Goal: Communication & Community: Answer question/provide support

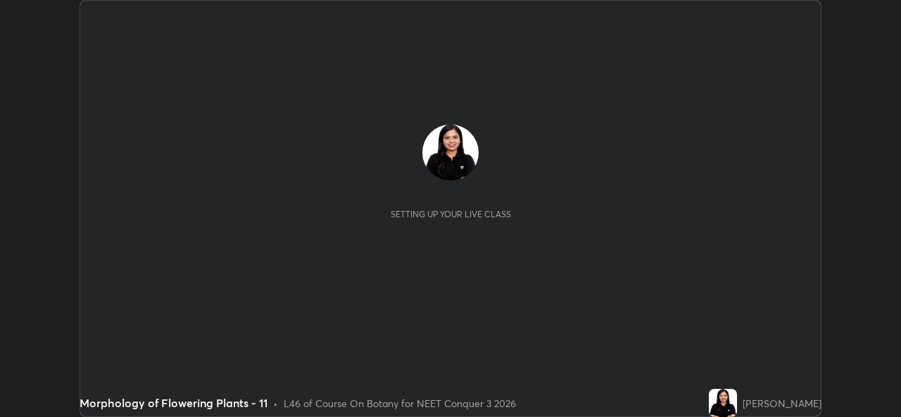
click at [787, 13] on button "START CLASS" at bounding box center [782, 14] width 63 height 17
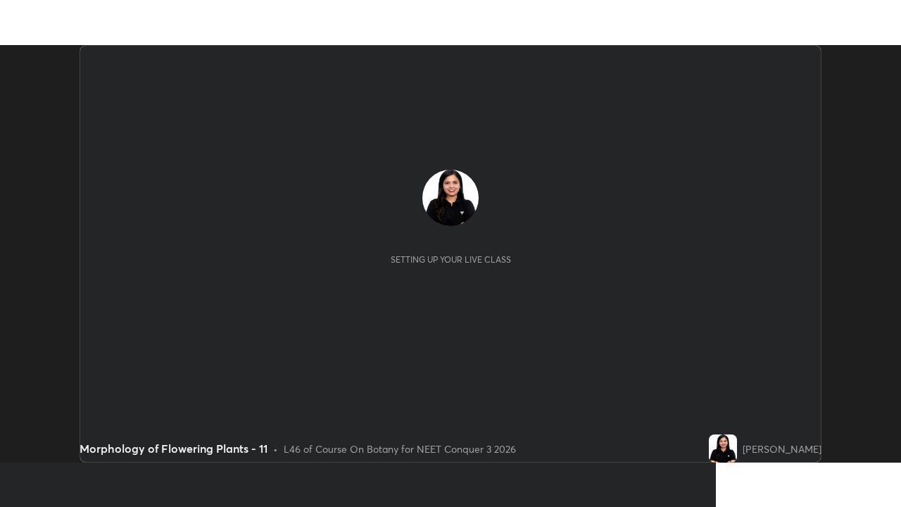
scroll to position [417, 900]
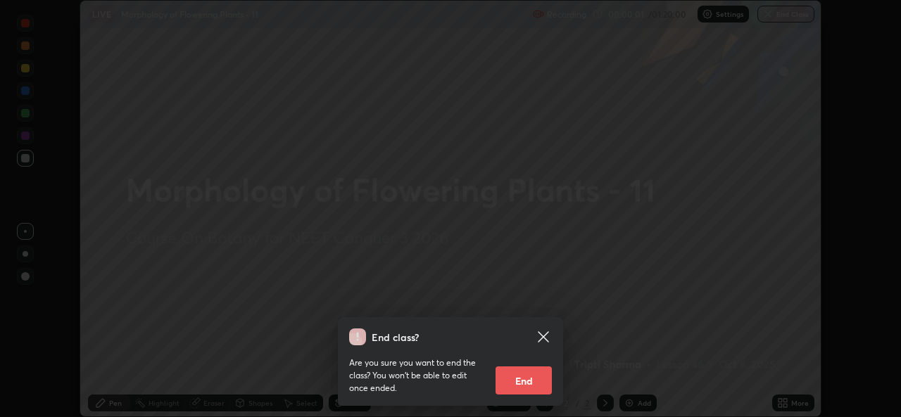
click at [548, 336] on icon at bounding box center [543, 337] width 17 height 17
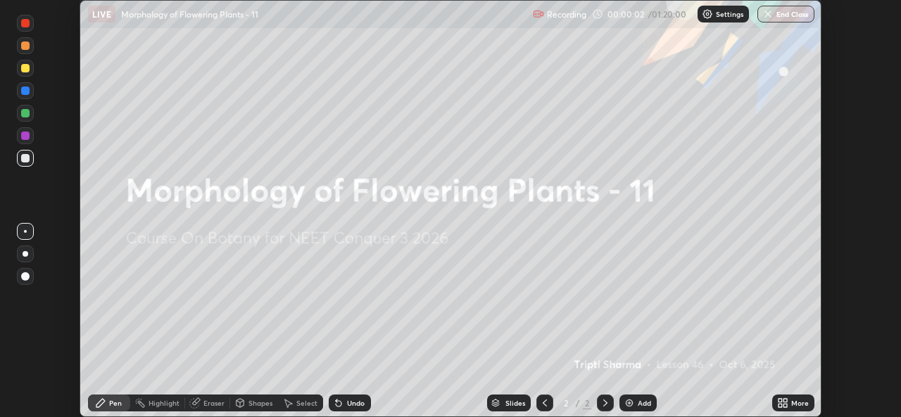
click at [801, 396] on div "More" at bounding box center [793, 403] width 42 height 17
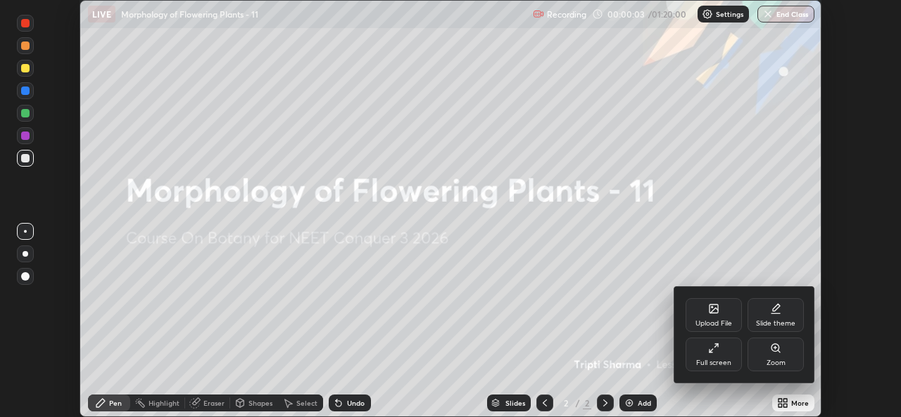
click at [725, 362] on div "Full screen" at bounding box center [713, 363] width 35 height 7
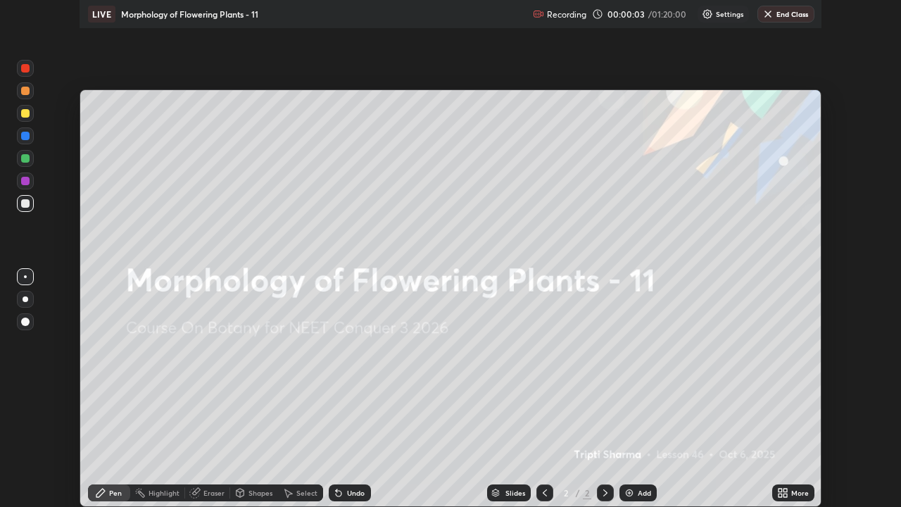
scroll to position [507, 901]
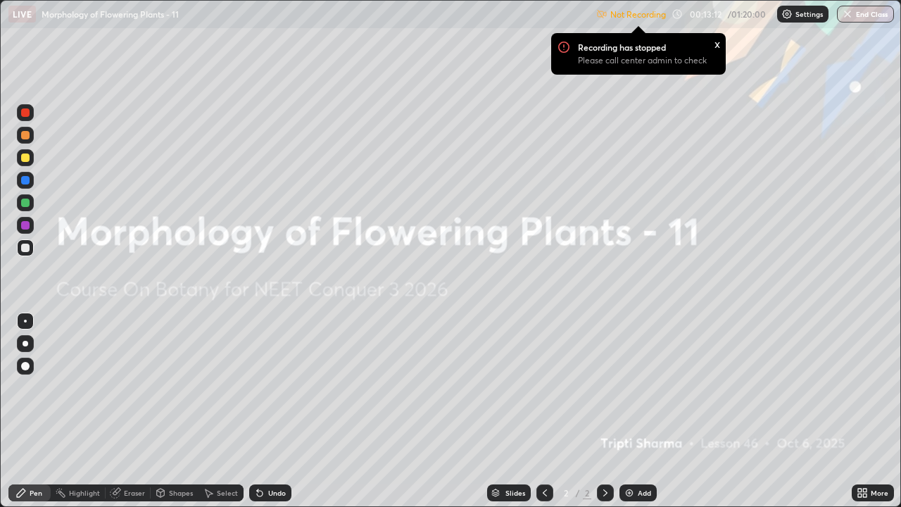
click at [787, 20] on div "Settings" at bounding box center [802, 14] width 51 height 17
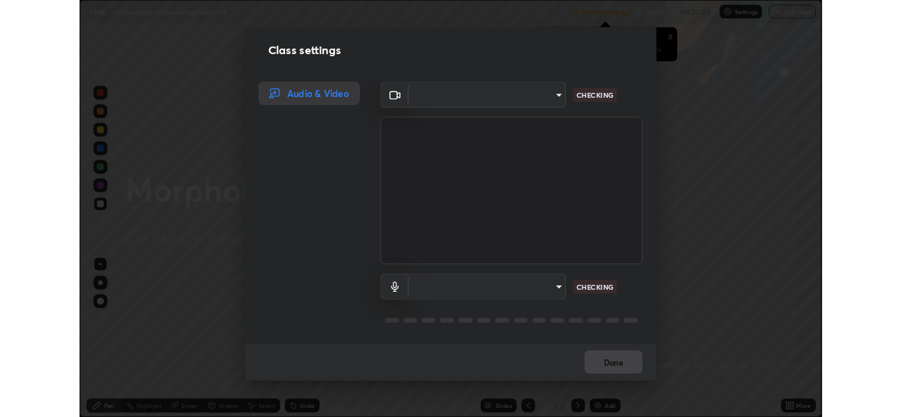
scroll to position [1, 0]
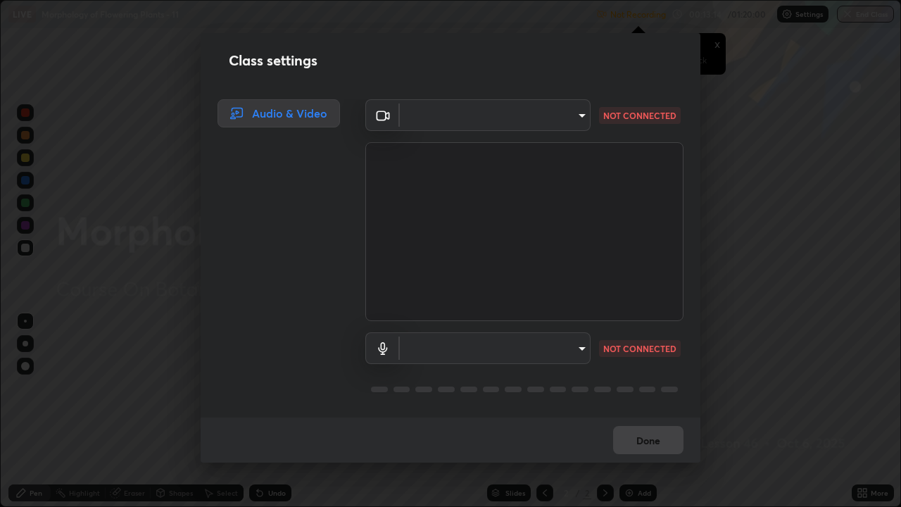
type input "9788daf0cbf52dd0d374ba9f0d4f11576c03820bc15fcf9a4a11f890b69d92bf"
type input "345f5d8304a1ab30e3d14ed5696ced08ebab0189725ef91838db04cd8f5619d4"
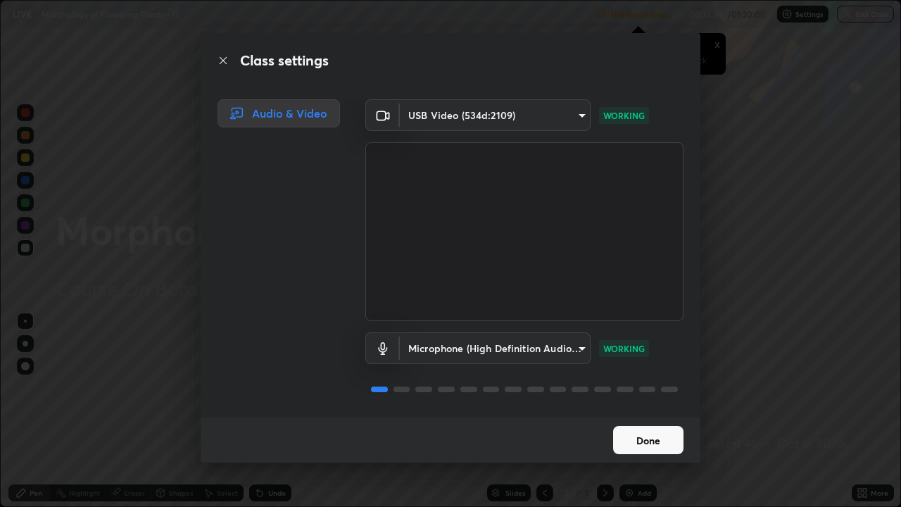
click at [664, 417] on button "Done" at bounding box center [648, 440] width 70 height 28
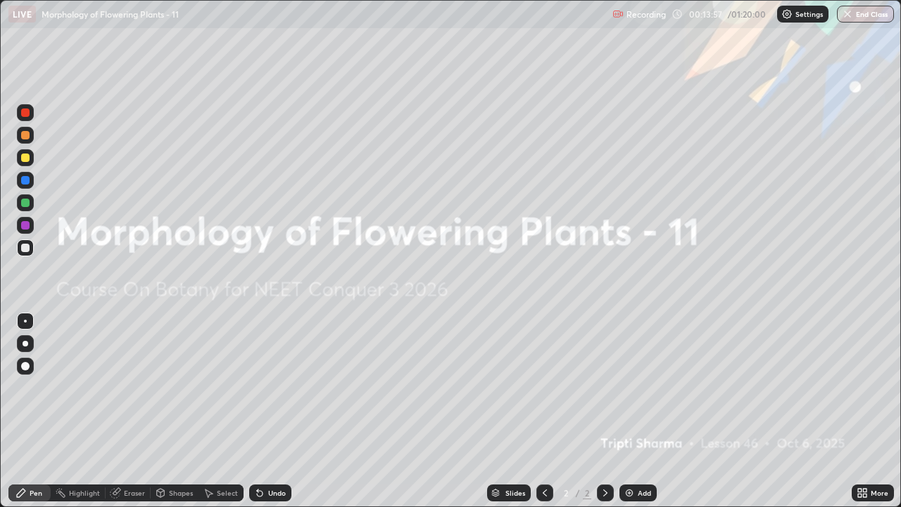
click at [642, 417] on div "Add" at bounding box center [637, 492] width 37 height 17
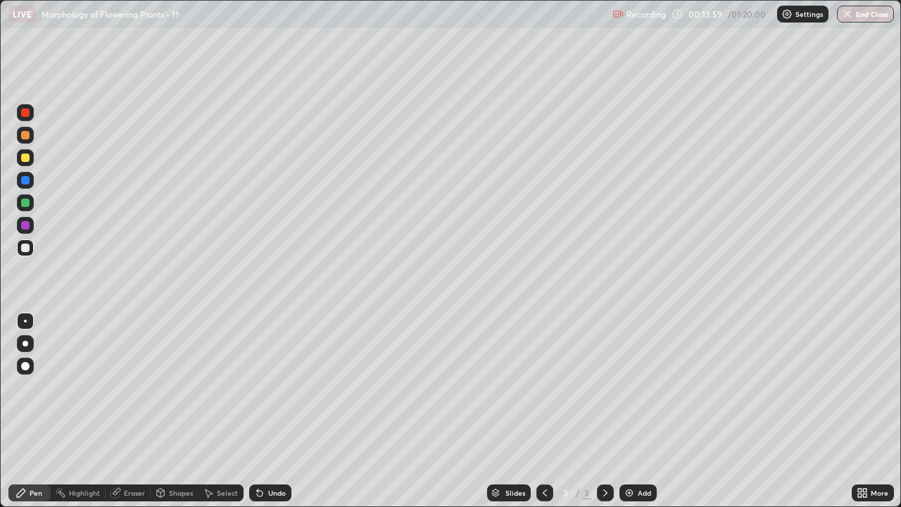
click at [29, 366] on div at bounding box center [25, 366] width 8 height 8
click at [28, 143] on div at bounding box center [25, 135] width 17 height 17
click at [26, 203] on div at bounding box center [25, 202] width 8 height 8
click at [268, 417] on div "Undo" at bounding box center [277, 492] width 18 height 7
click at [27, 342] on div at bounding box center [26, 344] width 6 height 6
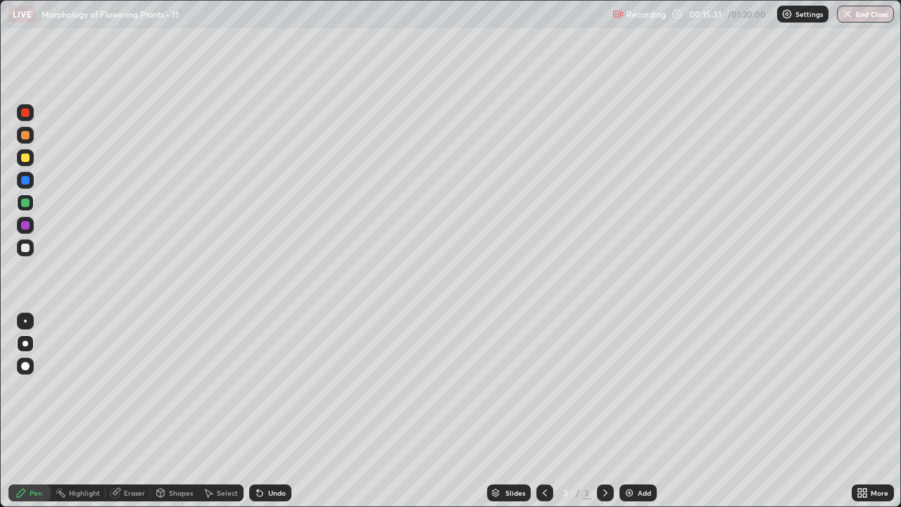
click at [25, 248] on div at bounding box center [25, 247] width 8 height 8
click at [29, 230] on div at bounding box center [25, 225] width 17 height 17
click at [26, 254] on div at bounding box center [25, 247] width 17 height 17
click at [32, 139] on div at bounding box center [25, 135] width 17 height 17
click at [270, 417] on div "Undo" at bounding box center [270, 492] width 42 height 17
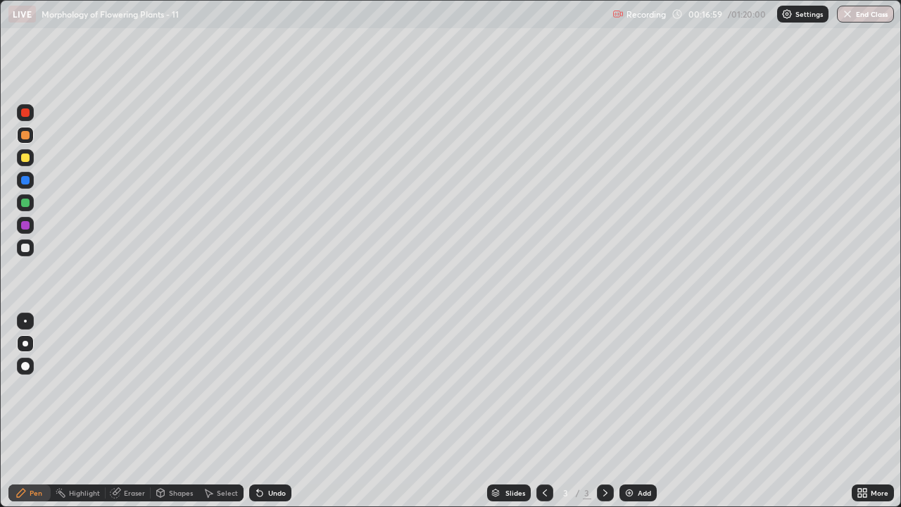
click at [30, 253] on div at bounding box center [25, 247] width 17 height 17
click at [26, 113] on div at bounding box center [25, 112] width 8 height 8
click at [25, 365] on div at bounding box center [25, 366] width 8 height 8
click at [32, 143] on div at bounding box center [25, 135] width 17 height 23
click at [129, 417] on div "Eraser" at bounding box center [134, 492] width 21 height 7
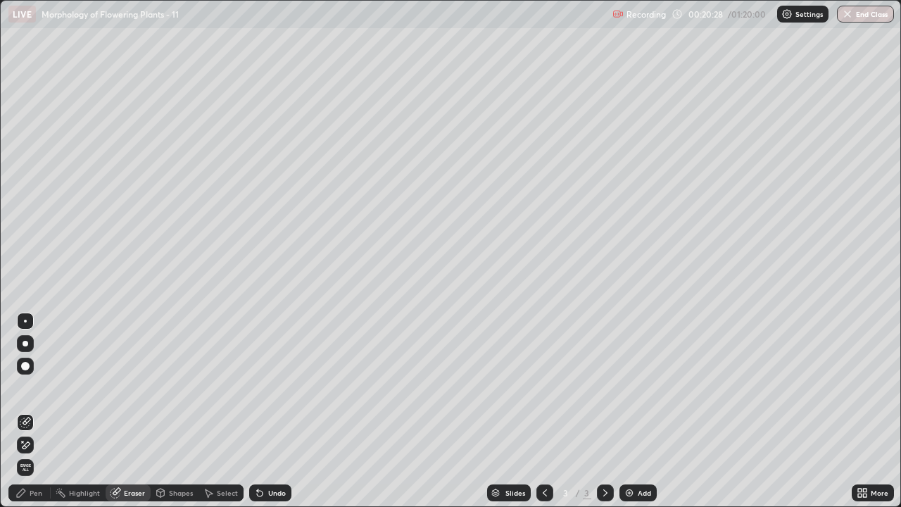
click at [38, 417] on div "Pen" at bounding box center [36, 492] width 13 height 7
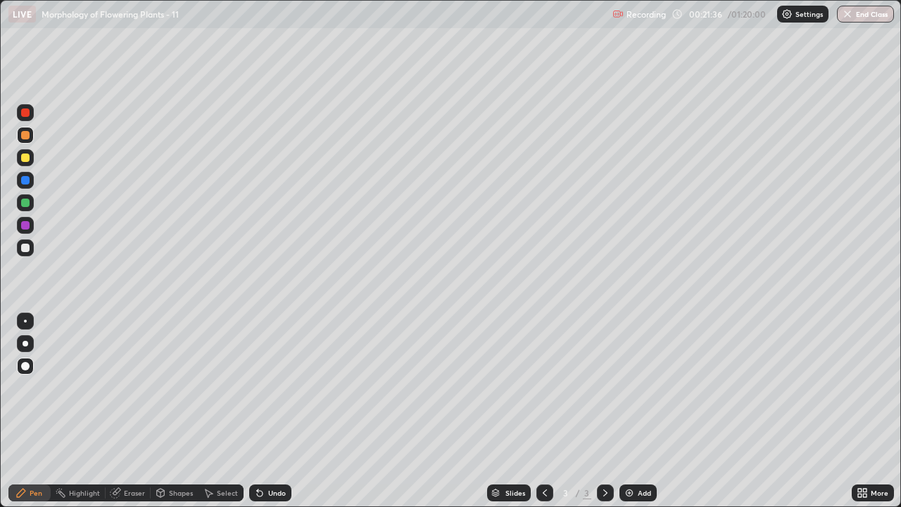
click at [870, 417] on div "More" at bounding box center [879, 492] width 18 height 7
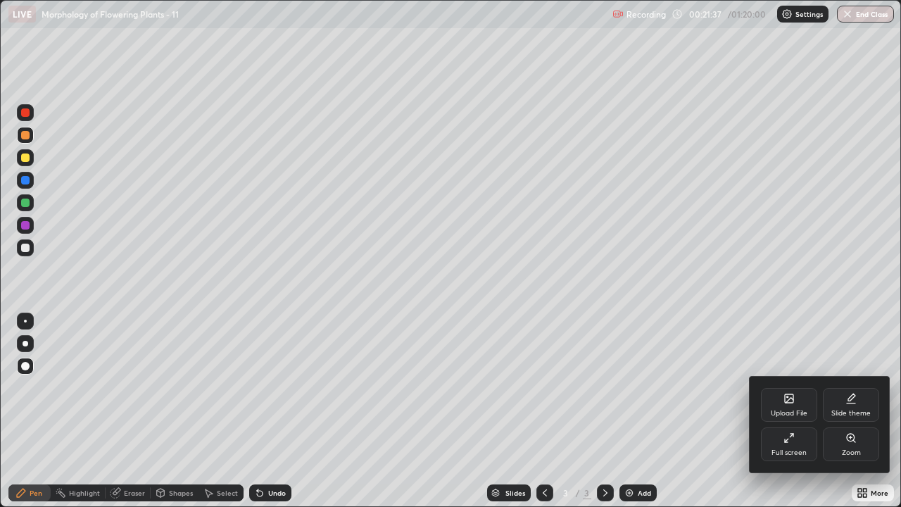
click at [801, 417] on div "Full screen" at bounding box center [789, 444] width 56 height 34
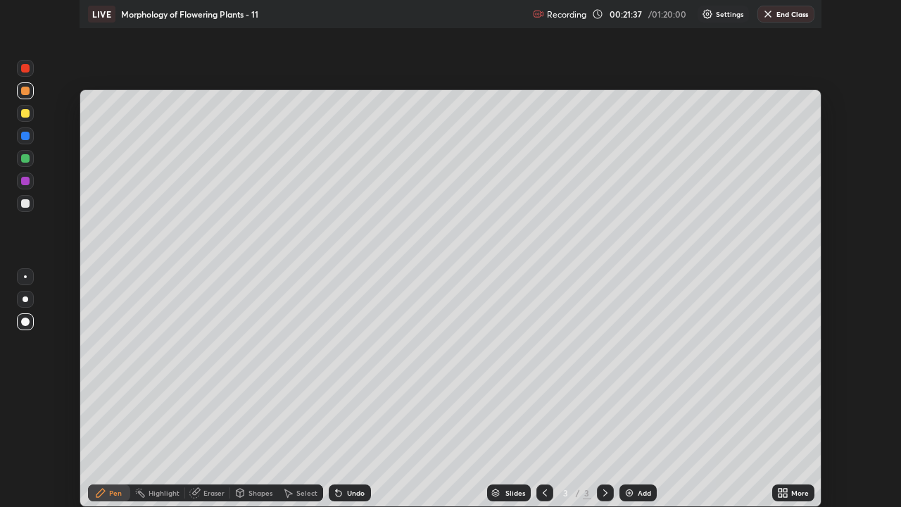
scroll to position [69948, 69464]
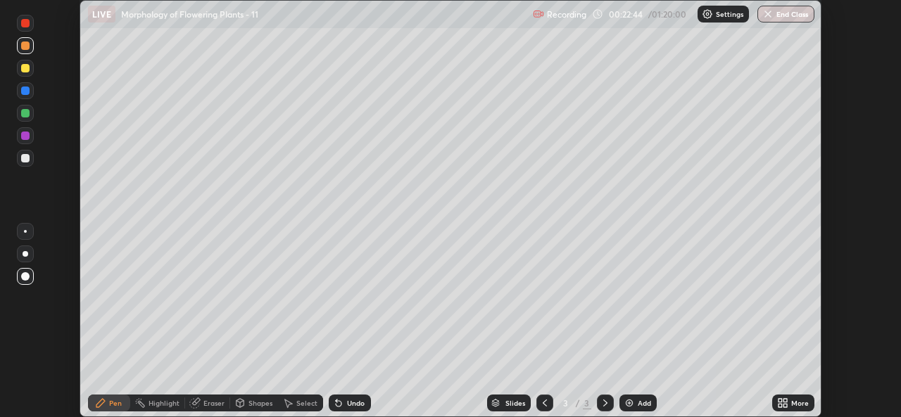
click at [784, 401] on icon at bounding box center [785, 401] width 4 height 4
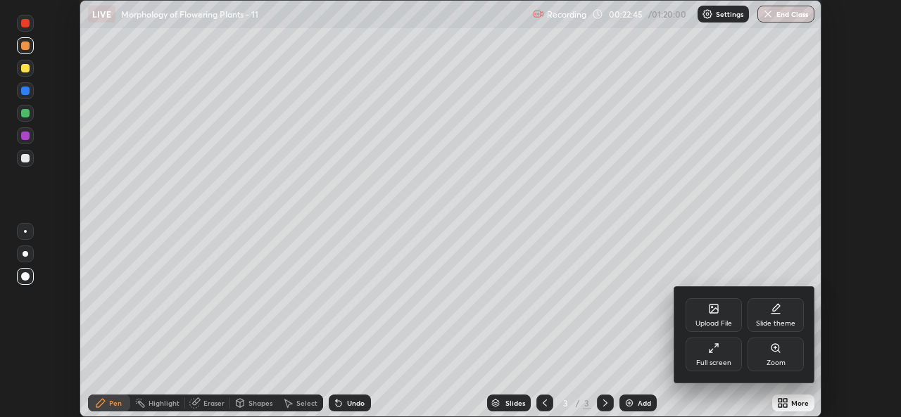
click at [719, 360] on div "Full screen" at bounding box center [713, 363] width 35 height 7
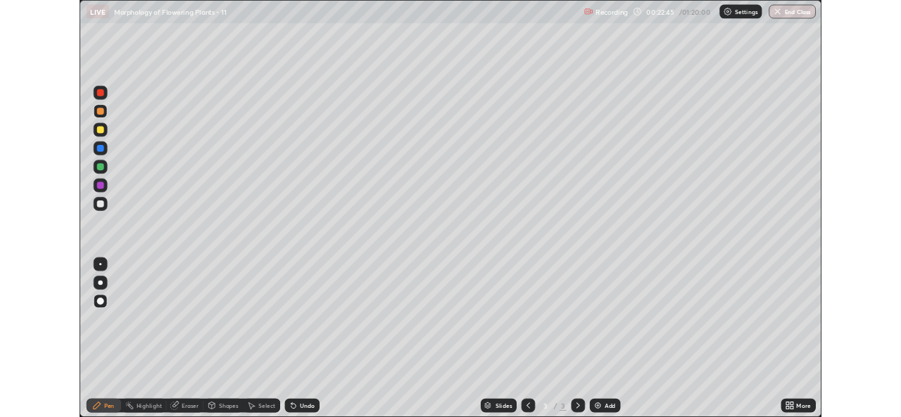
scroll to position [507, 901]
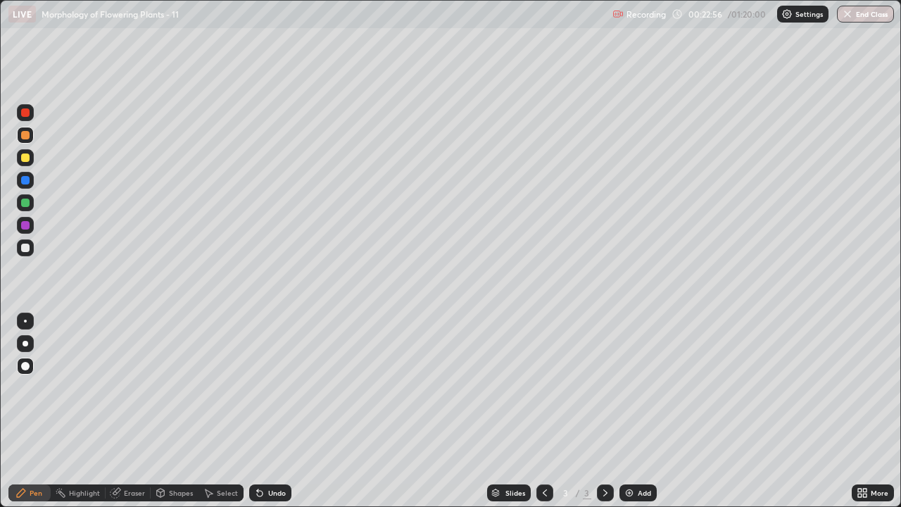
click at [30, 250] on div at bounding box center [25, 247] width 17 height 17
click at [864, 417] on icon at bounding box center [865, 495] width 4 height 4
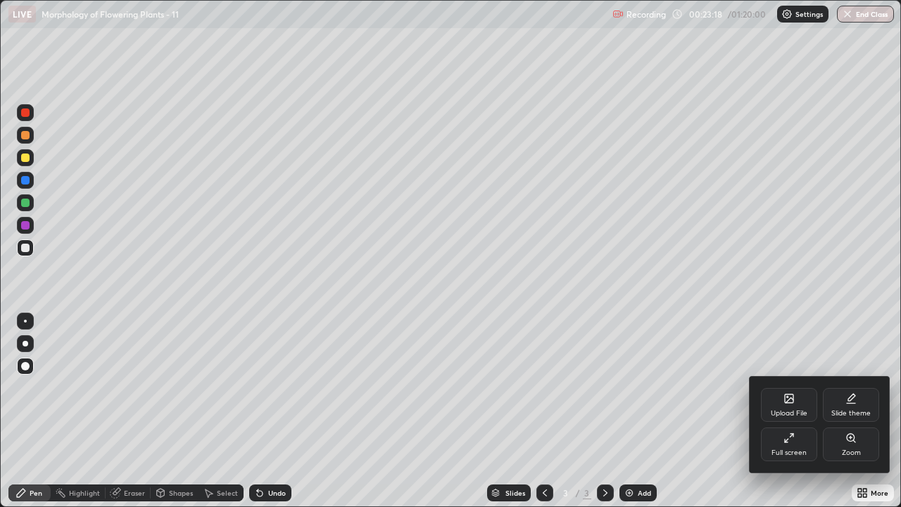
click at [30, 185] on div at bounding box center [450, 253] width 901 height 507
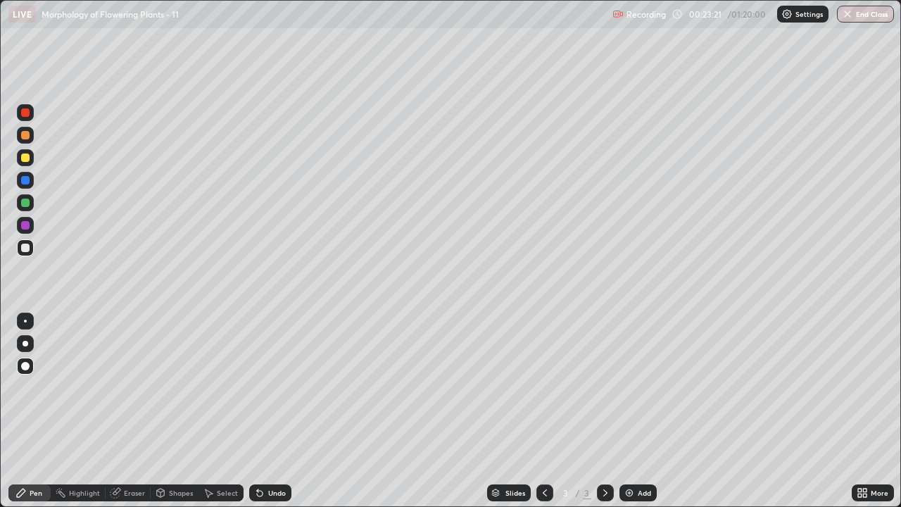
click at [273, 417] on div "Undo" at bounding box center [277, 492] width 18 height 7
click at [26, 187] on div at bounding box center [25, 180] width 17 height 17
click at [641, 417] on div "Add" at bounding box center [644, 492] width 13 height 7
click at [25, 206] on div at bounding box center [25, 202] width 8 height 8
click at [26, 254] on div at bounding box center [25, 247] width 17 height 17
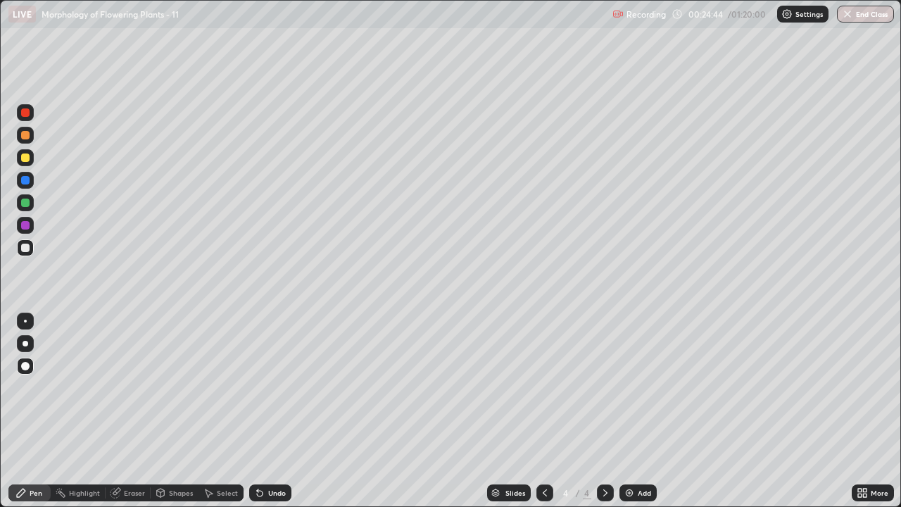
click at [26, 225] on div at bounding box center [25, 225] width 8 height 8
click at [27, 253] on div at bounding box center [25, 247] width 17 height 17
click at [26, 163] on div at bounding box center [25, 157] width 17 height 17
click at [25, 181] on div at bounding box center [25, 180] width 8 height 8
click at [24, 225] on div at bounding box center [25, 225] width 8 height 8
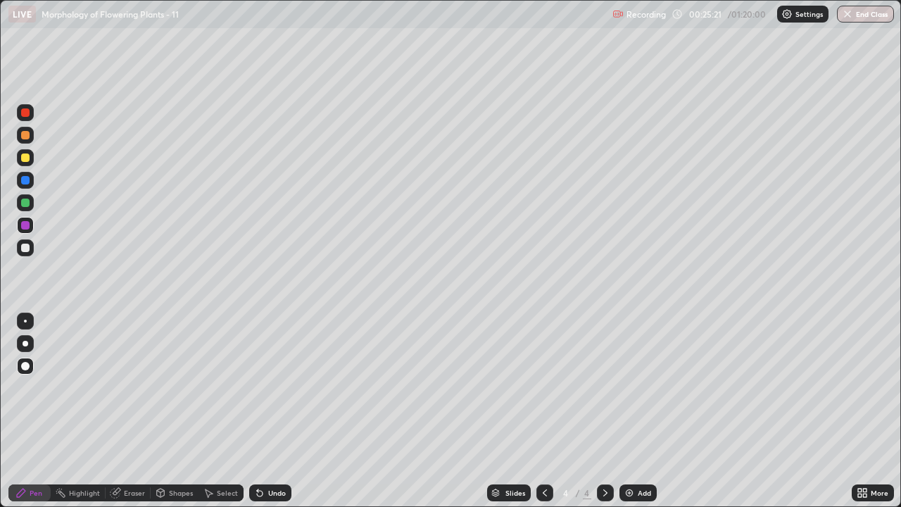
click at [29, 250] on div at bounding box center [25, 247] width 17 height 17
click at [27, 161] on div at bounding box center [25, 157] width 8 height 8
click at [26, 135] on div at bounding box center [25, 135] width 8 height 8
click at [647, 417] on div "Add" at bounding box center [644, 492] width 13 height 7
click at [26, 226] on div at bounding box center [25, 225] width 8 height 8
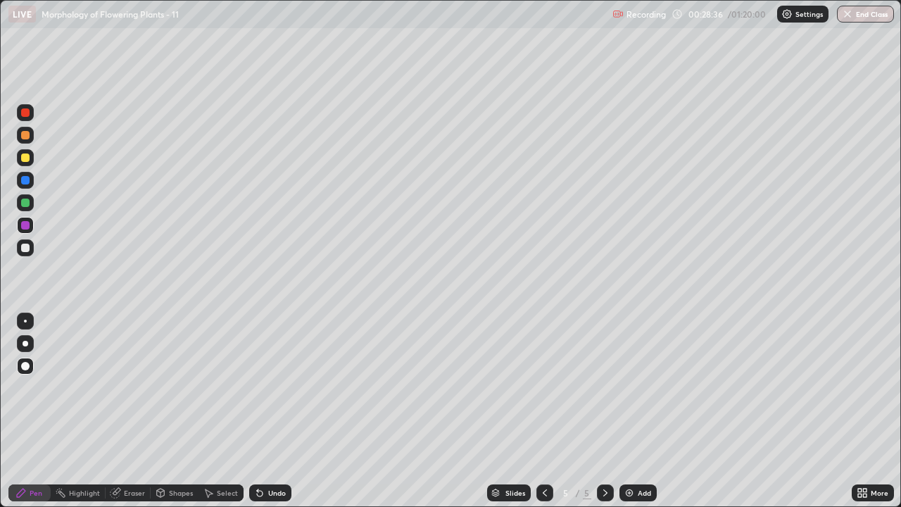
click at [25, 113] on div at bounding box center [25, 112] width 8 height 8
click at [27, 205] on div at bounding box center [25, 202] width 8 height 8
click at [25, 158] on div at bounding box center [25, 157] width 8 height 8
click at [146, 417] on div "Eraser" at bounding box center [128, 492] width 45 height 17
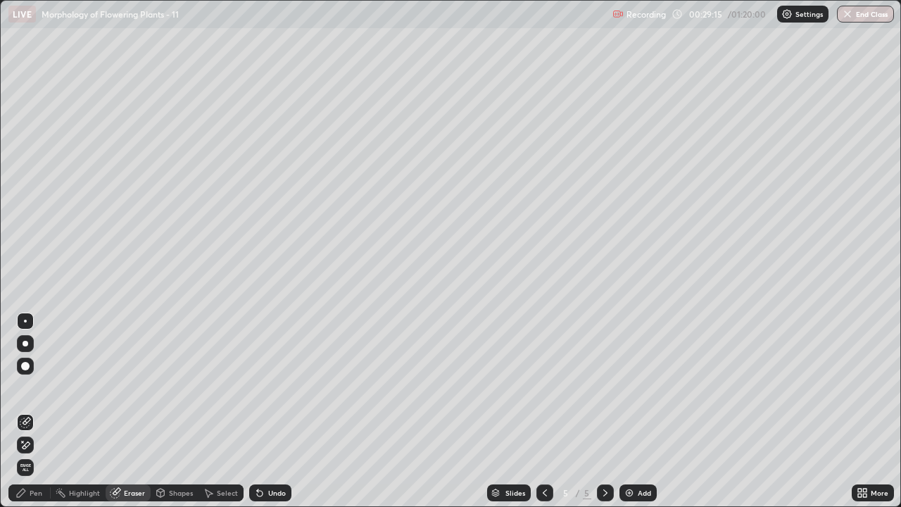
click at [38, 417] on div "Pen" at bounding box center [36, 492] width 13 height 7
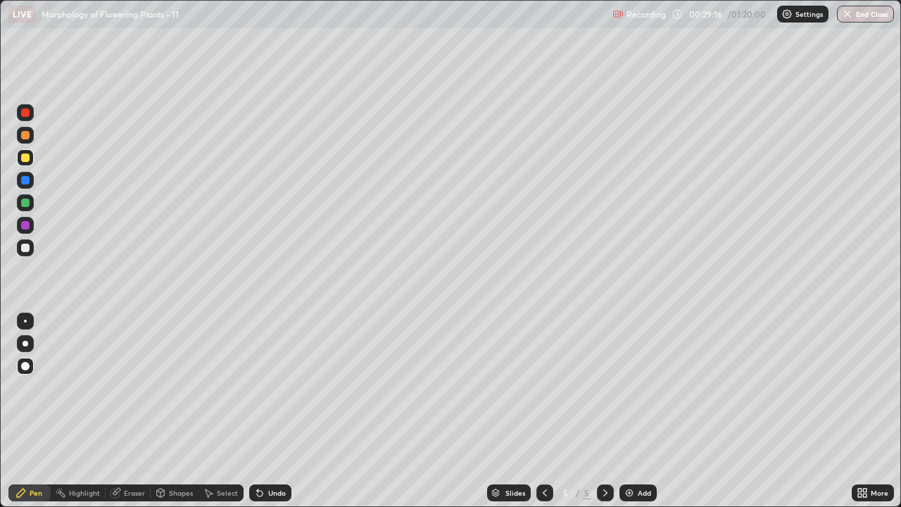
click at [29, 114] on div at bounding box center [25, 112] width 8 height 8
click at [101, 417] on div "Highlight" at bounding box center [78, 492] width 55 height 17
click at [136, 417] on div "Eraser" at bounding box center [134, 492] width 21 height 7
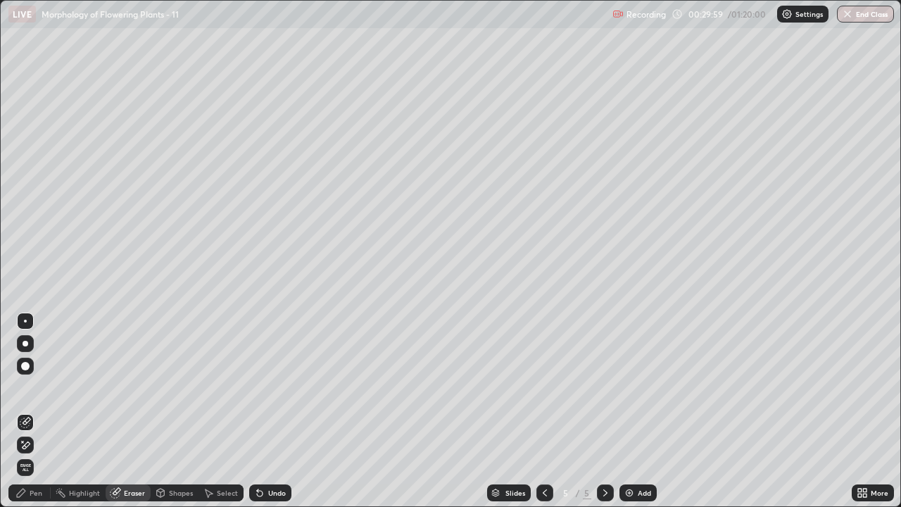
click at [39, 417] on div "Pen" at bounding box center [36, 492] width 13 height 7
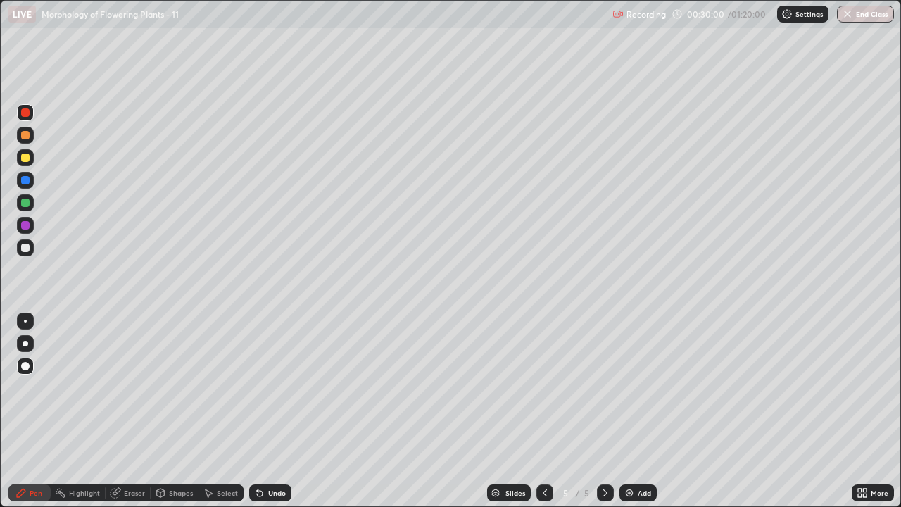
click at [24, 205] on div at bounding box center [25, 202] width 8 height 8
click at [875, 417] on div "More" at bounding box center [879, 492] width 18 height 7
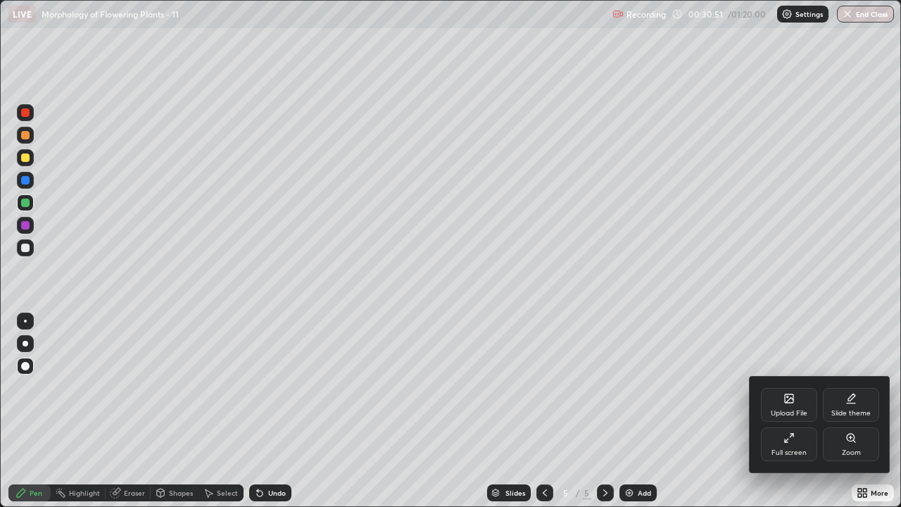
click at [807, 417] on div "Full screen" at bounding box center [789, 444] width 56 height 34
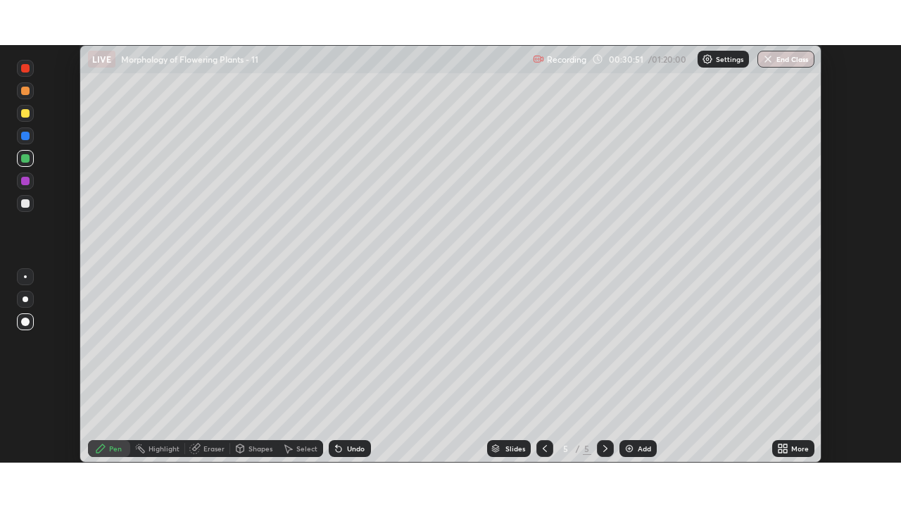
scroll to position [69948, 69464]
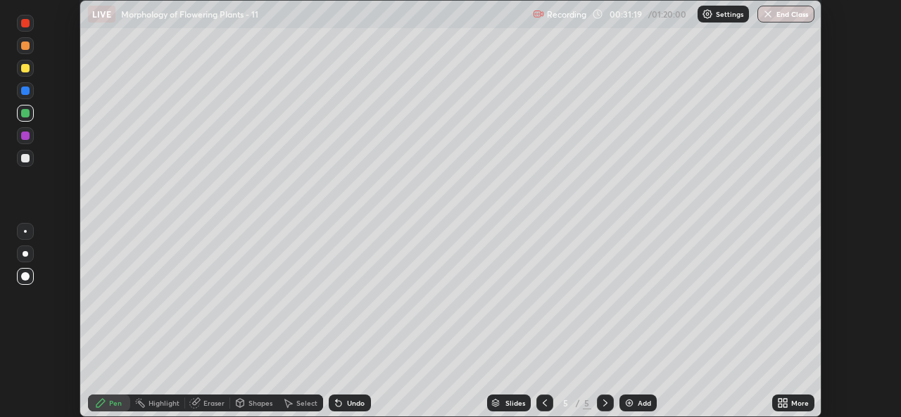
click at [785, 400] on icon at bounding box center [785, 401] width 4 height 4
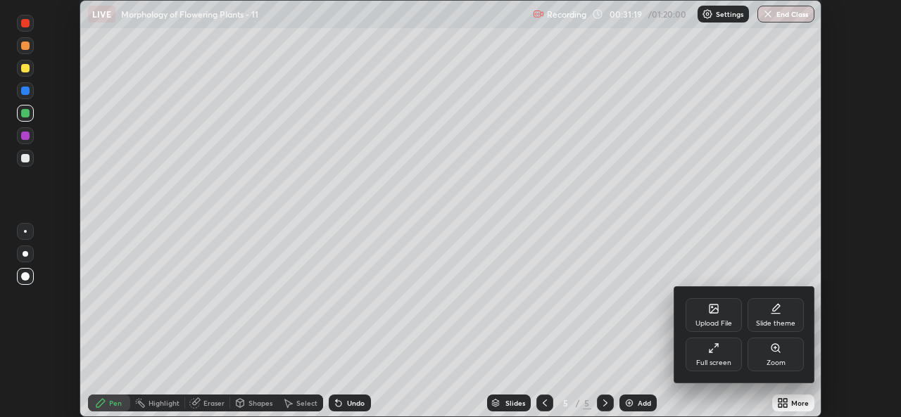
click at [738, 358] on div "Full screen" at bounding box center [713, 355] width 56 height 34
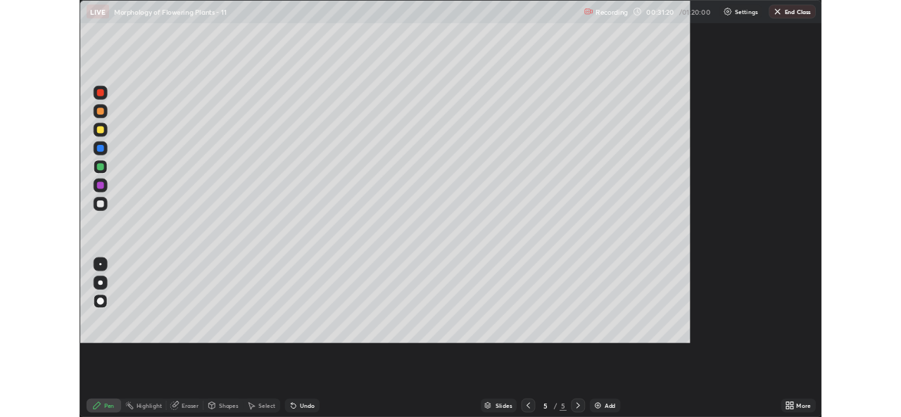
scroll to position [507, 901]
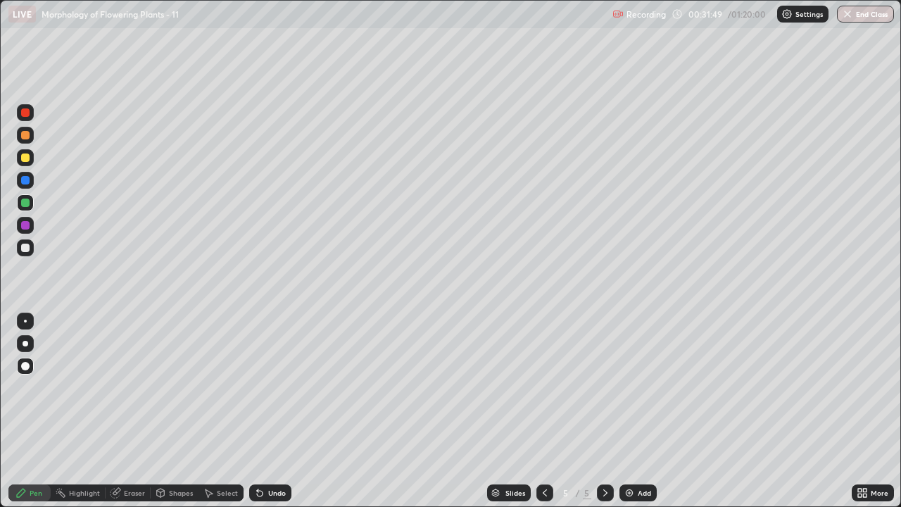
click at [543, 417] on icon at bounding box center [544, 492] width 11 height 11
click at [550, 417] on div at bounding box center [544, 492] width 17 height 17
click at [604, 417] on icon at bounding box center [605, 492] width 11 height 11
click at [597, 417] on div at bounding box center [605, 492] width 17 height 17
click at [545, 417] on icon at bounding box center [544, 492] width 11 height 11
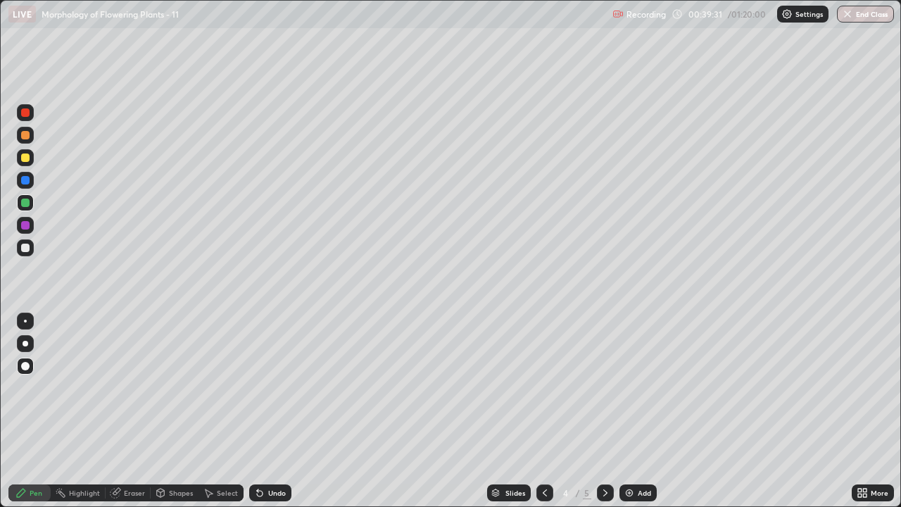
click at [278, 417] on div "Undo" at bounding box center [277, 492] width 18 height 7
click at [277, 417] on div "Undo" at bounding box center [277, 492] width 18 height 7
click at [274, 417] on div "Undo" at bounding box center [277, 492] width 18 height 7
click at [269, 417] on div "Undo" at bounding box center [277, 492] width 18 height 7
click at [279, 417] on div "Undo" at bounding box center [277, 492] width 18 height 7
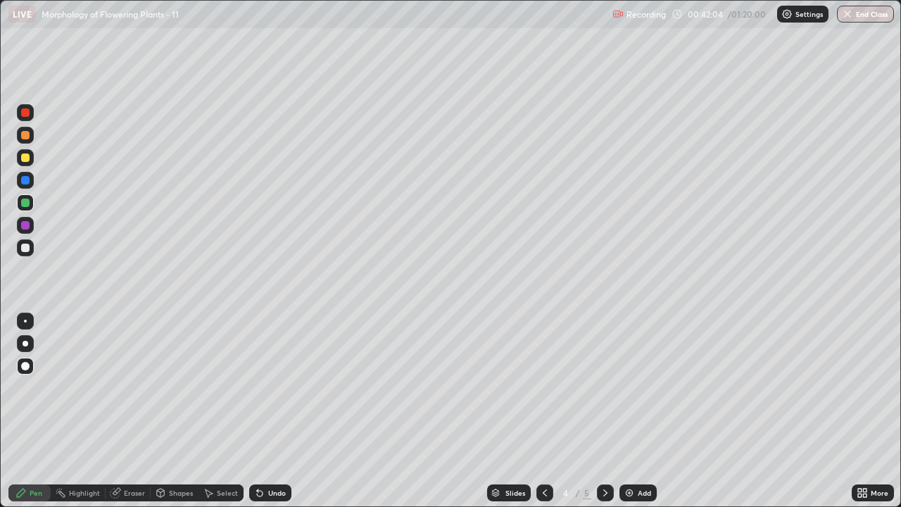
click at [604, 417] on icon at bounding box center [605, 492] width 11 height 11
click at [31, 250] on div at bounding box center [25, 247] width 17 height 17
click at [137, 417] on div "Eraser" at bounding box center [134, 492] width 21 height 7
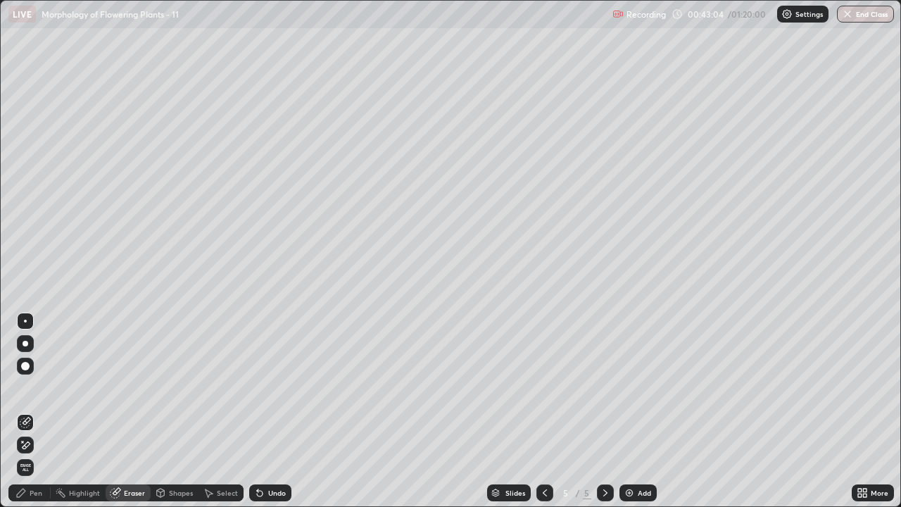
click at [27, 417] on icon at bounding box center [25, 445] width 11 height 12
click at [45, 417] on div "Pen" at bounding box center [29, 492] width 42 height 17
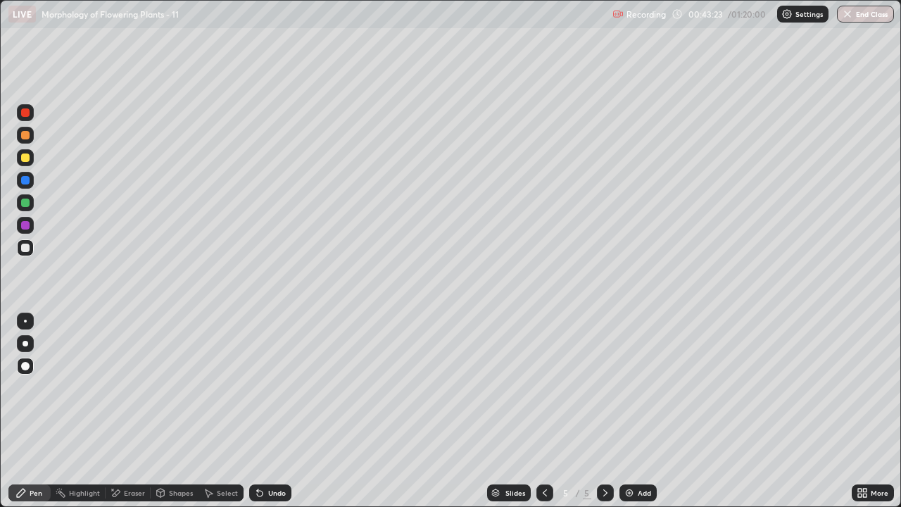
click at [642, 417] on div "Add" at bounding box center [637, 492] width 37 height 17
click at [26, 135] on div at bounding box center [25, 135] width 8 height 8
click at [268, 417] on div "Undo" at bounding box center [270, 492] width 42 height 17
click at [271, 417] on div "Undo" at bounding box center [277, 492] width 18 height 7
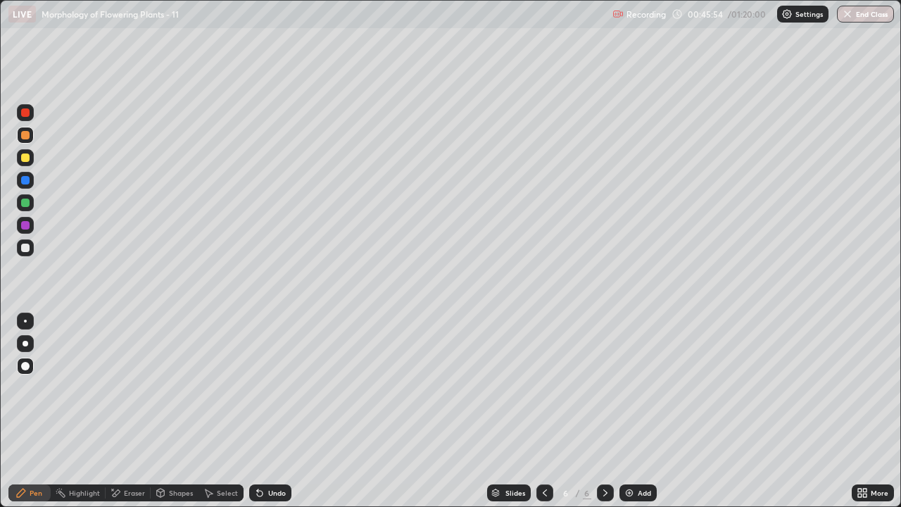
click at [281, 417] on div "Undo" at bounding box center [277, 492] width 18 height 7
click at [634, 417] on div "Add" at bounding box center [637, 492] width 37 height 17
click at [548, 417] on div at bounding box center [544, 492] width 17 height 17
click at [610, 417] on div at bounding box center [605, 492] width 17 height 17
click at [31, 164] on div at bounding box center [25, 157] width 17 height 17
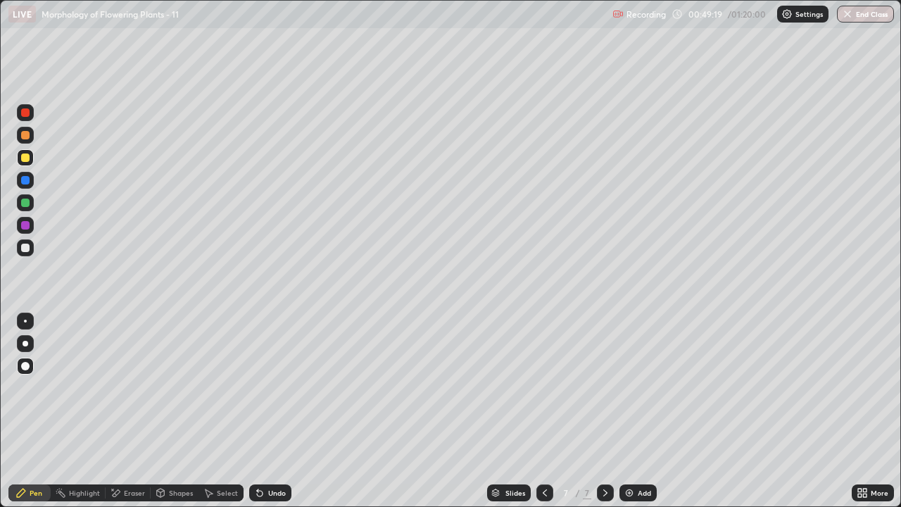
click at [24, 205] on div at bounding box center [25, 202] width 8 height 8
click at [24, 141] on div at bounding box center [25, 135] width 17 height 17
click at [25, 181] on div at bounding box center [25, 180] width 8 height 8
click at [29, 141] on div at bounding box center [25, 135] width 17 height 17
click at [26, 119] on div at bounding box center [25, 112] width 17 height 17
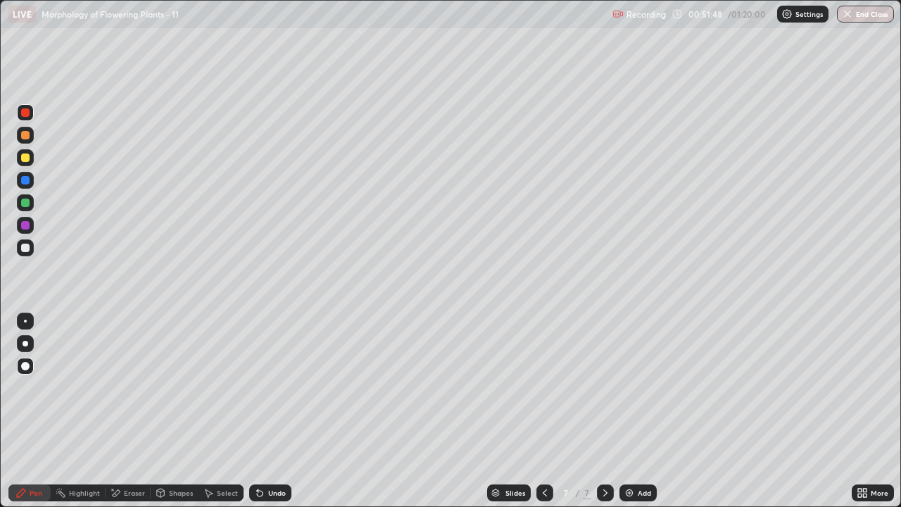
click at [87, 417] on div "Highlight" at bounding box center [84, 492] width 31 height 7
click at [863, 417] on icon at bounding box center [861, 492] width 11 height 11
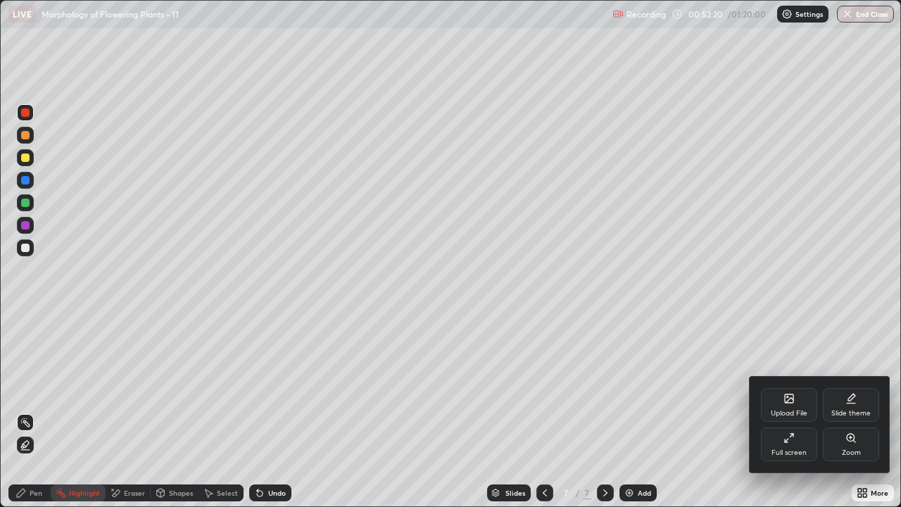
click at [797, 417] on div "Full screen" at bounding box center [788, 452] width 35 height 7
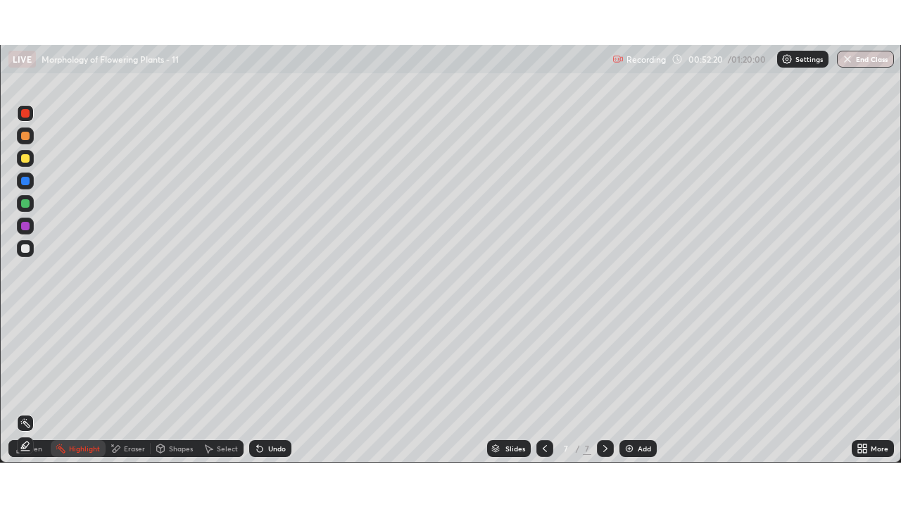
scroll to position [69948, 69464]
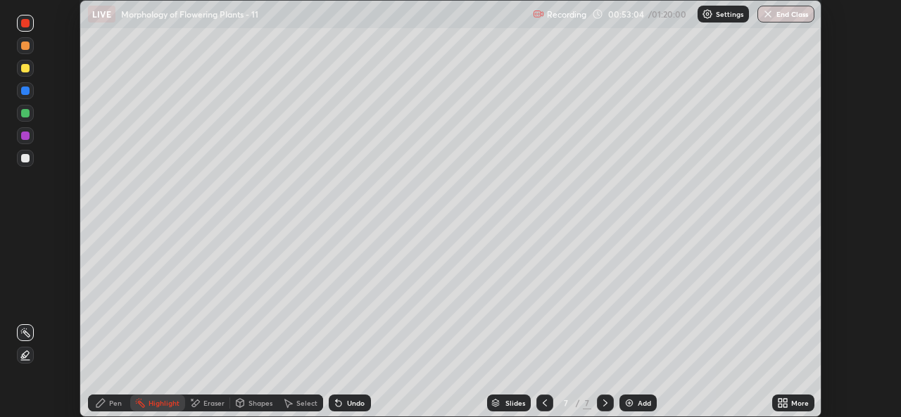
click at [785, 405] on icon at bounding box center [785, 406] width 4 height 4
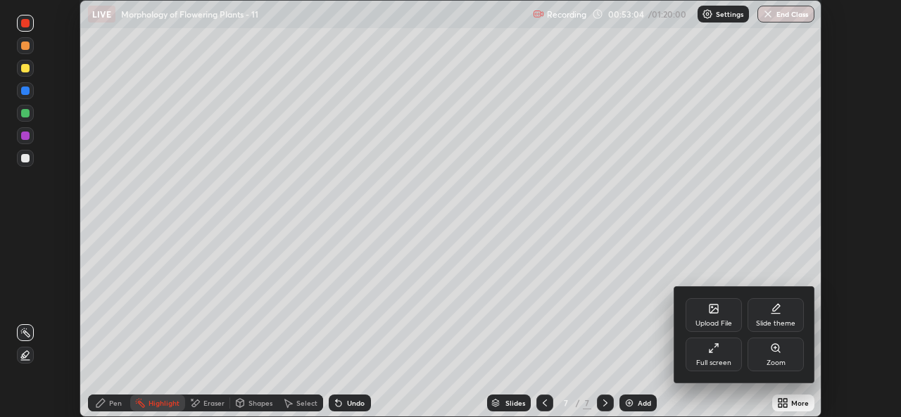
click at [732, 361] on div "Full screen" at bounding box center [713, 355] width 56 height 34
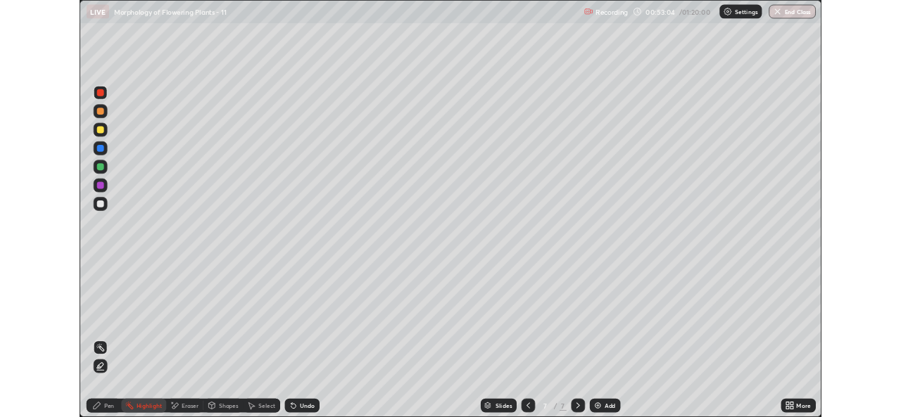
scroll to position [507, 901]
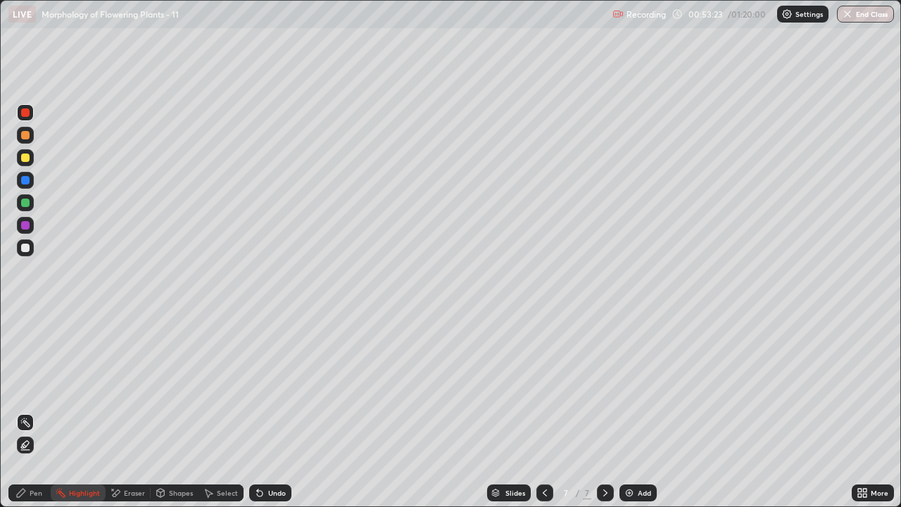
click at [642, 417] on div "Add" at bounding box center [644, 492] width 13 height 7
click at [45, 417] on div "Pen" at bounding box center [29, 492] width 42 height 17
click at [25, 248] on div at bounding box center [25, 247] width 8 height 8
click at [868, 417] on div "More" at bounding box center [872, 492] width 42 height 17
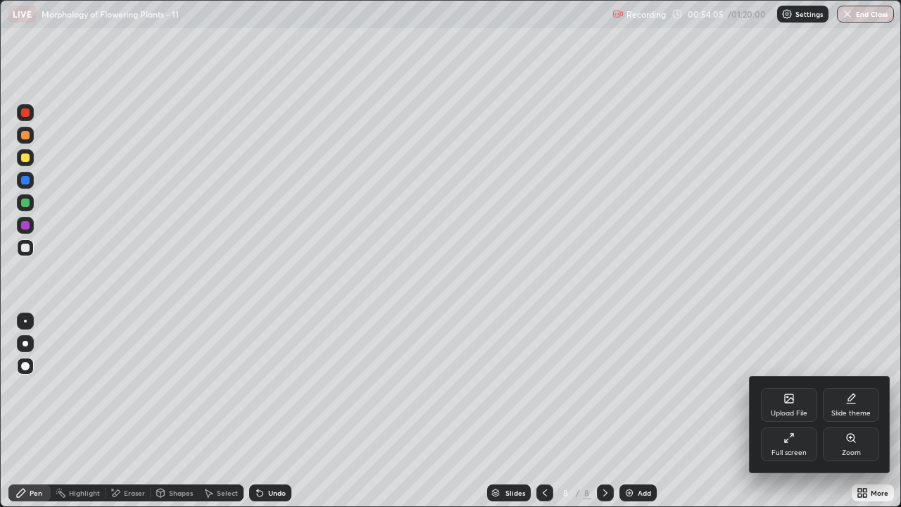
click at [780, 417] on div "Full screen" at bounding box center [788, 452] width 35 height 7
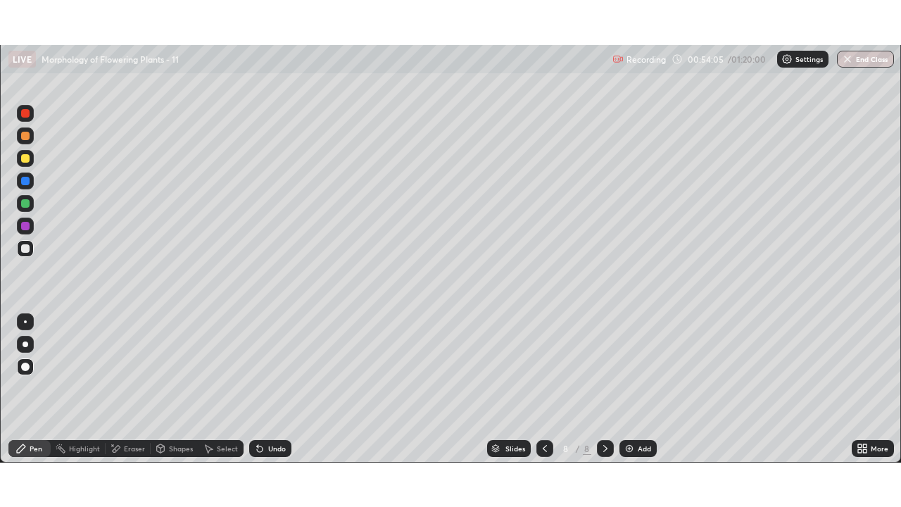
scroll to position [69948, 69464]
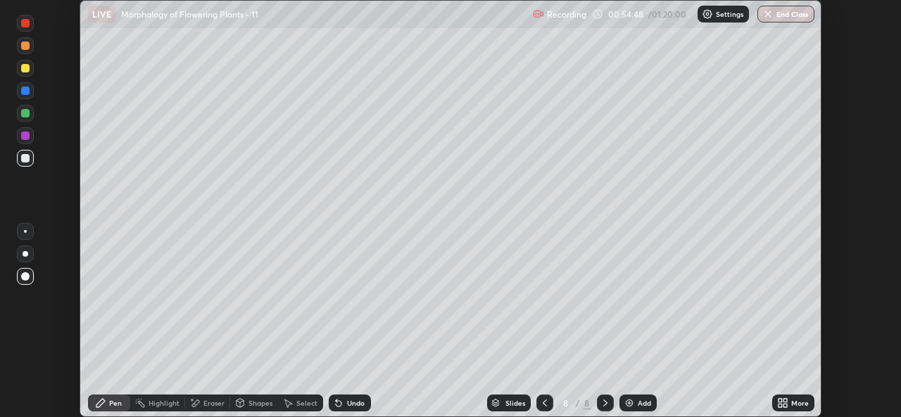
click at [25, 114] on div at bounding box center [25, 113] width 8 height 8
click at [799, 402] on div "More" at bounding box center [800, 403] width 18 height 7
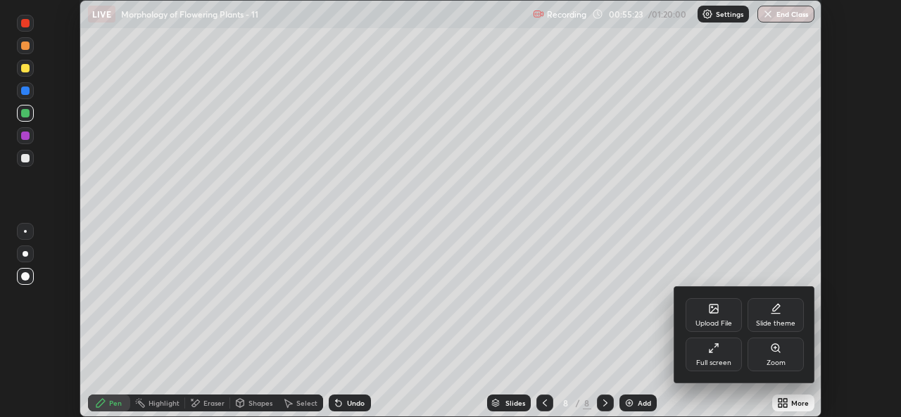
click at [735, 362] on div "Full screen" at bounding box center [713, 355] width 56 height 34
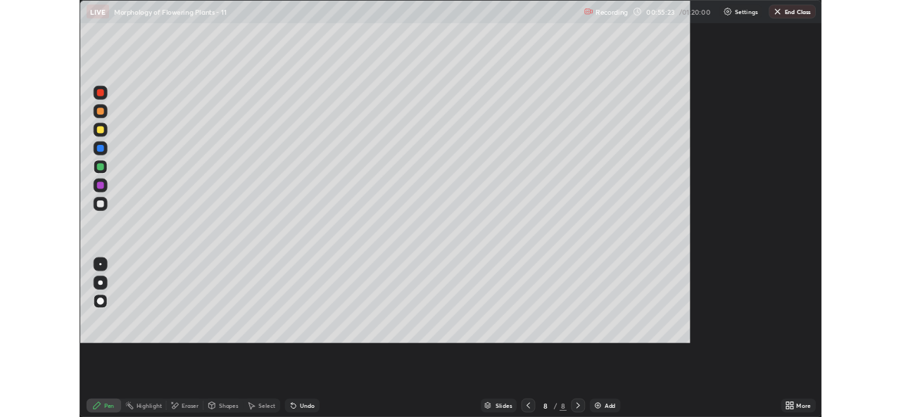
scroll to position [507, 901]
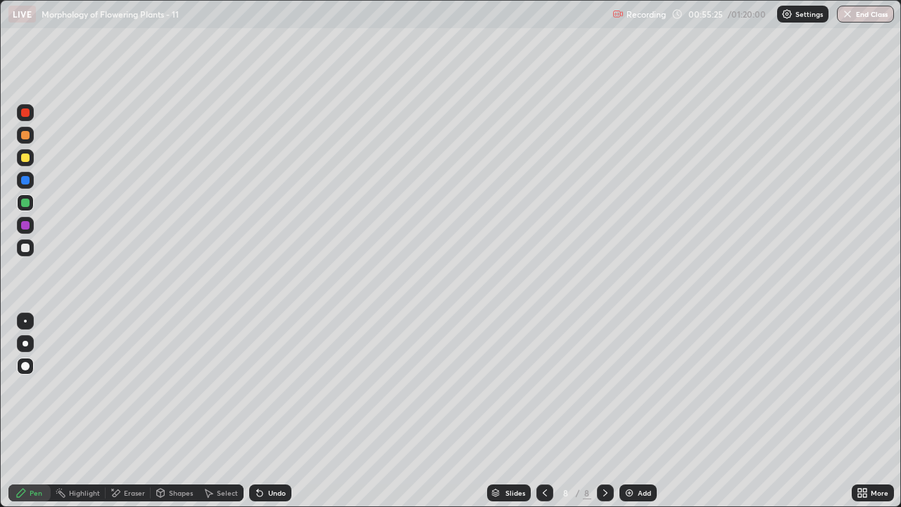
click at [873, 417] on div "More" at bounding box center [872, 492] width 42 height 17
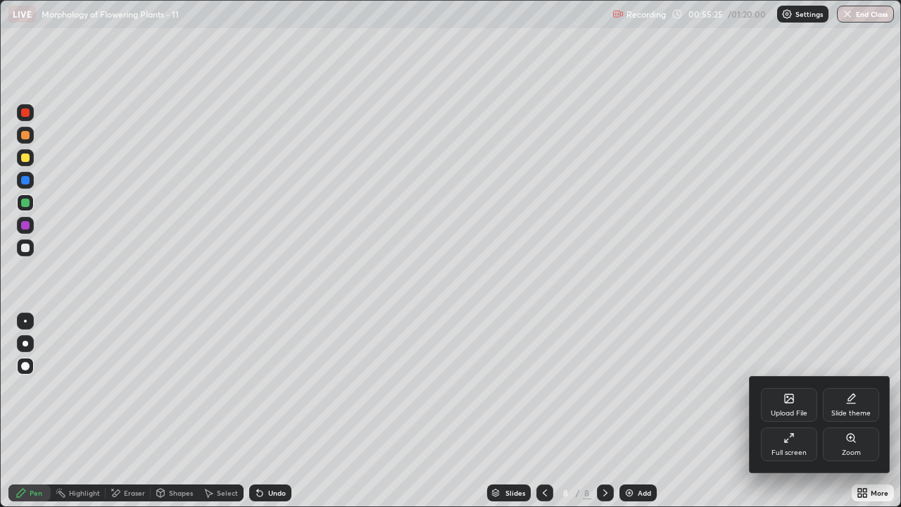
click at [788, 417] on div "Full screen" at bounding box center [789, 444] width 56 height 34
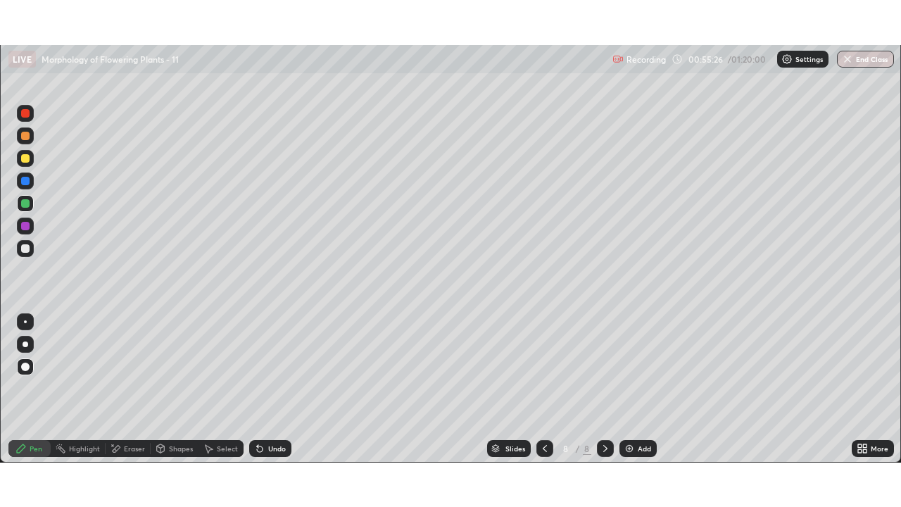
scroll to position [69948, 69464]
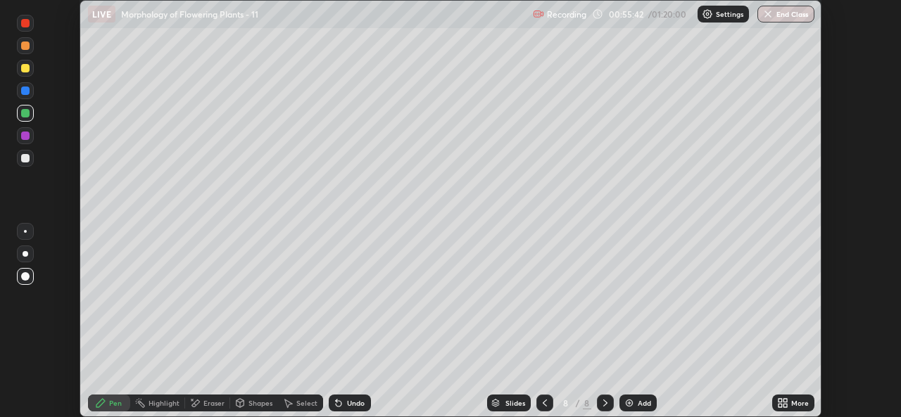
click at [543, 400] on icon at bounding box center [544, 403] width 11 height 11
click at [784, 404] on icon at bounding box center [785, 406] width 4 height 4
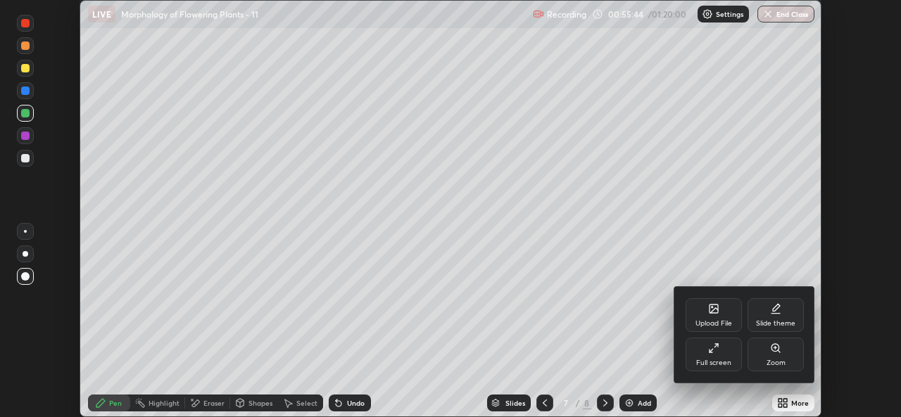
click at [728, 363] on div "Full screen" at bounding box center [713, 363] width 35 height 7
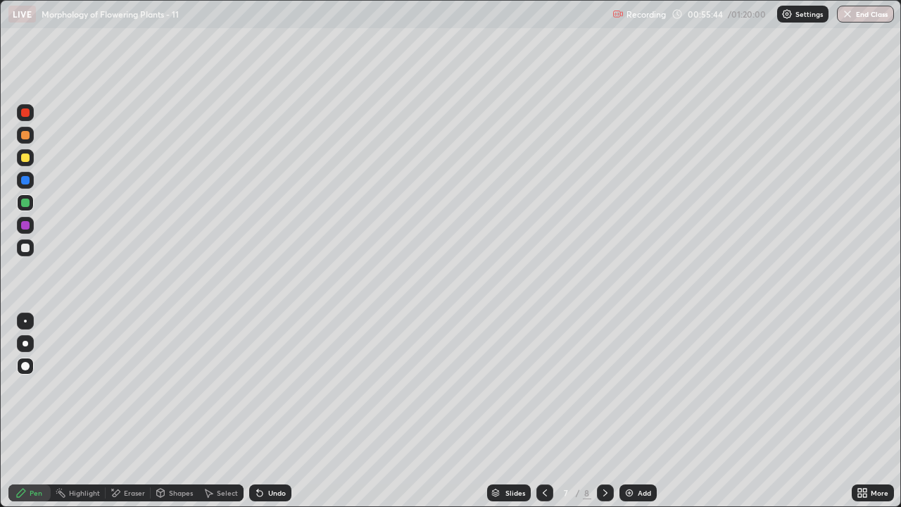
scroll to position [507, 901]
click at [604, 417] on icon at bounding box center [605, 492] width 4 height 7
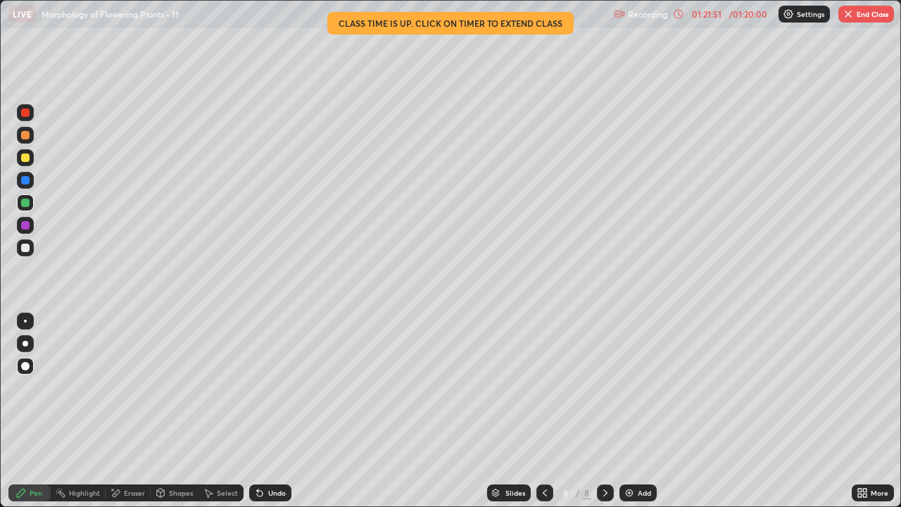
click at [863, 21] on button "End Class" at bounding box center [866, 14] width 56 height 17
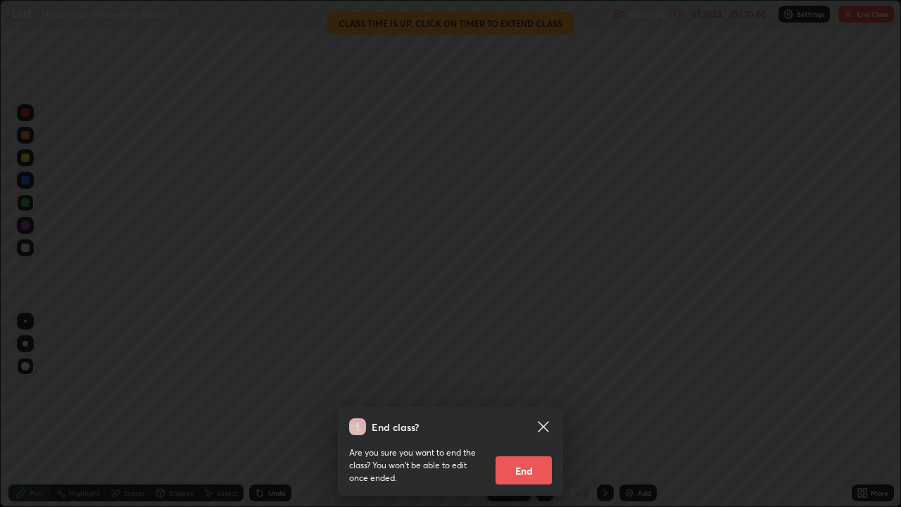
click at [533, 417] on button "End" at bounding box center [523, 470] width 56 height 28
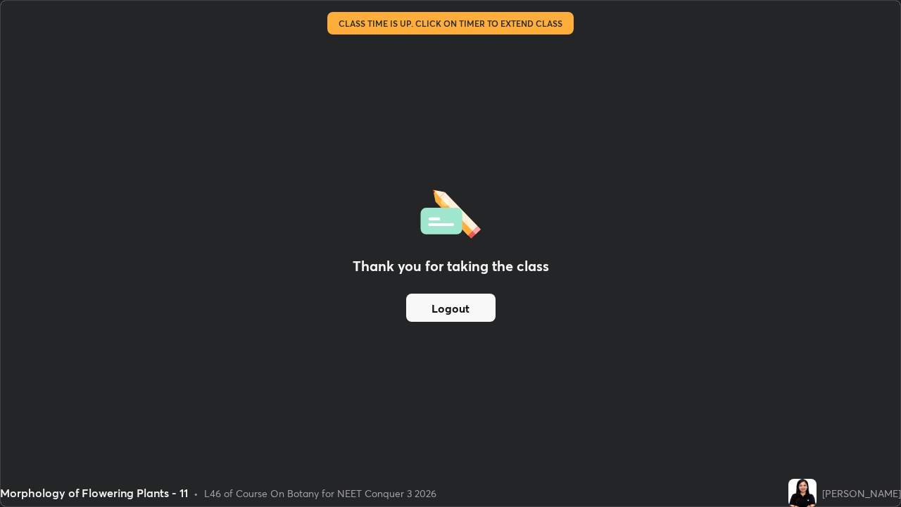
click at [475, 309] on button "Logout" at bounding box center [450, 307] width 89 height 28
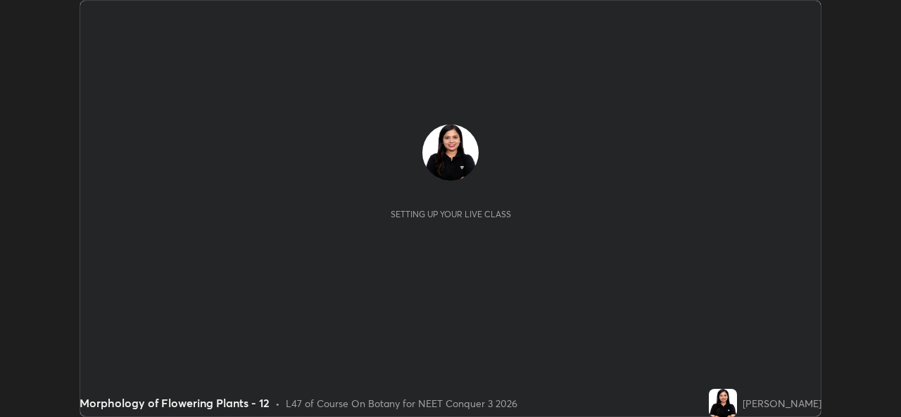
click at [758, 15] on button "START CLASS" at bounding box center [782, 14] width 63 height 17
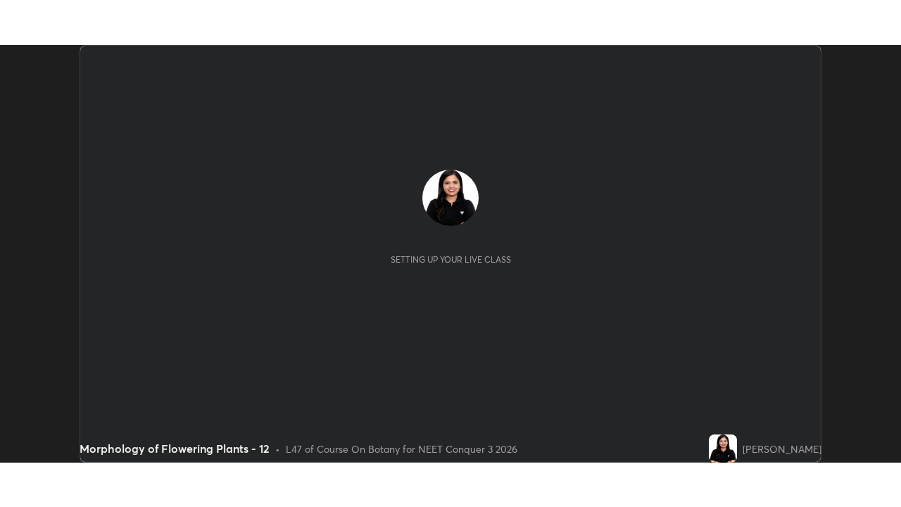
scroll to position [417, 900]
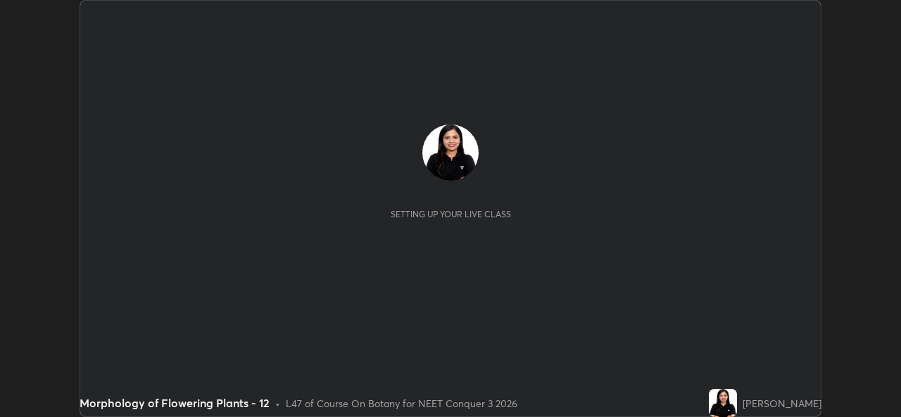
click at [756, 19] on div "Recording WAS SCHEDULED TO START AT 12:00 PM Settings START CLASS" at bounding box center [637, 14] width 354 height 27
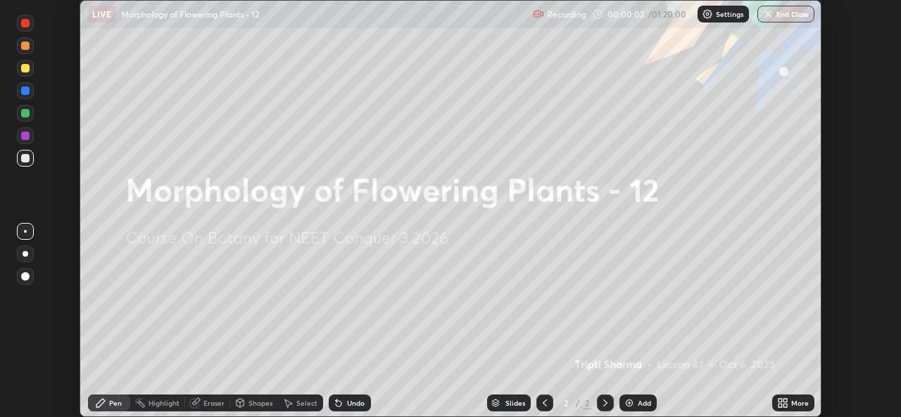
click at [796, 400] on div "More" at bounding box center [800, 403] width 18 height 7
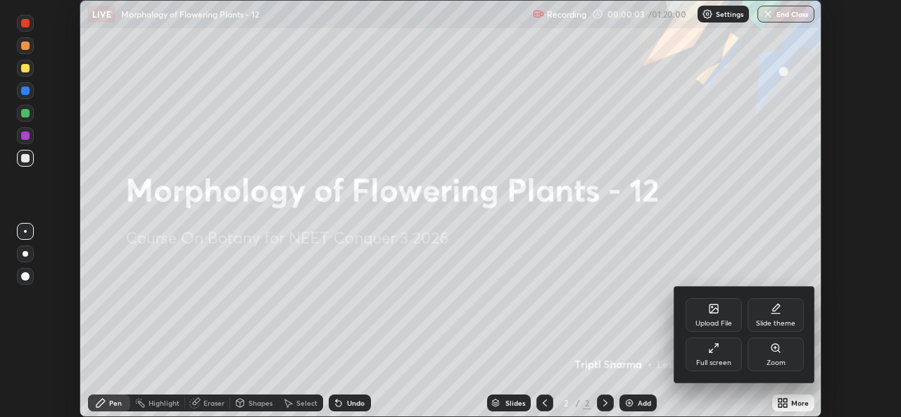
click at [737, 369] on div "Full screen" at bounding box center [713, 355] width 56 height 34
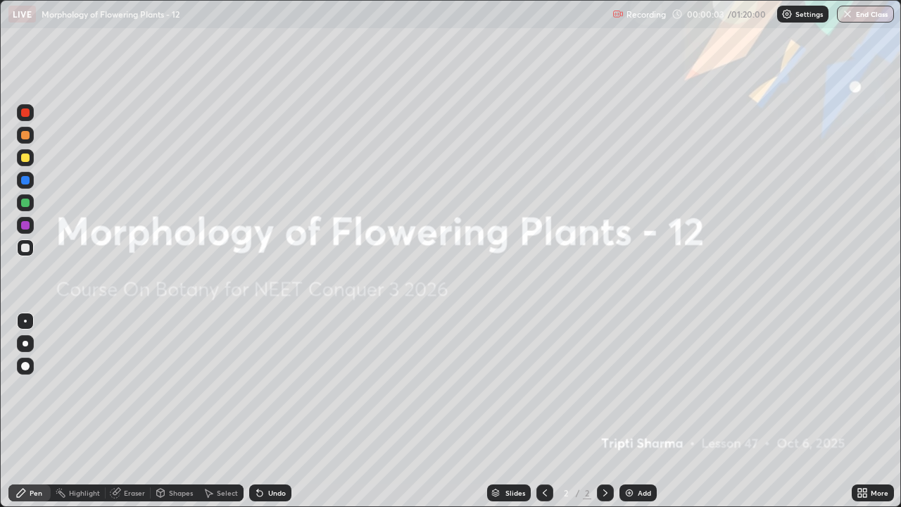
scroll to position [507, 901]
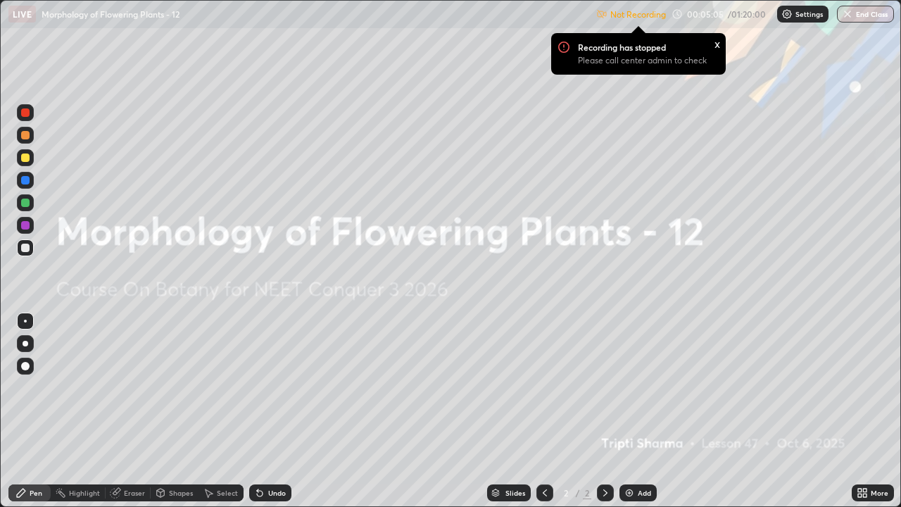
click at [787, 20] on div "Settings" at bounding box center [802, 14] width 51 height 17
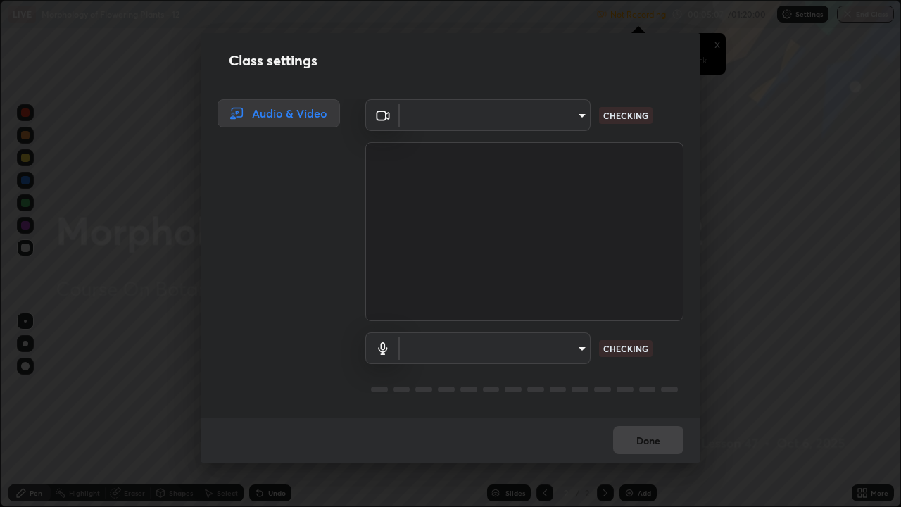
type input "9788daf0cbf52dd0d374ba9f0d4f11576c03820bc15fcf9a4a11f890b69d92bf"
type input "345f5d8304a1ab30e3d14ed5696ced08ebab0189725ef91838db04cd8f5619d4"
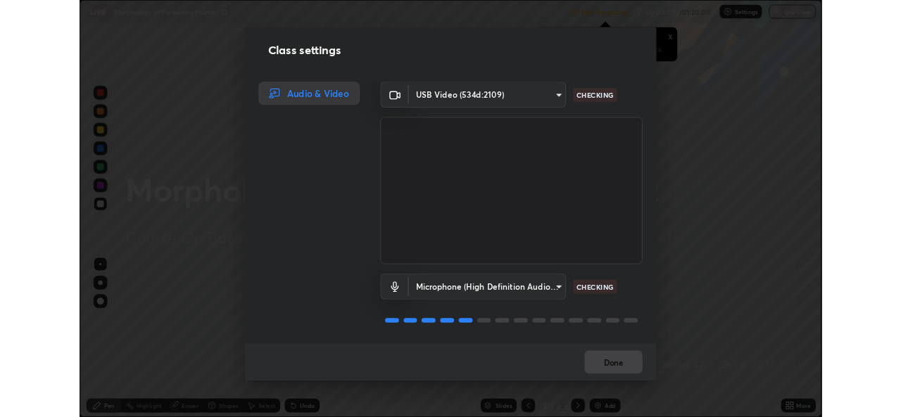
scroll to position [1, 0]
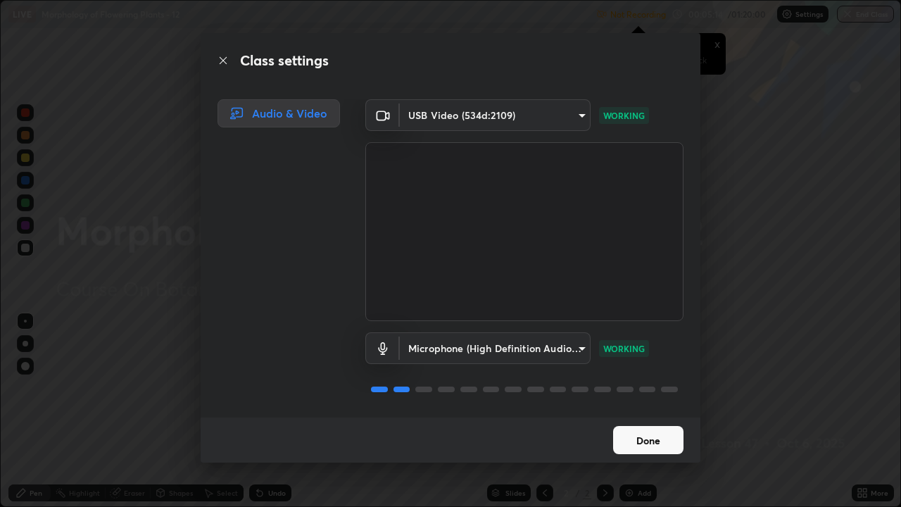
click at [638, 417] on button "Done" at bounding box center [648, 440] width 70 height 28
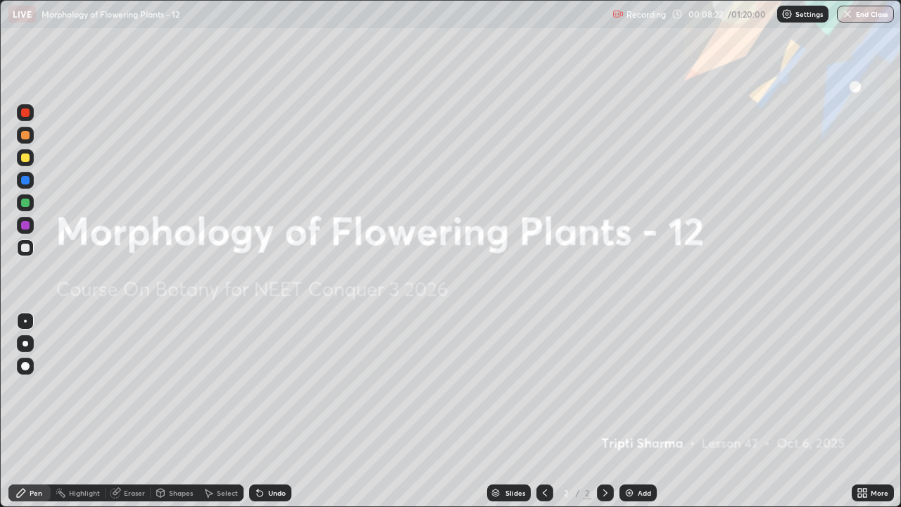
click at [873, 417] on div "More" at bounding box center [872, 492] width 42 height 17
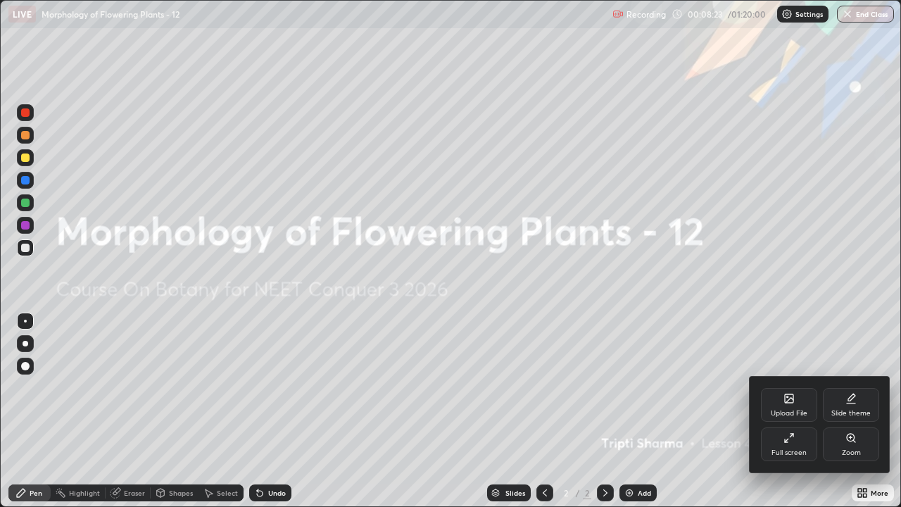
click at [790, 417] on div "Upload File Slide theme Full screen Zoom" at bounding box center [819, 424] width 141 height 96
click at [798, 417] on div "Full screen" at bounding box center [789, 444] width 56 height 34
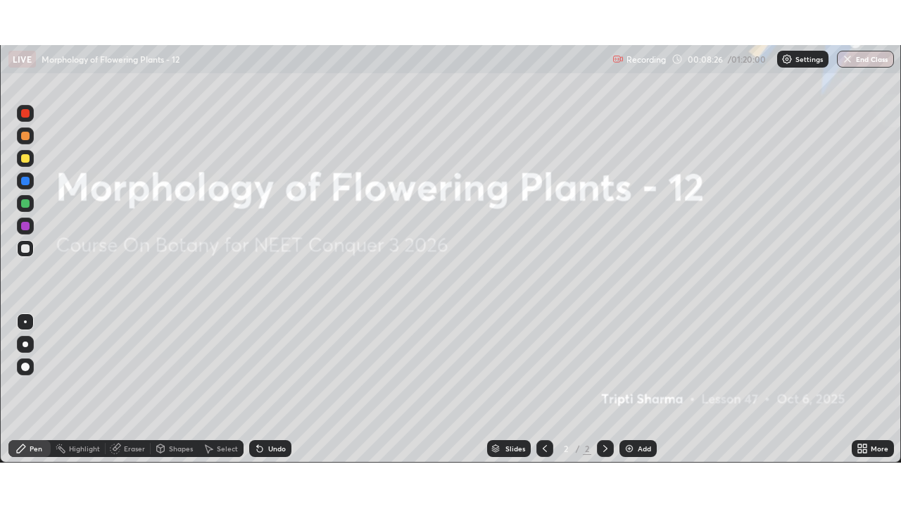
scroll to position [69948, 69464]
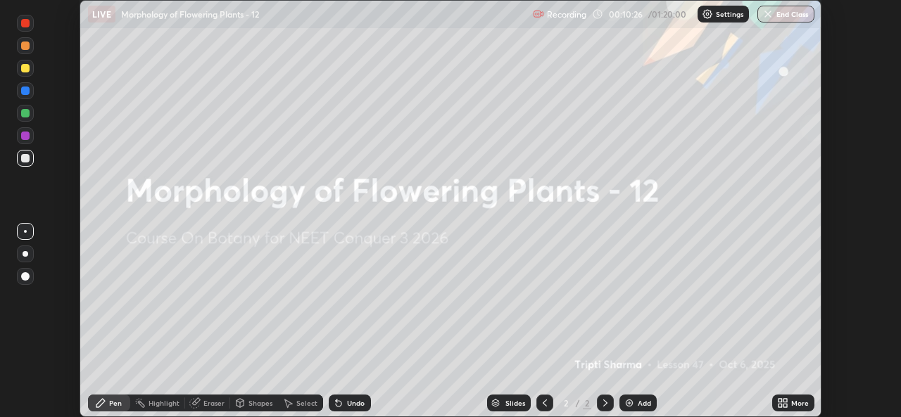
click at [781, 403] on icon at bounding box center [782, 403] width 11 height 11
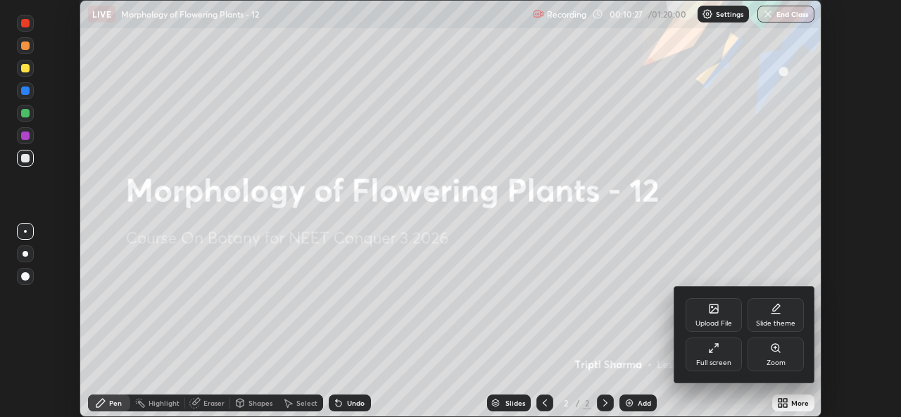
click at [706, 361] on div "Full screen" at bounding box center [713, 363] width 35 height 7
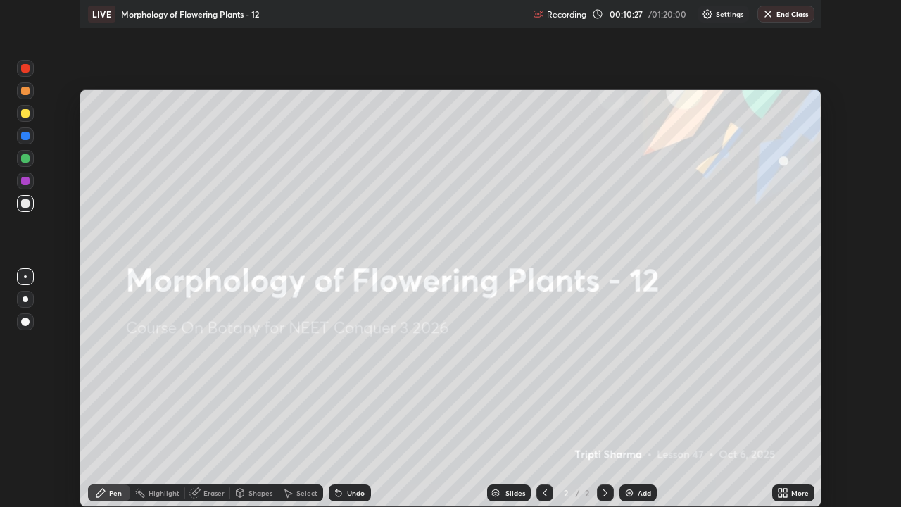
scroll to position [507, 901]
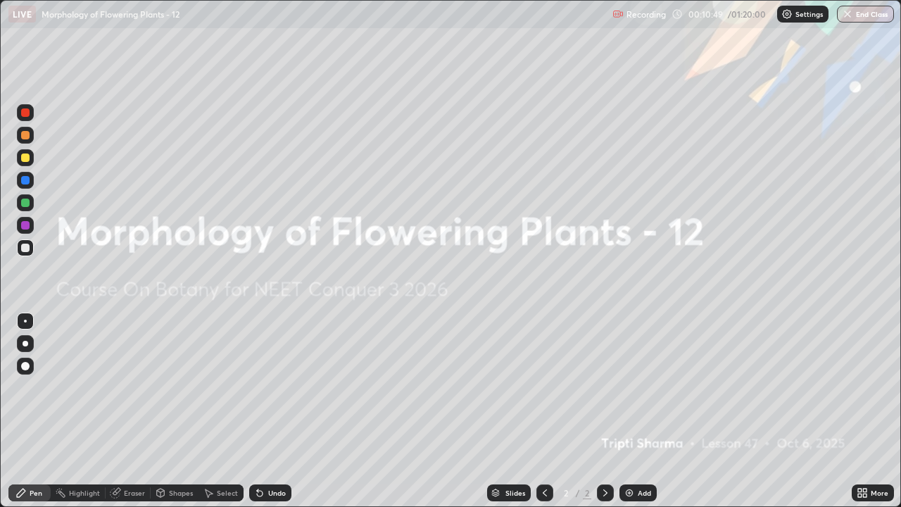
click at [641, 417] on div "Add" at bounding box center [644, 492] width 13 height 7
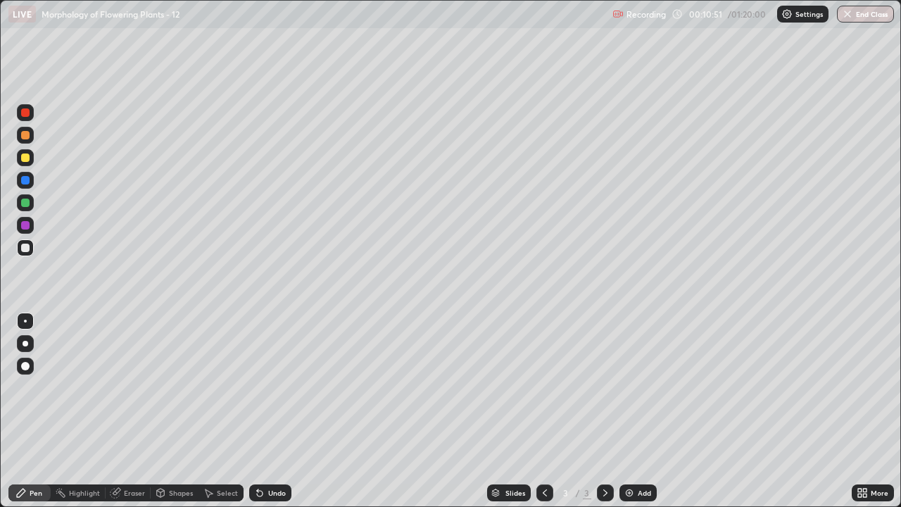
click at [25, 343] on div at bounding box center [26, 344] width 6 height 6
click at [27, 366] on div at bounding box center [25, 366] width 8 height 8
click at [25, 136] on div at bounding box center [25, 135] width 8 height 8
click at [131, 417] on div "Eraser" at bounding box center [128, 492] width 45 height 17
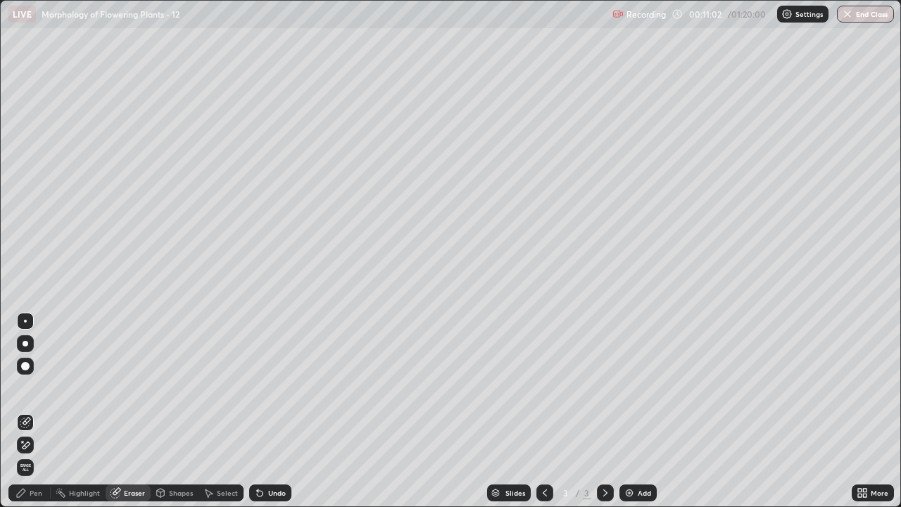
click at [27, 417] on icon at bounding box center [25, 445] width 11 height 12
click at [44, 417] on div "Pen" at bounding box center [29, 492] width 42 height 17
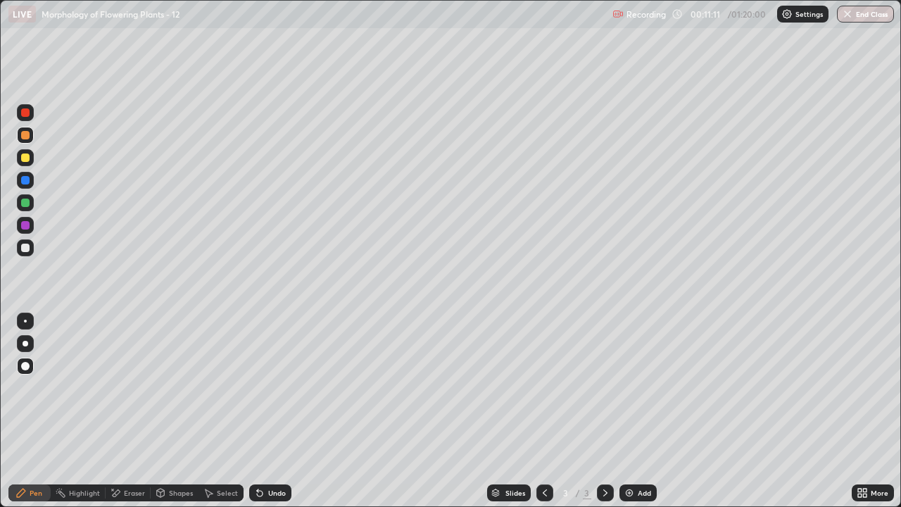
click at [25, 203] on div at bounding box center [25, 202] width 8 height 8
click at [29, 251] on div at bounding box center [25, 247] width 17 height 17
click at [30, 141] on div at bounding box center [25, 135] width 17 height 17
click at [25, 165] on div at bounding box center [25, 157] width 17 height 17
click at [26, 230] on div at bounding box center [25, 225] width 17 height 17
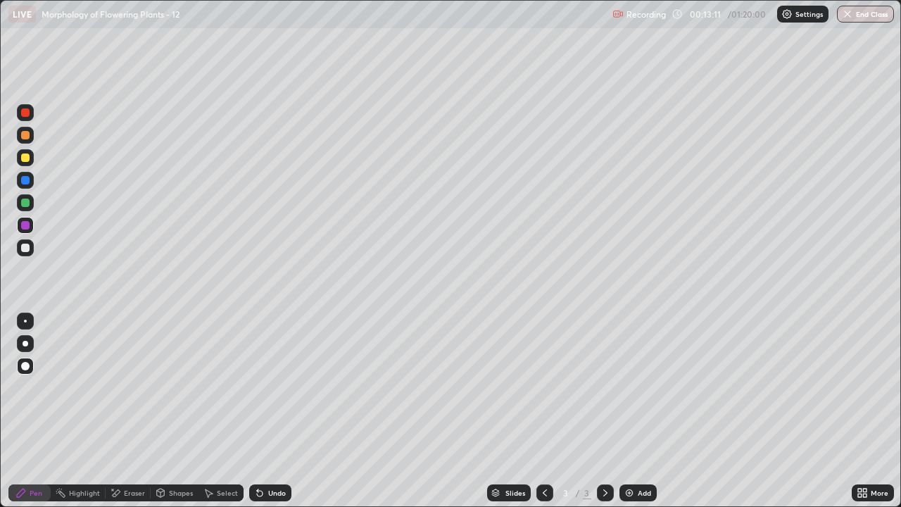
click at [25, 203] on div at bounding box center [25, 202] width 8 height 8
click at [260, 417] on icon at bounding box center [259, 492] width 11 height 11
click at [25, 321] on div at bounding box center [25, 320] width 3 height 3
click at [27, 366] on div at bounding box center [25, 366] width 8 height 8
click at [24, 250] on div at bounding box center [25, 247] width 8 height 8
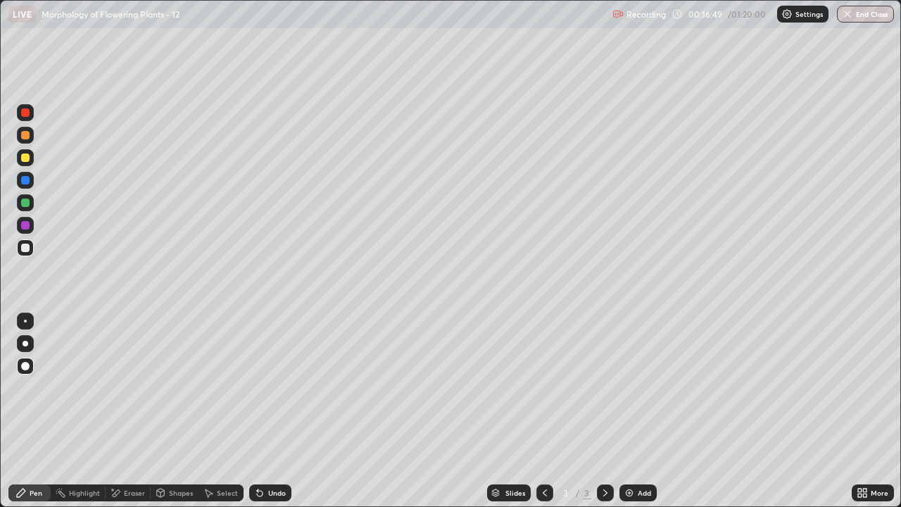
click at [99, 417] on div "Highlight" at bounding box center [84, 492] width 31 height 7
click at [44, 417] on div "Pen" at bounding box center [29, 492] width 42 height 17
click at [638, 417] on div "Add" at bounding box center [644, 492] width 13 height 7
click at [633, 417] on img at bounding box center [628, 492] width 11 height 11
click at [131, 417] on div "Eraser" at bounding box center [134, 492] width 21 height 7
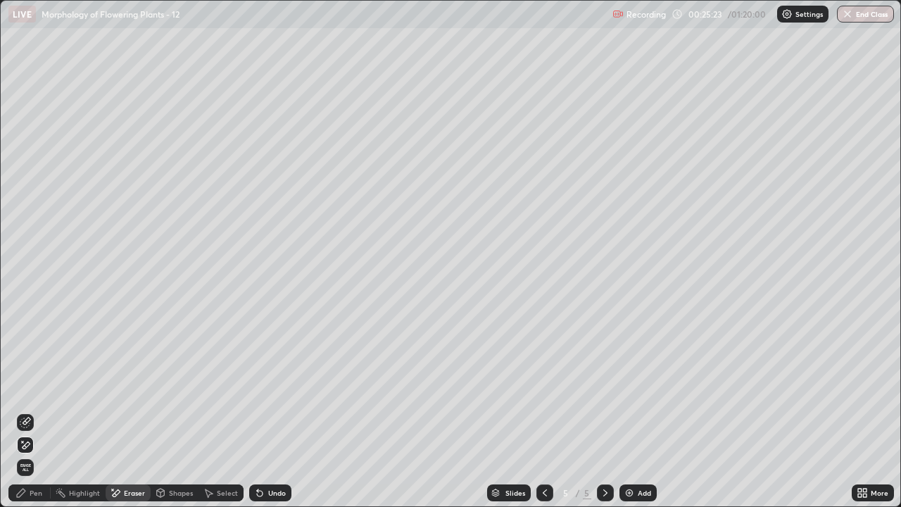
click at [38, 417] on div "Pen" at bounding box center [36, 492] width 13 height 7
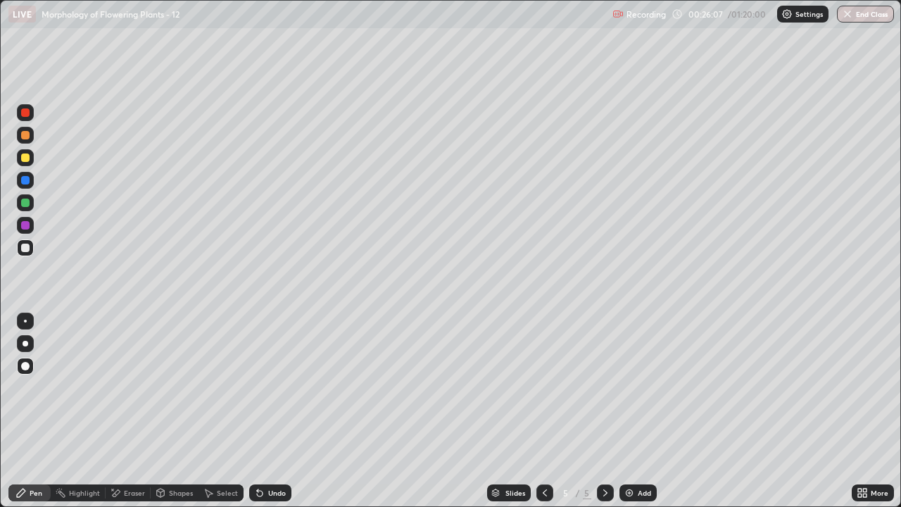
click at [272, 417] on div "Undo" at bounding box center [270, 492] width 42 height 17
click at [269, 417] on div "Undo" at bounding box center [277, 492] width 18 height 7
click at [266, 417] on div "Undo" at bounding box center [270, 492] width 42 height 17
click at [268, 417] on div "Undo" at bounding box center [277, 492] width 18 height 7
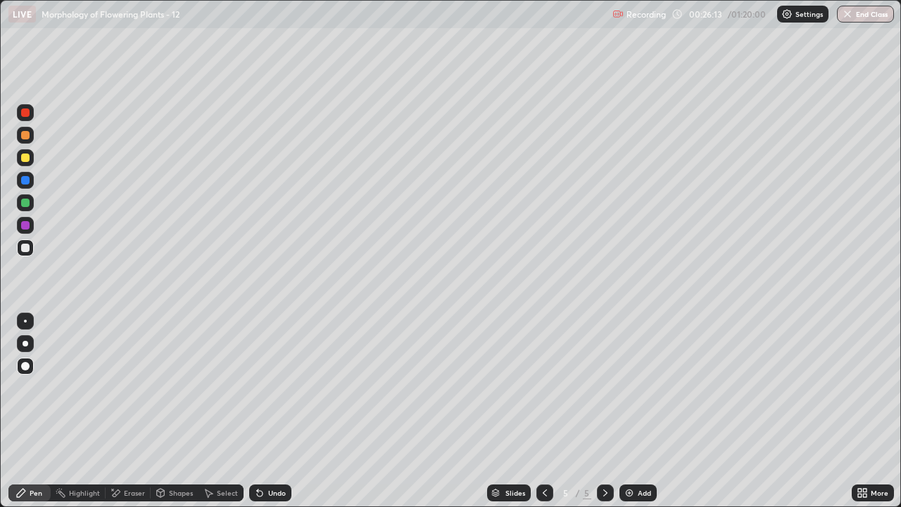
click at [268, 417] on div "Undo" at bounding box center [277, 492] width 18 height 7
click at [264, 417] on div "Undo" at bounding box center [270, 492] width 42 height 17
click at [260, 161] on button "Undo" at bounding box center [279, 169] width 41 height 17
click at [263, 417] on div "Undo" at bounding box center [270, 492] width 42 height 17
click at [268, 417] on div "Undo" at bounding box center [277, 492] width 18 height 7
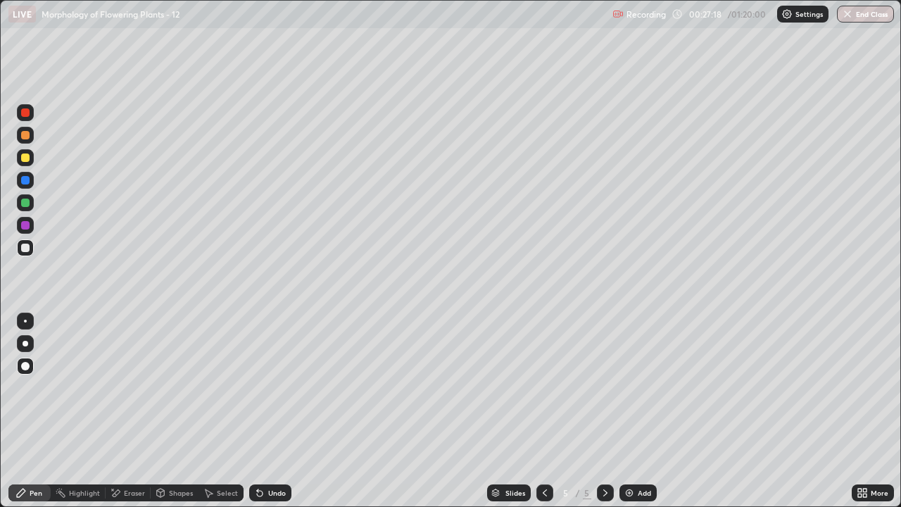
click at [270, 417] on div "Undo" at bounding box center [277, 492] width 18 height 7
click at [271, 417] on div "Undo" at bounding box center [277, 492] width 18 height 7
click at [272, 417] on div "Undo" at bounding box center [277, 492] width 18 height 7
click at [271, 417] on div "Undo" at bounding box center [277, 492] width 18 height 7
click at [270, 417] on div "Undo" at bounding box center [277, 492] width 18 height 7
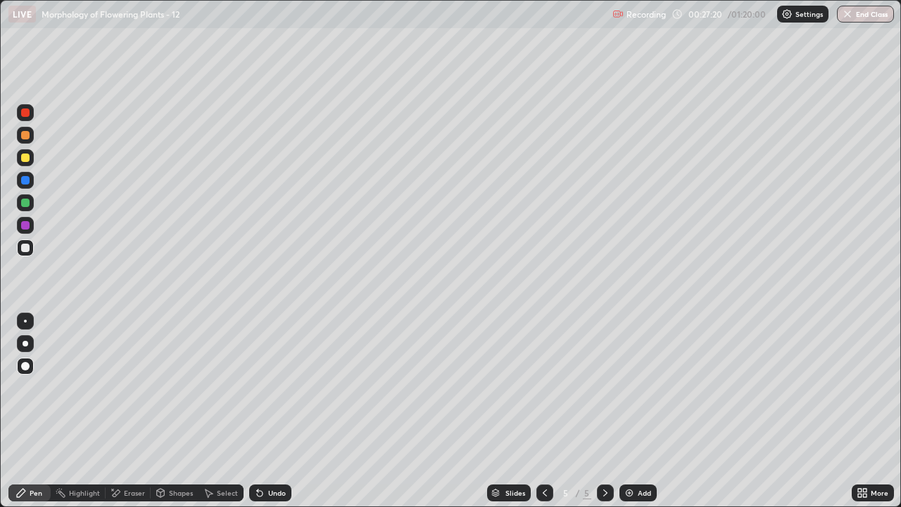
click at [270, 417] on div "Undo" at bounding box center [277, 492] width 18 height 7
click at [268, 417] on div "Undo" at bounding box center [270, 492] width 42 height 17
click at [272, 417] on div "Undo" at bounding box center [277, 492] width 18 height 7
click at [132, 417] on div "Eraser" at bounding box center [134, 492] width 21 height 7
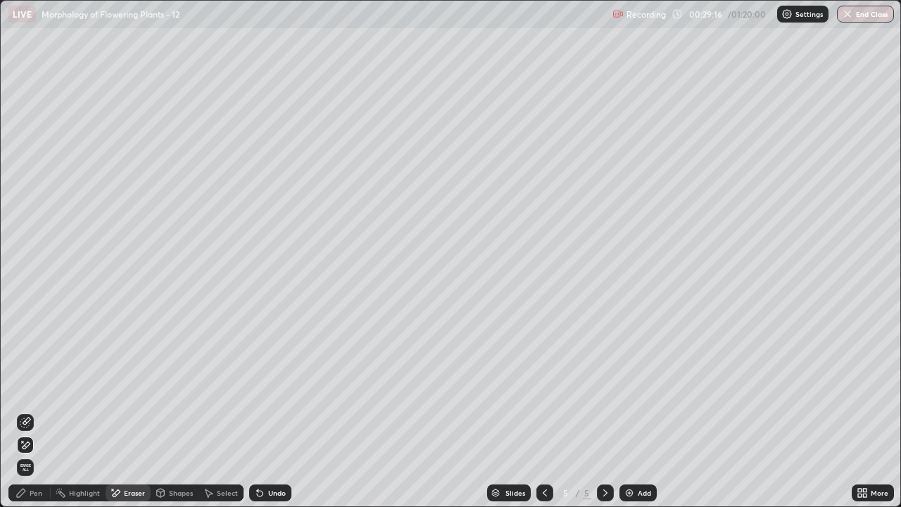
click at [39, 417] on div "Pen" at bounding box center [36, 492] width 13 height 7
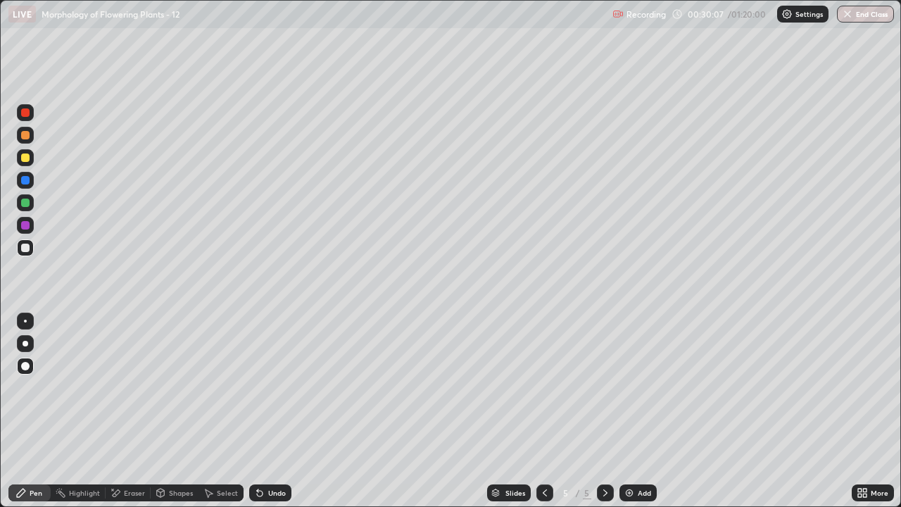
click at [137, 417] on div "Eraser" at bounding box center [134, 492] width 21 height 7
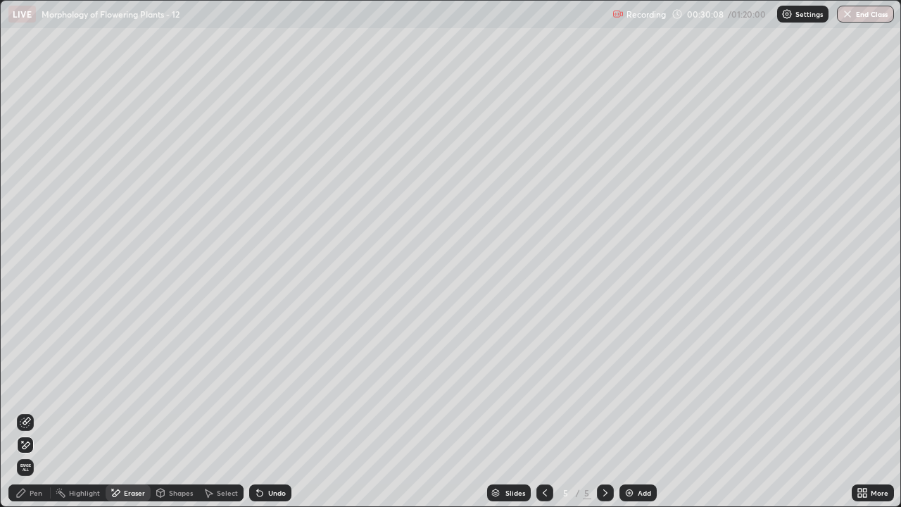
click at [27, 417] on span "Erase all" at bounding box center [25, 467] width 15 height 8
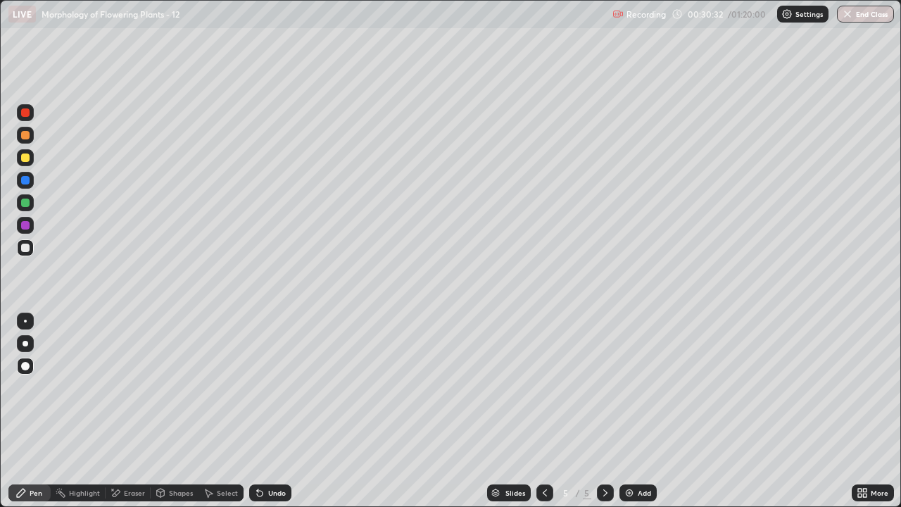
click at [268, 417] on div "Undo" at bounding box center [277, 492] width 18 height 7
click at [270, 417] on div "Undo" at bounding box center [277, 492] width 18 height 7
click at [262, 417] on icon at bounding box center [259, 492] width 11 height 11
click at [258, 417] on icon at bounding box center [260, 493] width 6 height 6
click at [264, 417] on div "Undo" at bounding box center [270, 492] width 42 height 17
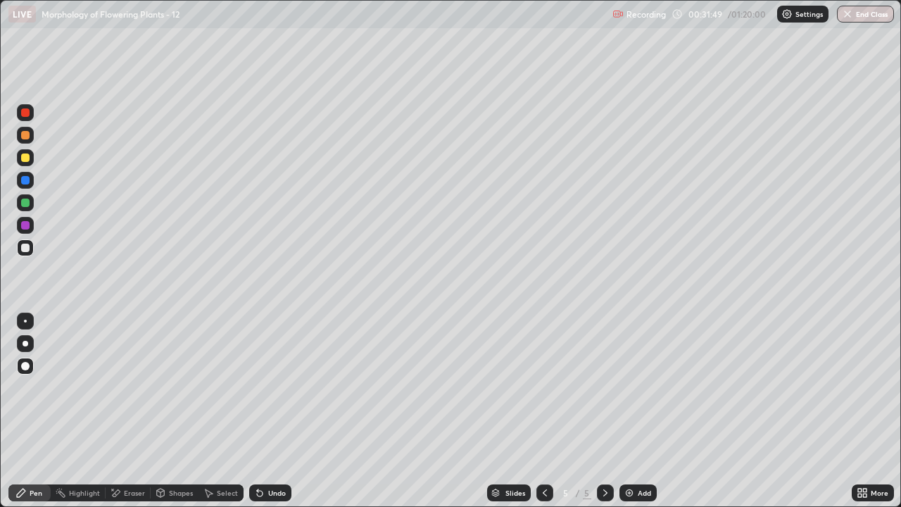
click at [268, 417] on div "Undo" at bounding box center [277, 492] width 18 height 7
click at [269, 417] on div "Undo" at bounding box center [277, 492] width 18 height 7
click at [274, 417] on div "Undo" at bounding box center [277, 492] width 18 height 7
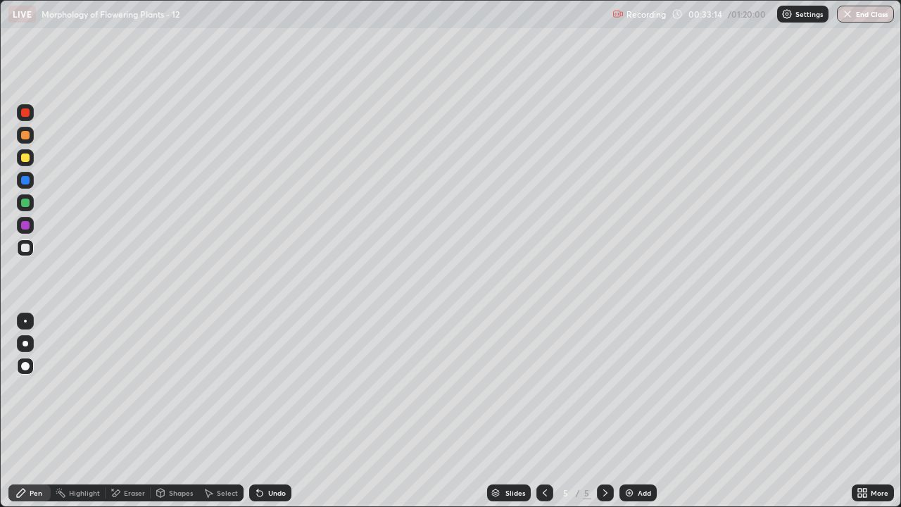
click at [273, 417] on div "Undo" at bounding box center [270, 492] width 42 height 17
click at [274, 417] on div "Undo" at bounding box center [277, 492] width 18 height 7
click at [275, 417] on div "Undo" at bounding box center [277, 492] width 18 height 7
click at [272, 417] on div "Undo" at bounding box center [277, 492] width 18 height 7
click at [271, 417] on div "Undo" at bounding box center [277, 492] width 18 height 7
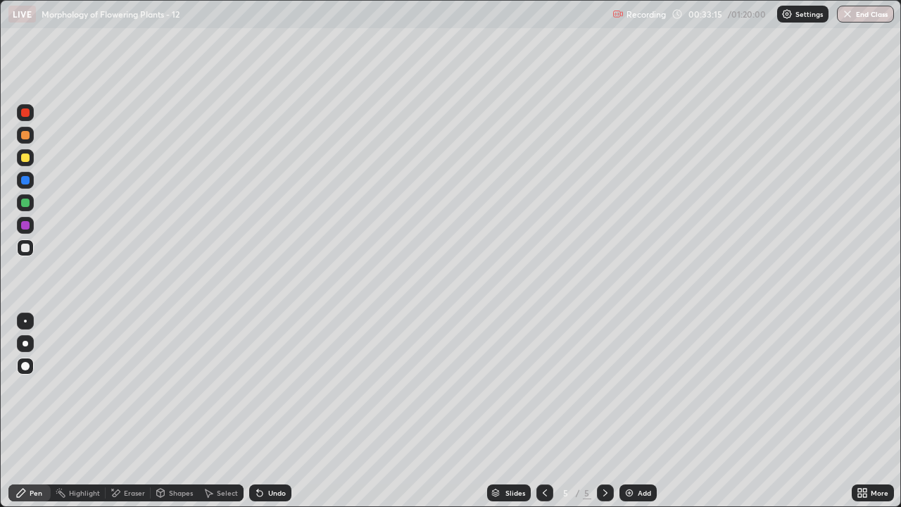
click at [272, 417] on div "Undo" at bounding box center [277, 492] width 18 height 7
click at [169, 417] on div "Shapes" at bounding box center [181, 492] width 24 height 7
click at [25, 417] on div at bounding box center [25, 289] width 23 height 377
click at [129, 417] on div "Eraser" at bounding box center [128, 492] width 45 height 17
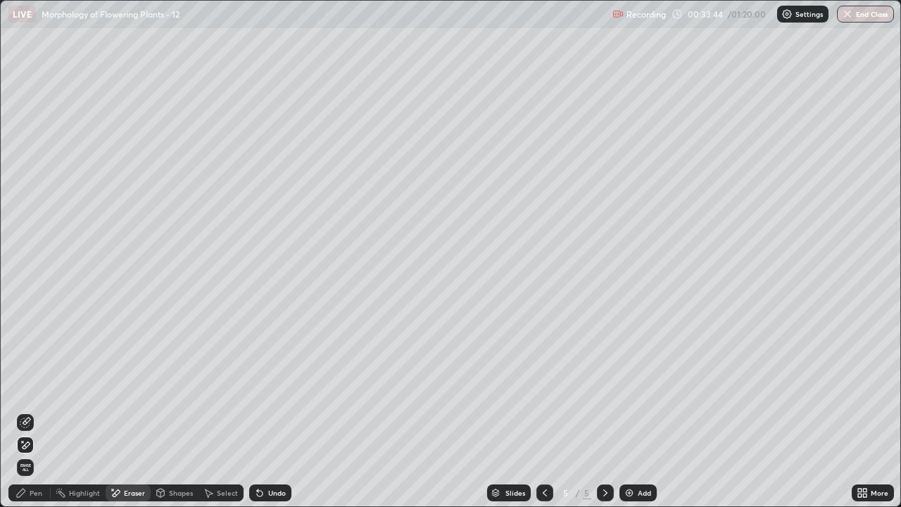
click at [34, 417] on div "Pen" at bounding box center [36, 492] width 13 height 7
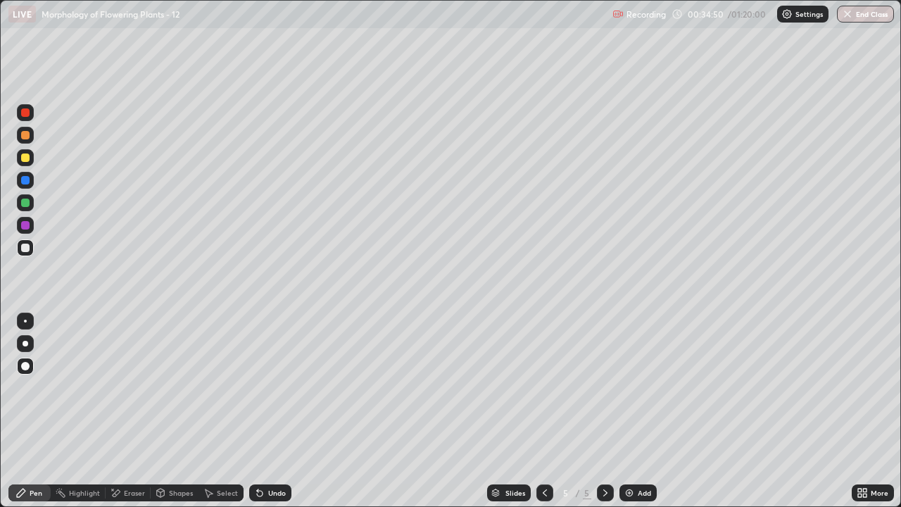
click at [129, 417] on div "Eraser" at bounding box center [134, 492] width 21 height 7
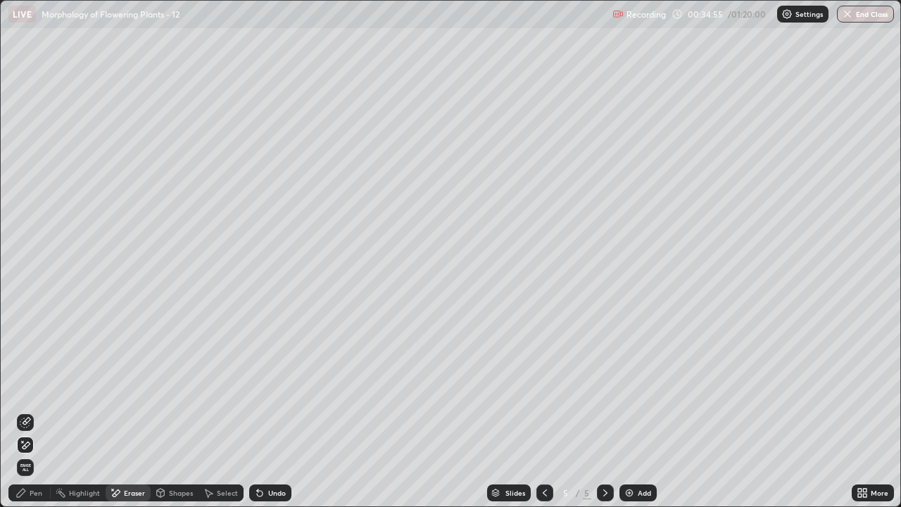
click at [38, 417] on div "Pen" at bounding box center [36, 492] width 13 height 7
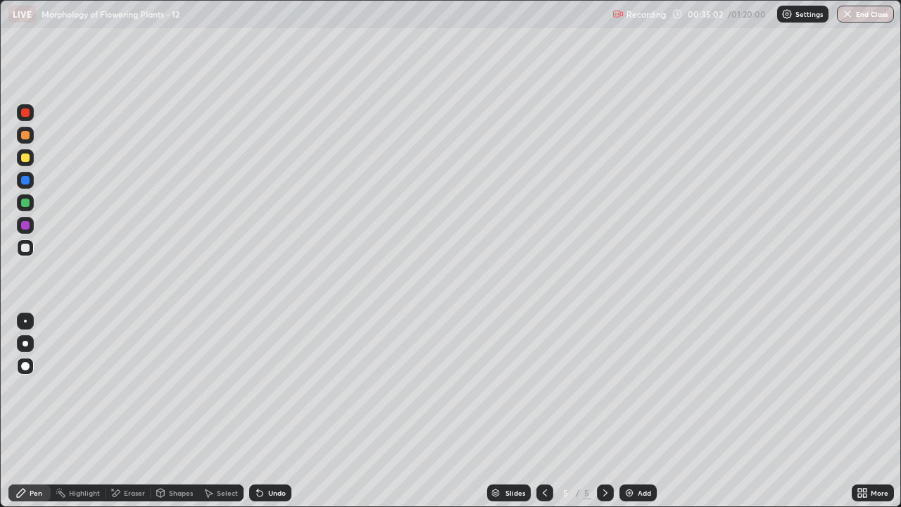
click at [90, 417] on div "Highlight" at bounding box center [84, 492] width 31 height 7
click at [133, 417] on div "Eraser" at bounding box center [134, 492] width 21 height 7
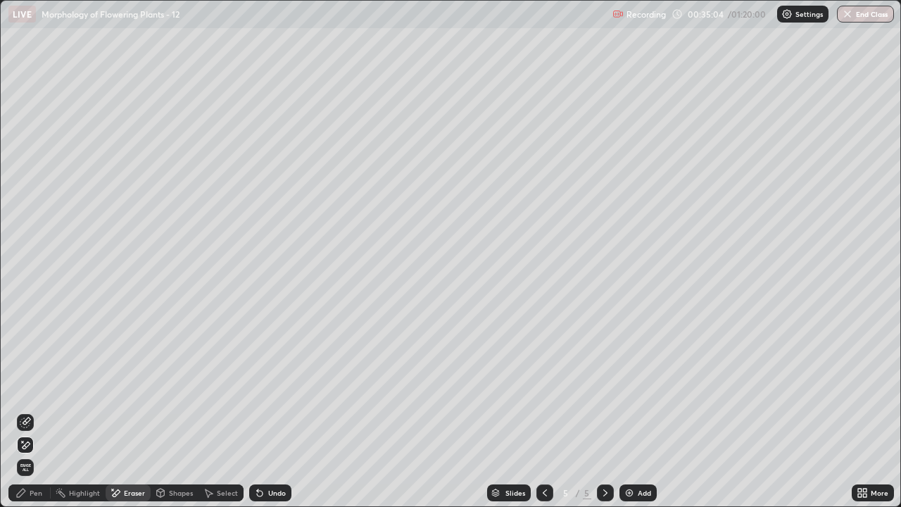
click at [134, 417] on div "Eraser" at bounding box center [128, 492] width 45 height 17
click at [36, 417] on div "Pen" at bounding box center [36, 492] width 13 height 7
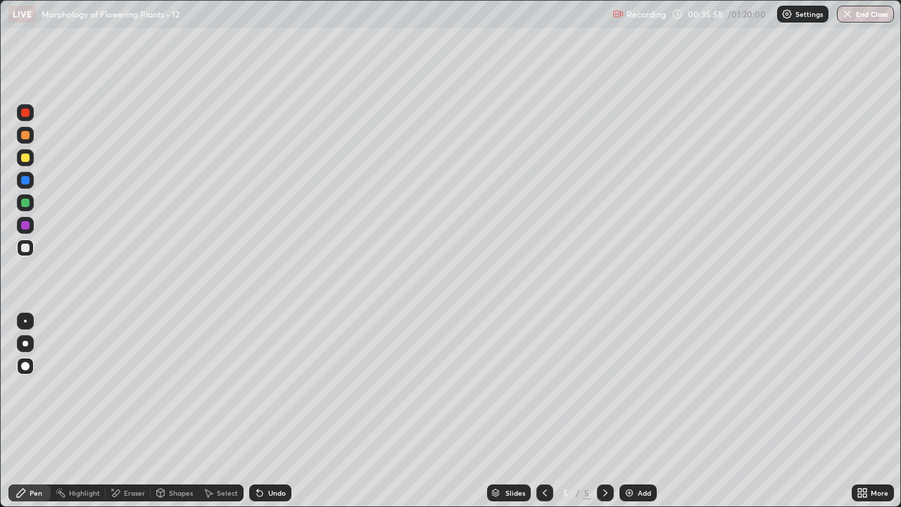
click at [133, 417] on div "Eraser" at bounding box center [134, 492] width 21 height 7
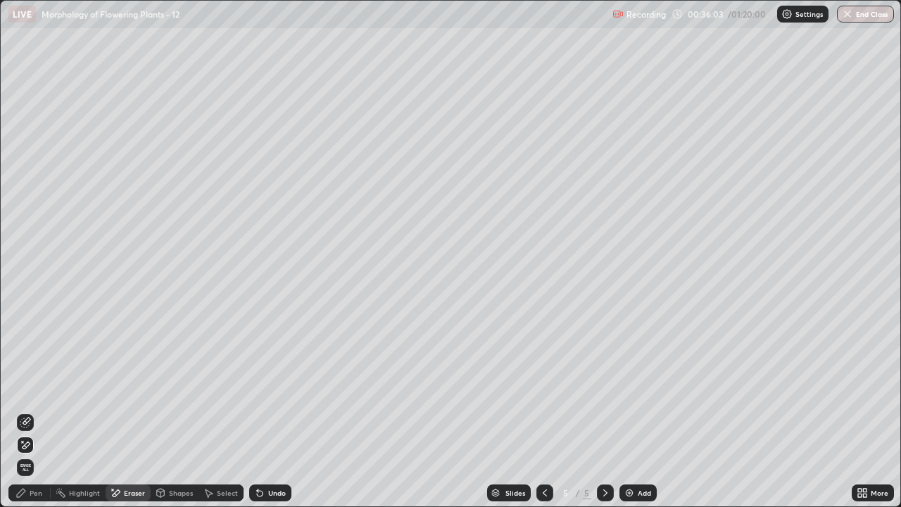
click at [27, 417] on div "Pen" at bounding box center [29, 492] width 42 height 17
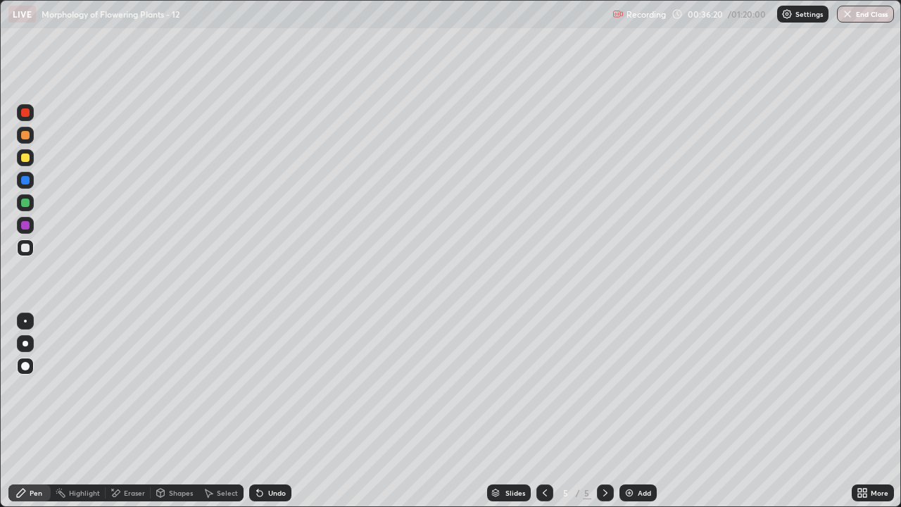
click at [124, 417] on div "Eraser" at bounding box center [134, 492] width 21 height 7
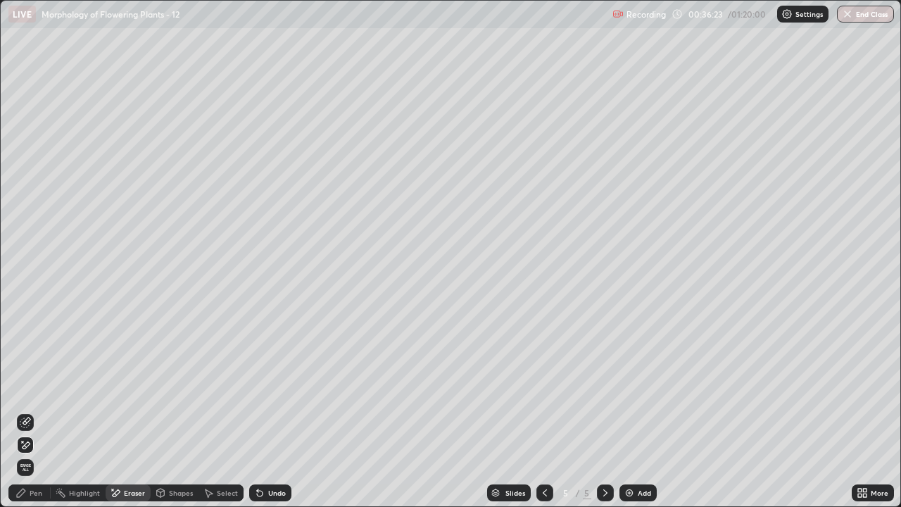
click at [35, 417] on div "Pen" at bounding box center [29, 492] width 42 height 17
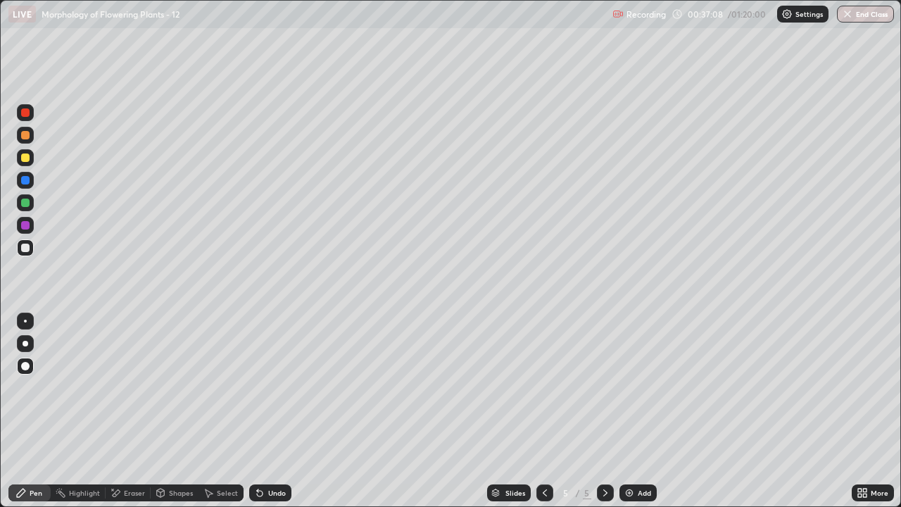
click at [83, 417] on div "Highlight" at bounding box center [78, 492] width 55 height 17
click at [122, 417] on div "Eraser" at bounding box center [128, 492] width 45 height 17
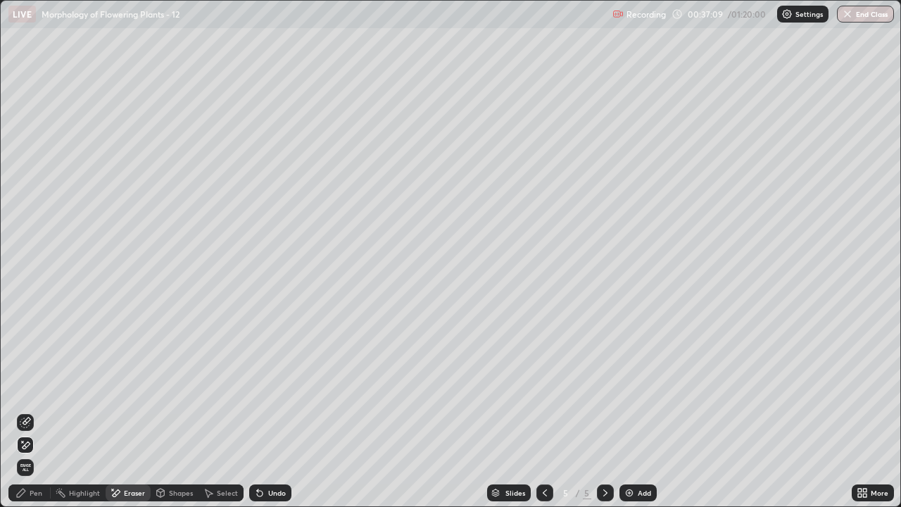
click at [131, 417] on div "Eraser" at bounding box center [134, 492] width 21 height 7
click at [29, 417] on span "Erase all" at bounding box center [25, 467] width 15 height 8
click at [0, 0] on div at bounding box center [0, 0] width 0 height 0
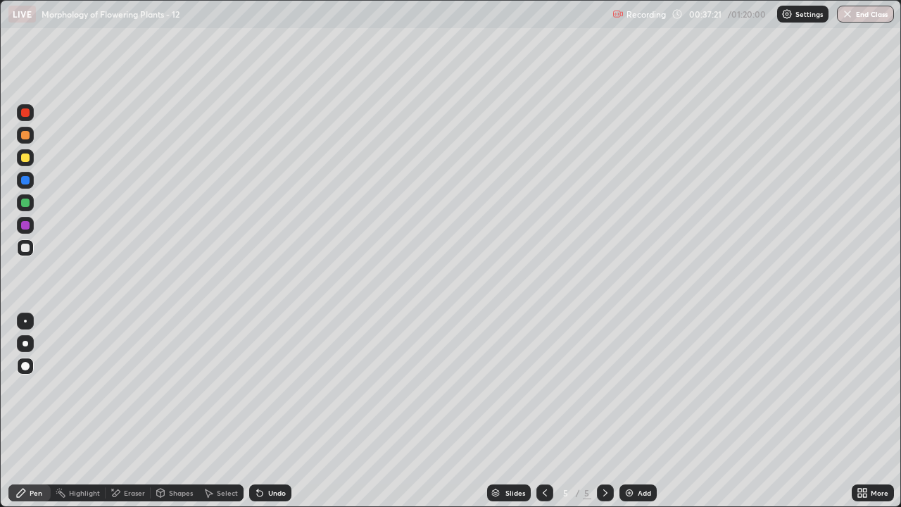
click at [32, 417] on div at bounding box center [25, 394] width 23 height 169
click at [33, 417] on div at bounding box center [25, 394] width 23 height 169
click at [139, 417] on div "Eraser" at bounding box center [134, 492] width 21 height 7
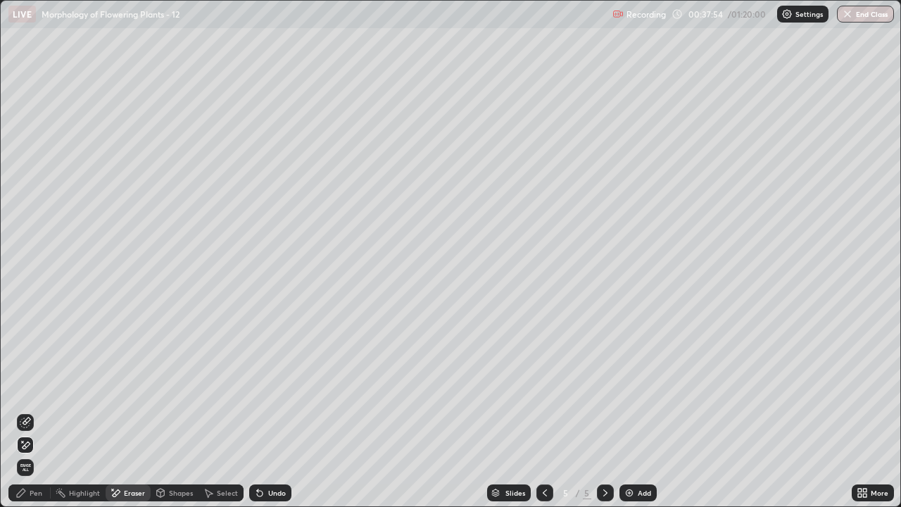
click at [27, 417] on icon at bounding box center [25, 445] width 11 height 12
click at [15, 417] on icon at bounding box center [20, 492] width 11 height 11
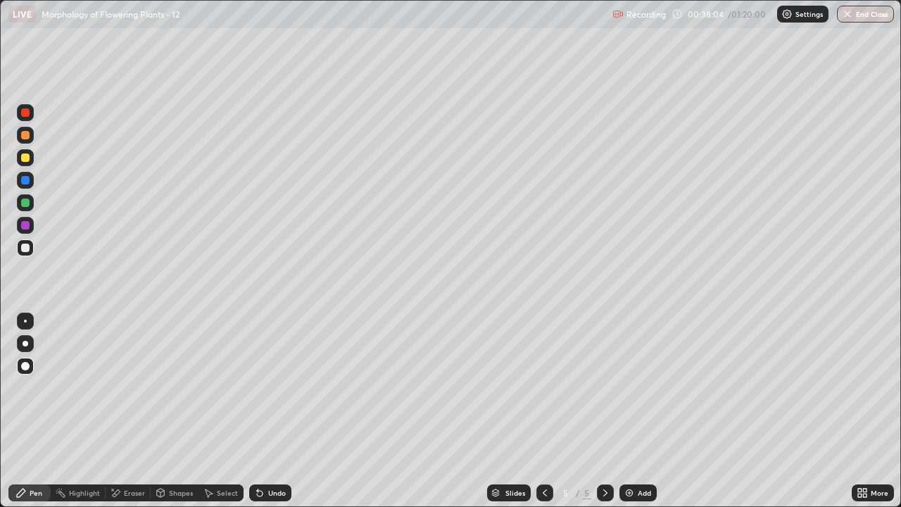
click at [122, 417] on div "Eraser" at bounding box center [128, 492] width 45 height 17
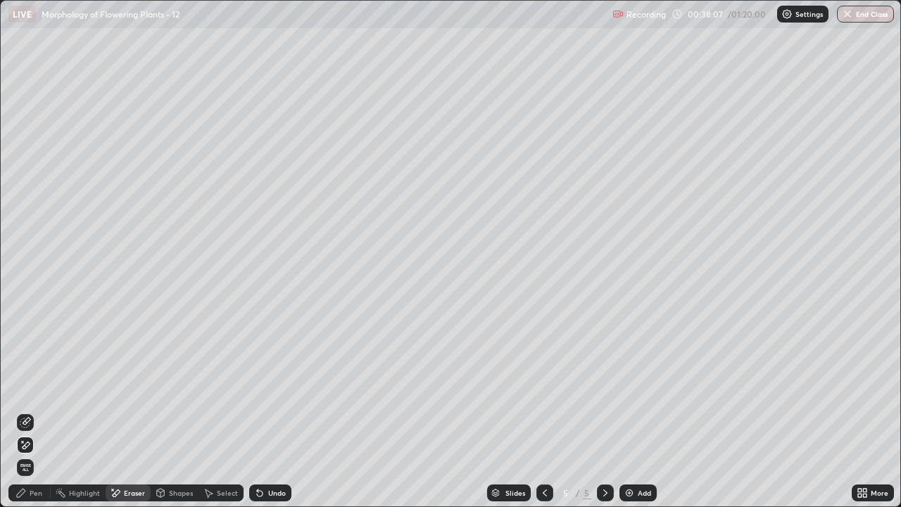
click at [27, 417] on icon at bounding box center [20, 492] width 11 height 11
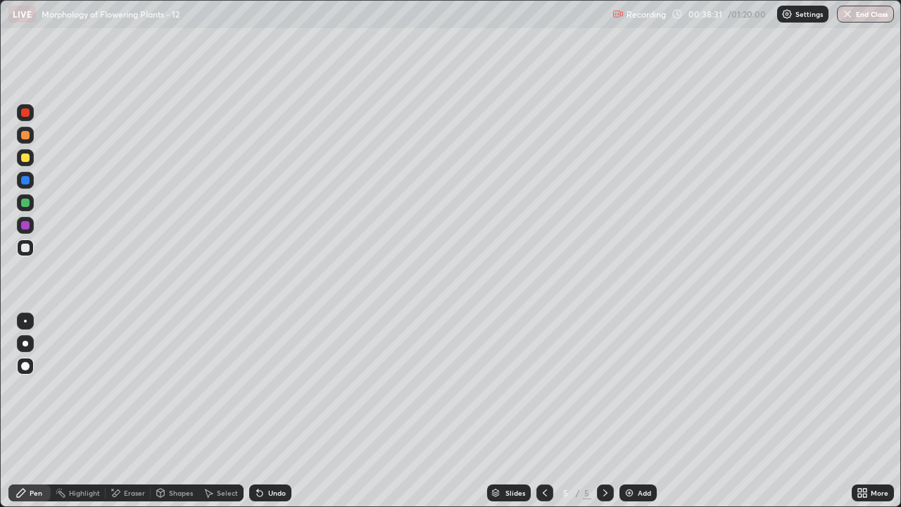
click at [127, 417] on div "Eraser" at bounding box center [134, 492] width 21 height 7
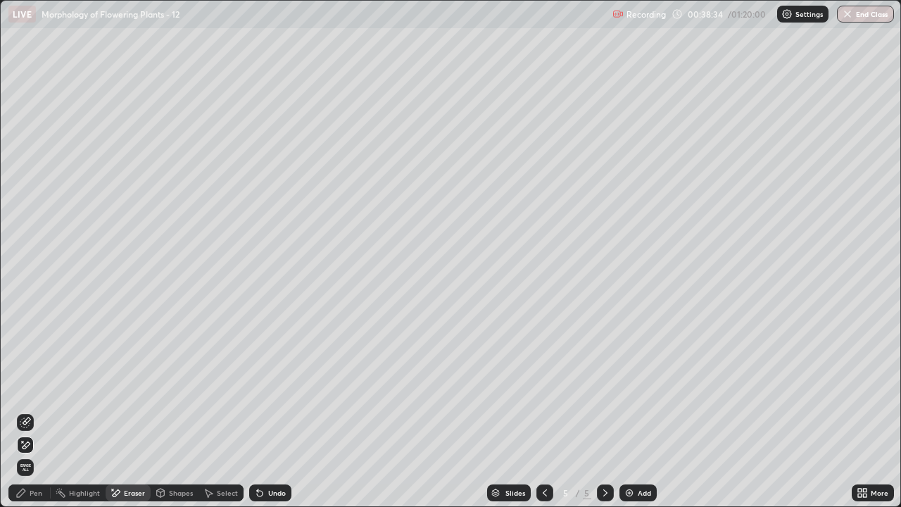
click at [37, 417] on div "Pen" at bounding box center [36, 492] width 13 height 7
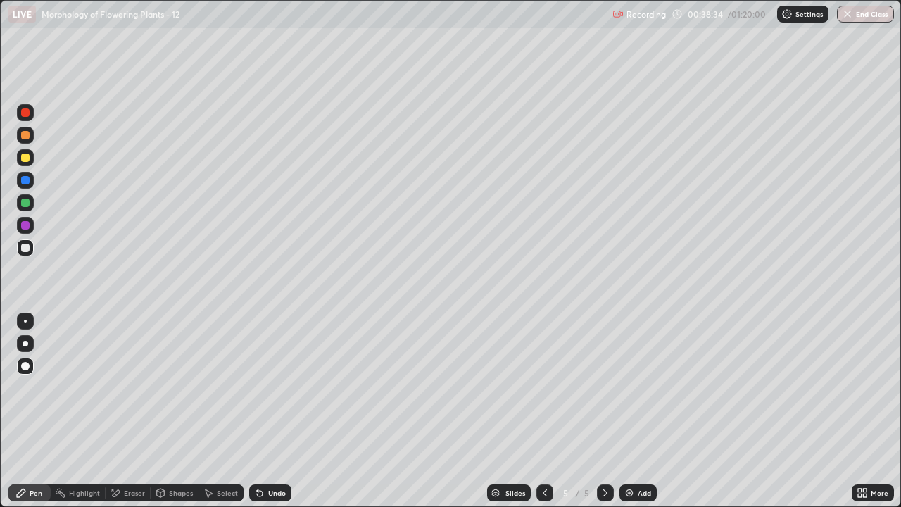
click at [37, 417] on div "Pen" at bounding box center [36, 492] width 13 height 7
click at [128, 417] on div "Eraser" at bounding box center [134, 492] width 21 height 7
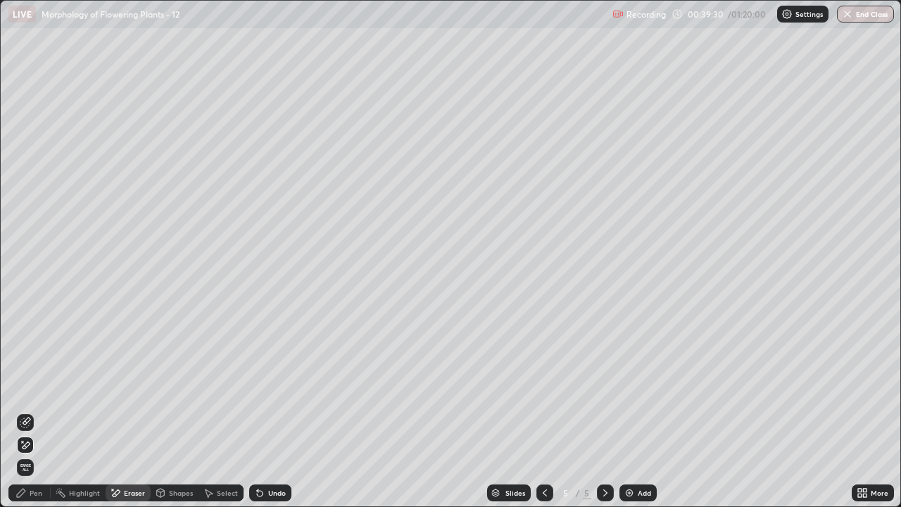
click at [41, 417] on div "Pen" at bounding box center [36, 492] width 13 height 7
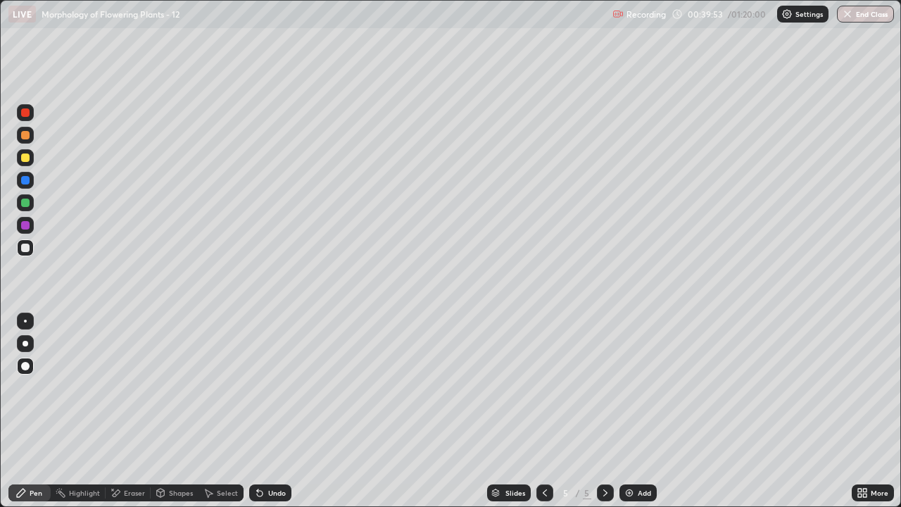
click at [121, 417] on div "Eraser" at bounding box center [128, 492] width 45 height 17
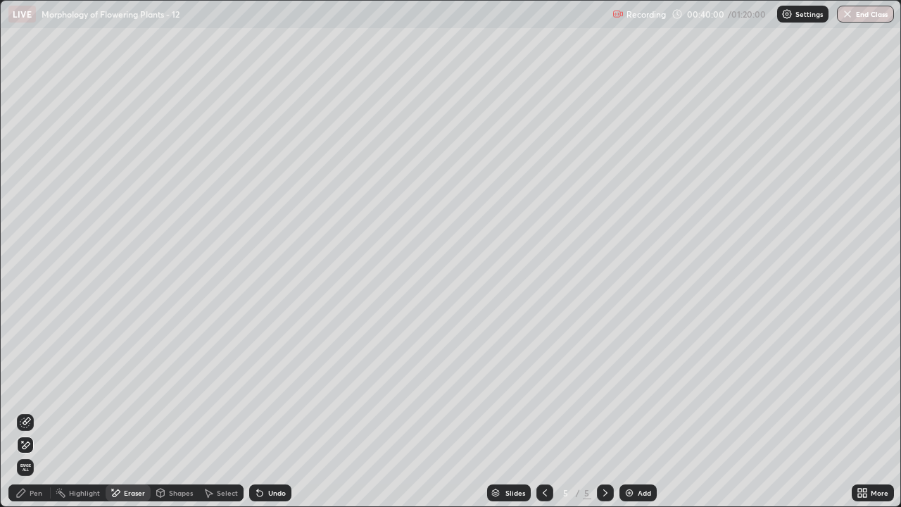
click at [29, 417] on div "Pen" at bounding box center [29, 492] width 42 height 17
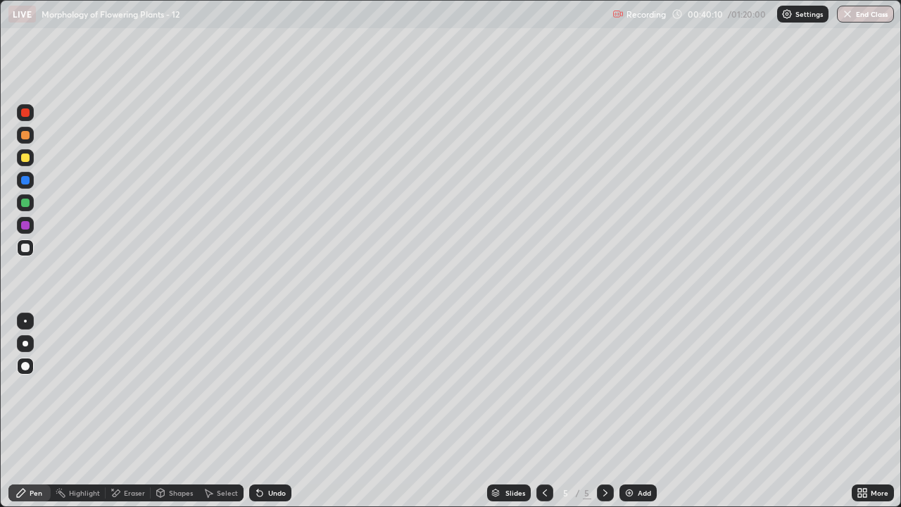
click at [120, 417] on icon at bounding box center [115, 493] width 11 height 12
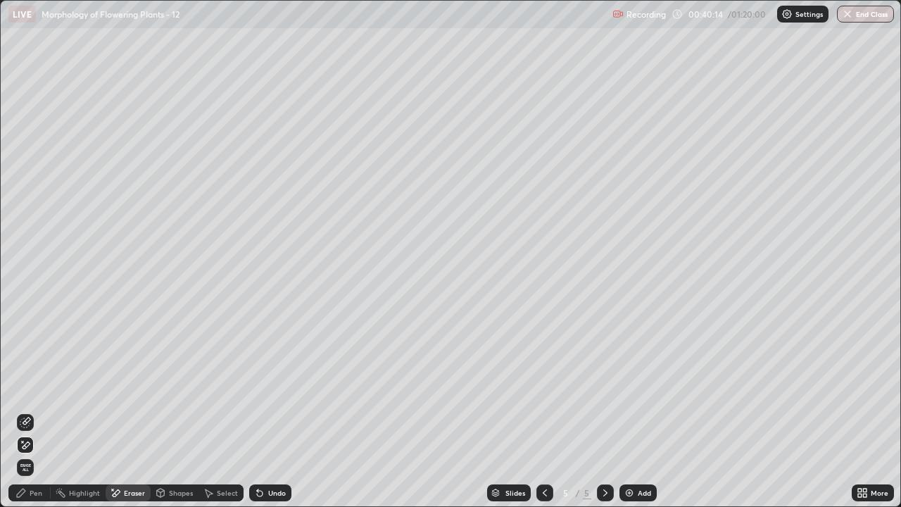
click at [30, 417] on div "Pen" at bounding box center [36, 492] width 13 height 7
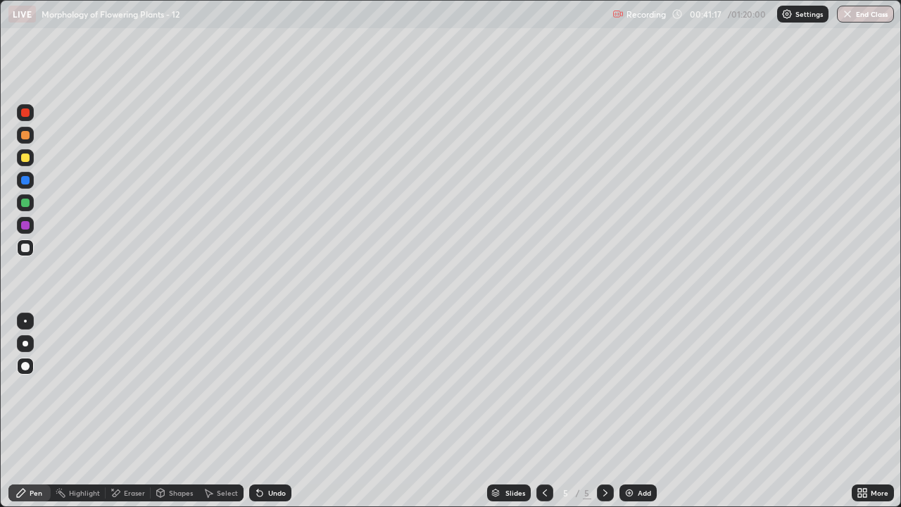
click at [131, 417] on div "Eraser" at bounding box center [134, 492] width 21 height 7
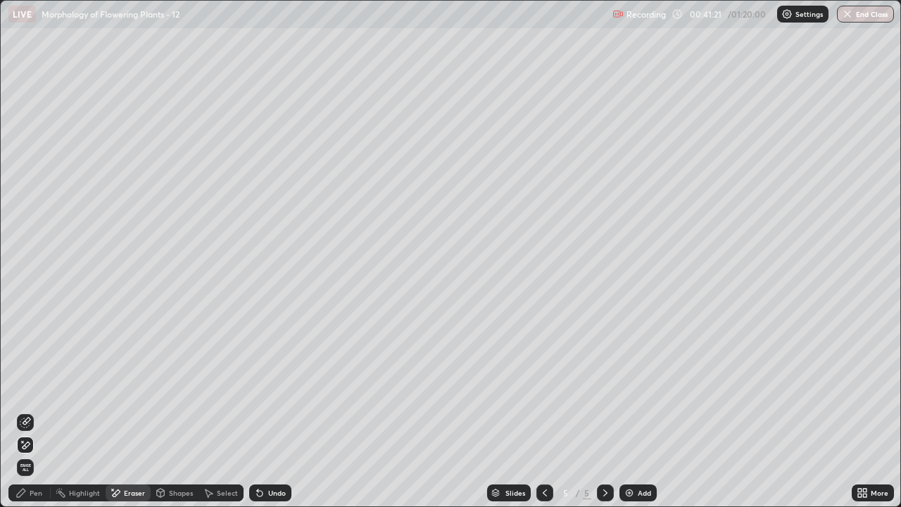
click at [37, 417] on div "Pen" at bounding box center [36, 492] width 13 height 7
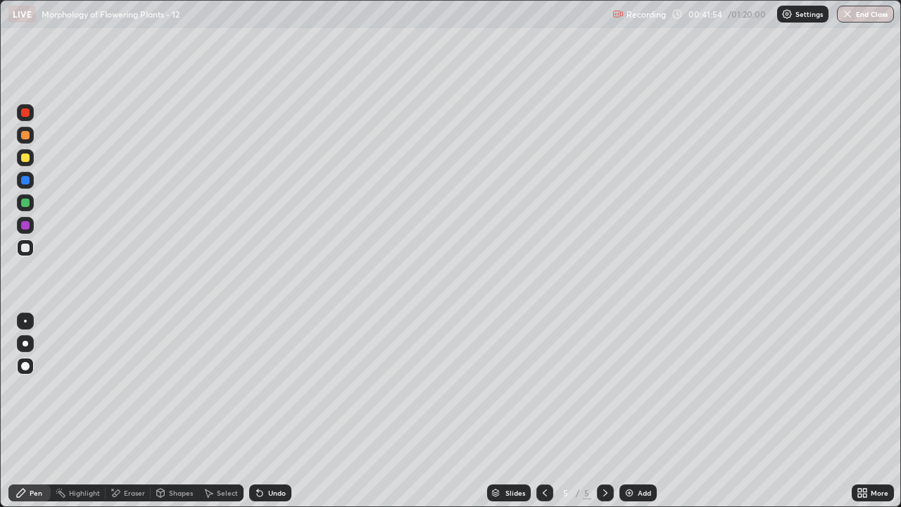
click at [125, 417] on div "Eraser" at bounding box center [134, 492] width 21 height 7
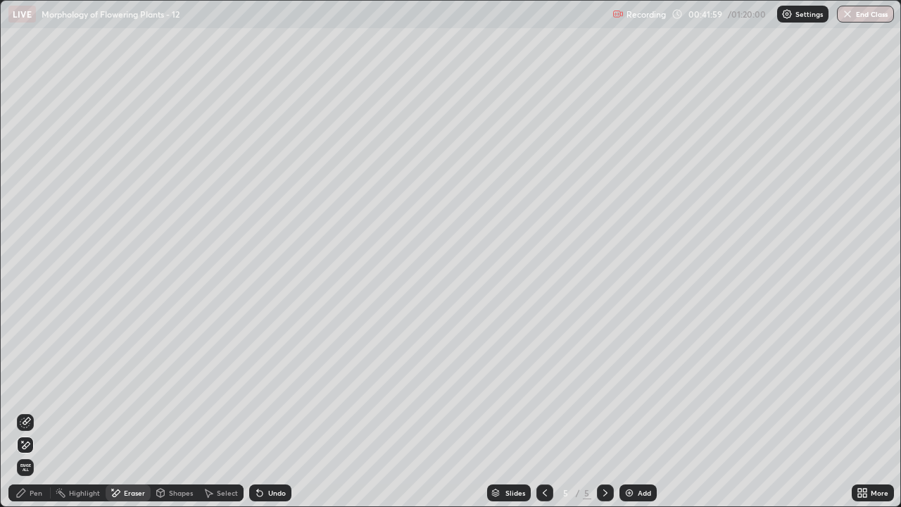
click at [31, 417] on div "Pen" at bounding box center [36, 492] width 13 height 7
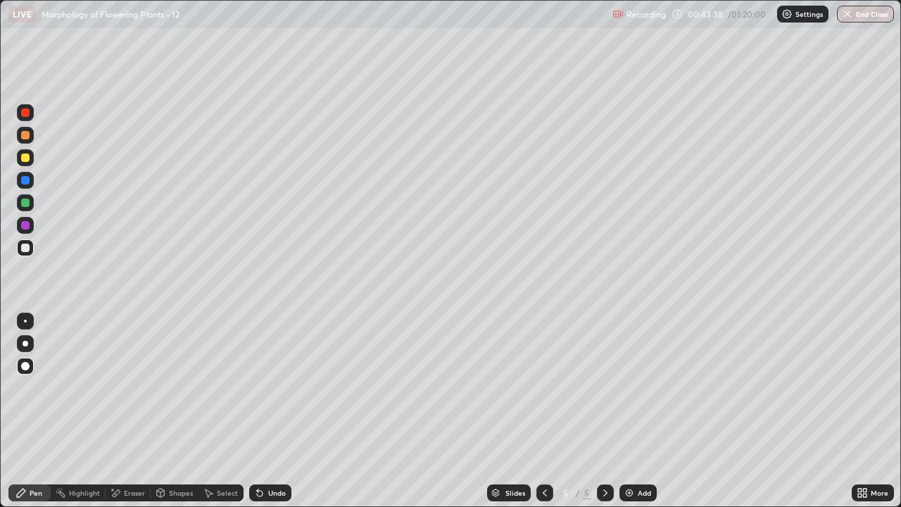
click at [124, 417] on div "Eraser" at bounding box center [134, 492] width 21 height 7
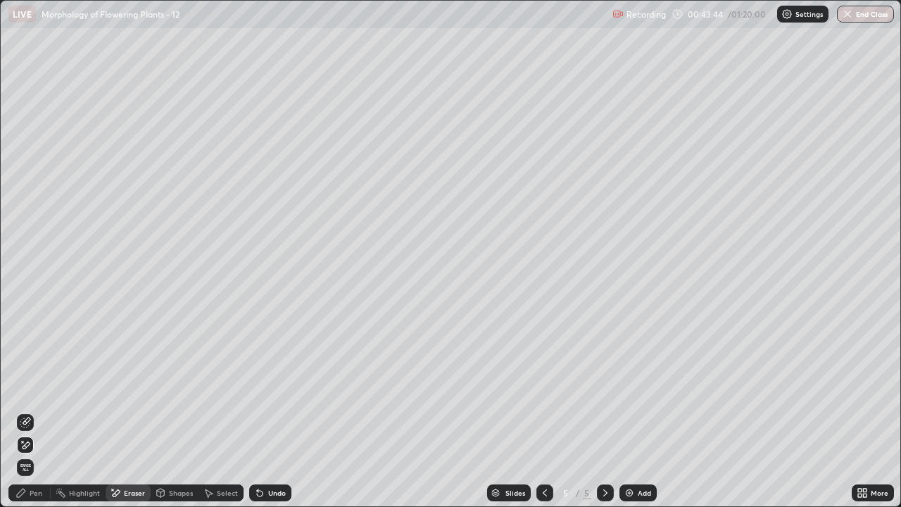
click at [39, 417] on div "Pen" at bounding box center [36, 492] width 13 height 7
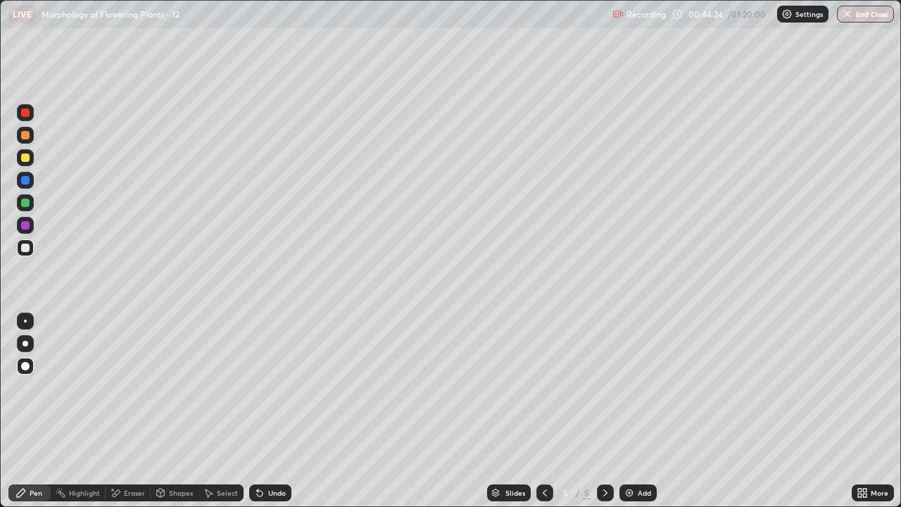
click at [265, 417] on div "Undo" at bounding box center [270, 492] width 42 height 17
click at [260, 417] on icon at bounding box center [259, 492] width 11 height 11
click at [264, 417] on div "Undo" at bounding box center [270, 492] width 42 height 17
click at [79, 417] on div "Highlight" at bounding box center [84, 492] width 31 height 7
click at [131, 417] on div "Eraser" at bounding box center [134, 492] width 21 height 7
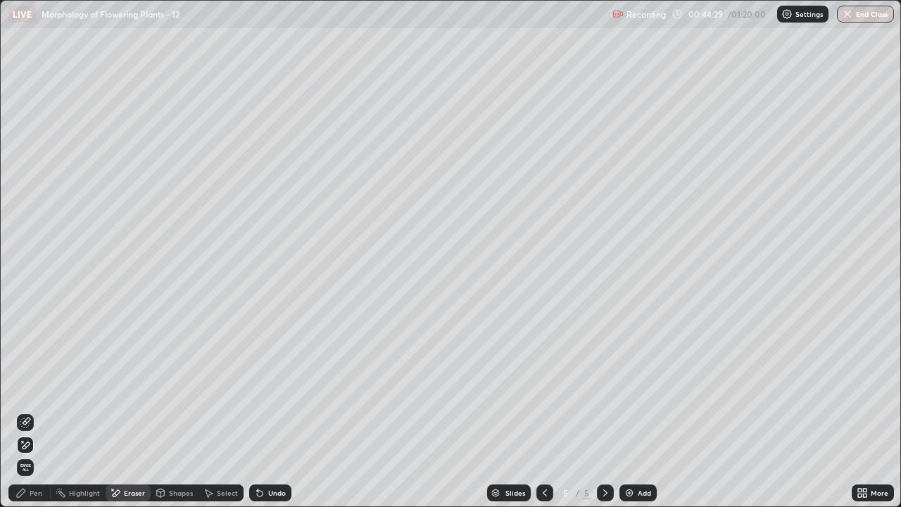
click at [129, 417] on div "Eraser" at bounding box center [134, 492] width 21 height 7
click at [34, 417] on div "Pen" at bounding box center [36, 492] width 13 height 7
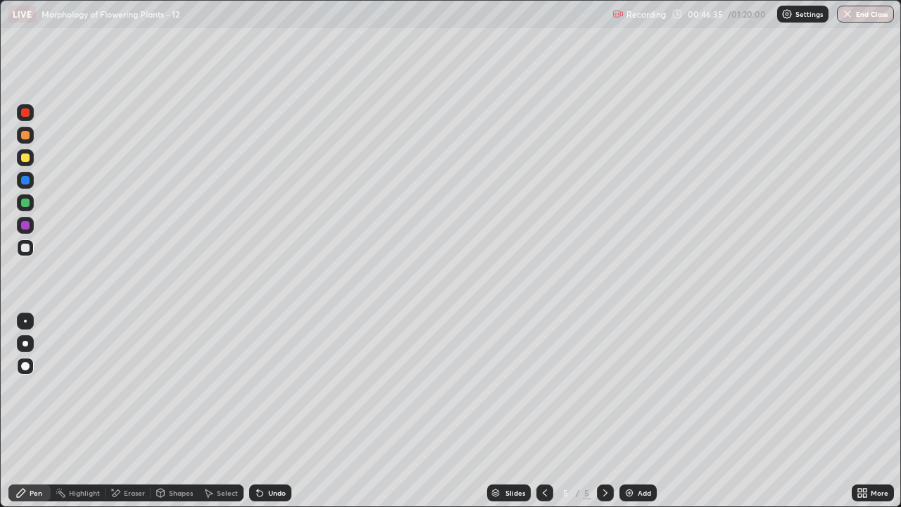
click at [132, 417] on div "Eraser" at bounding box center [134, 492] width 21 height 7
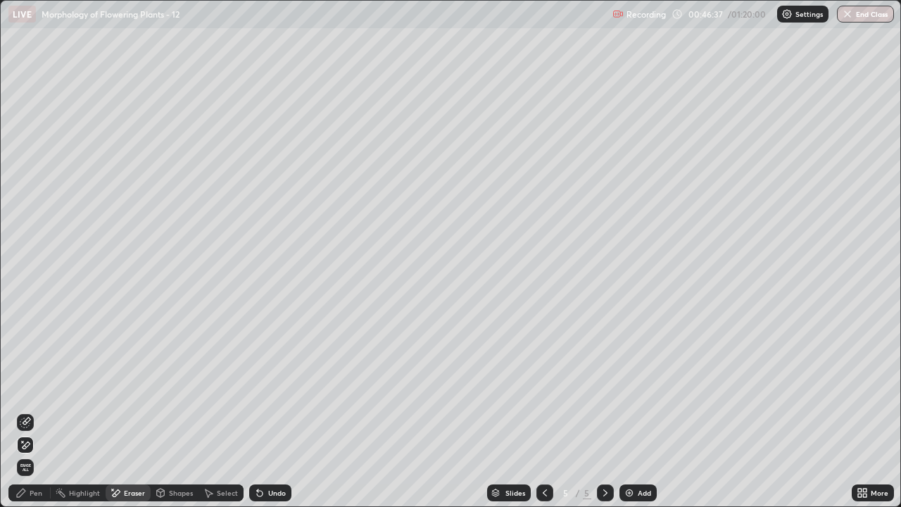
click at [132, 417] on div "Eraser" at bounding box center [134, 492] width 21 height 7
click at [122, 417] on div "Eraser" at bounding box center [128, 492] width 45 height 17
click at [30, 417] on span "Erase all" at bounding box center [25, 467] width 15 height 8
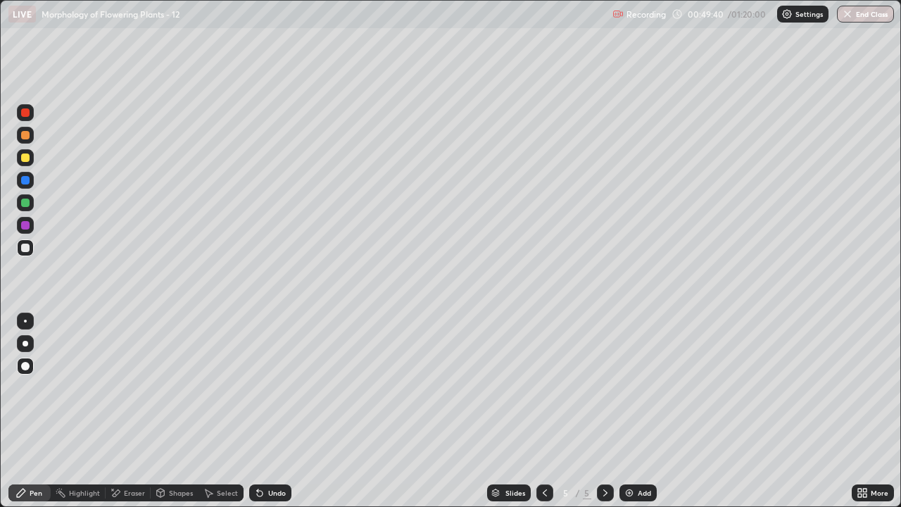
click at [126, 417] on div "Eraser" at bounding box center [128, 492] width 45 height 17
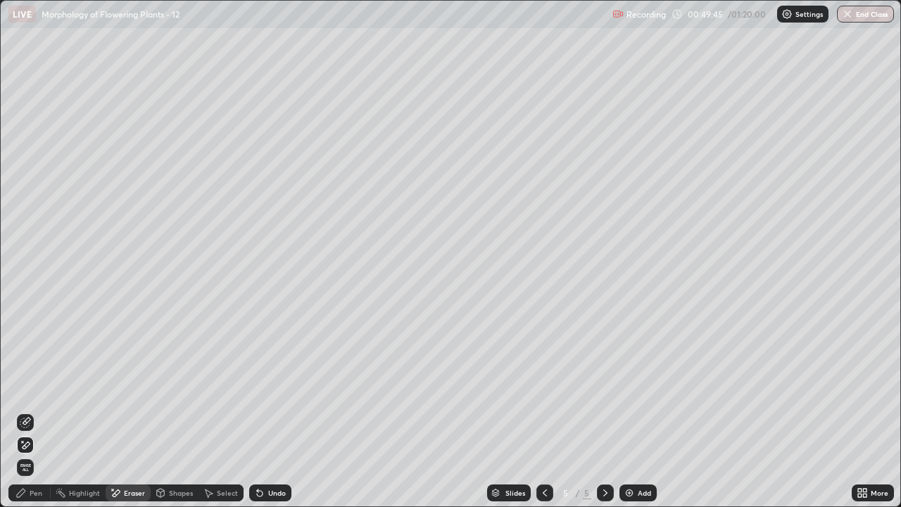
click at [34, 417] on div "Pen" at bounding box center [36, 492] width 13 height 7
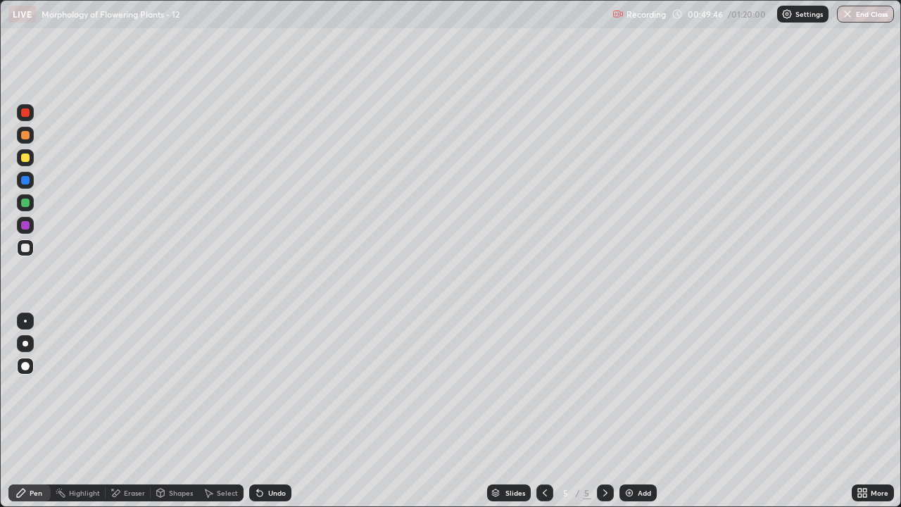
click at [23, 246] on div at bounding box center [25, 247] width 8 height 8
click at [137, 417] on div "Eraser" at bounding box center [134, 492] width 21 height 7
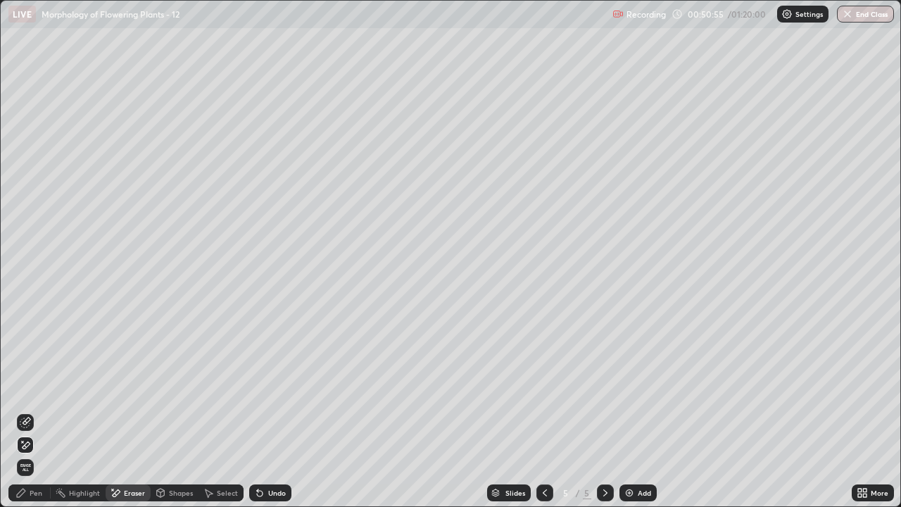
click at [641, 417] on div "Add" at bounding box center [644, 492] width 13 height 7
click at [37, 417] on div "Pen" at bounding box center [36, 492] width 13 height 7
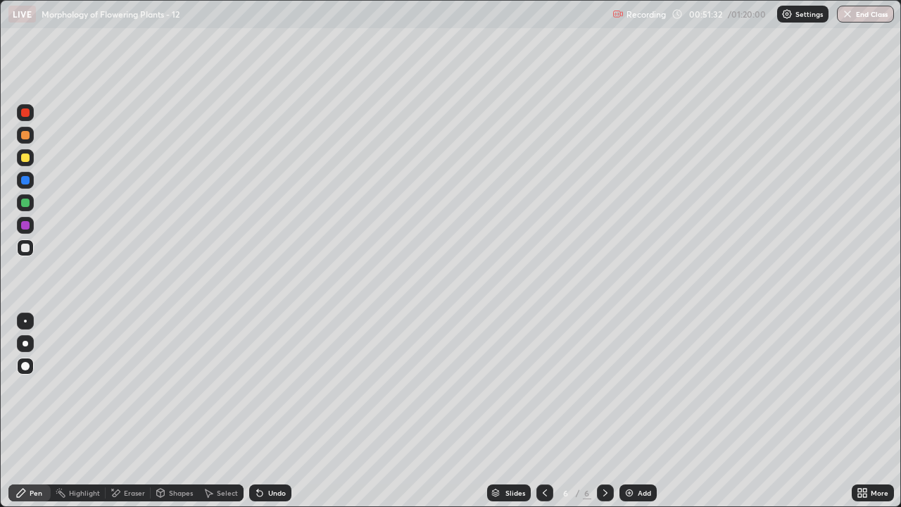
click at [129, 417] on div "Eraser" at bounding box center [134, 492] width 21 height 7
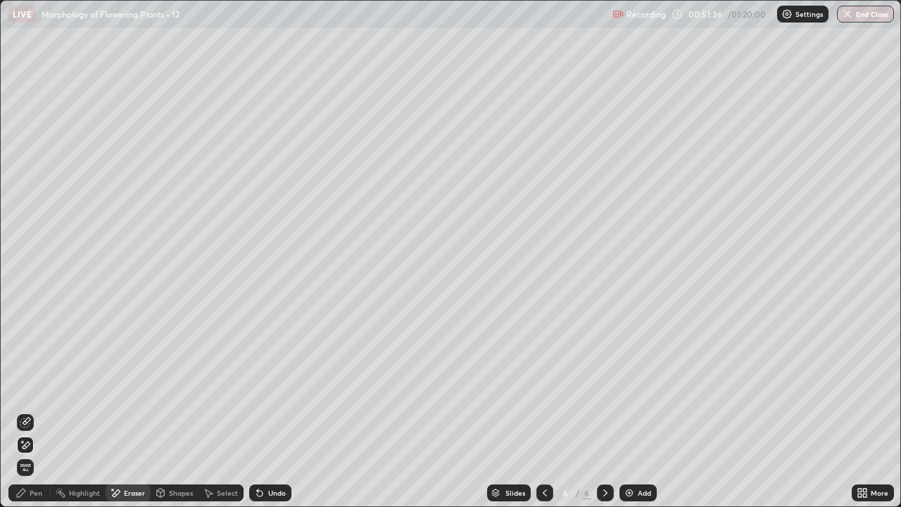
click at [39, 417] on div "Pen" at bounding box center [36, 492] width 13 height 7
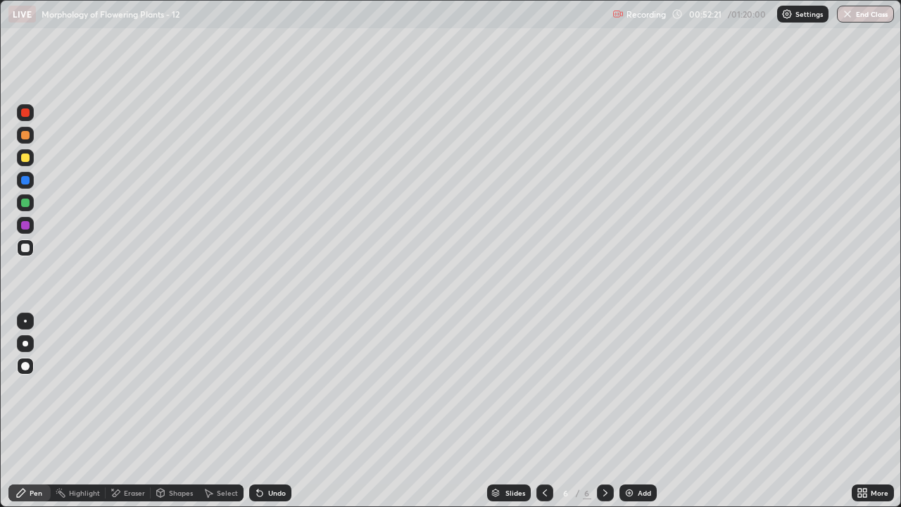
click at [125, 417] on div "Eraser" at bounding box center [134, 492] width 21 height 7
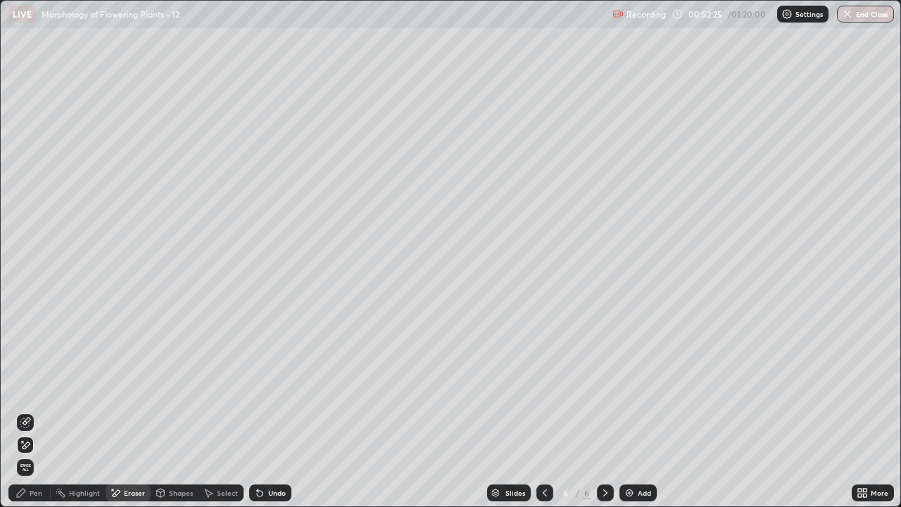
click at [32, 417] on div "Pen" at bounding box center [36, 492] width 13 height 7
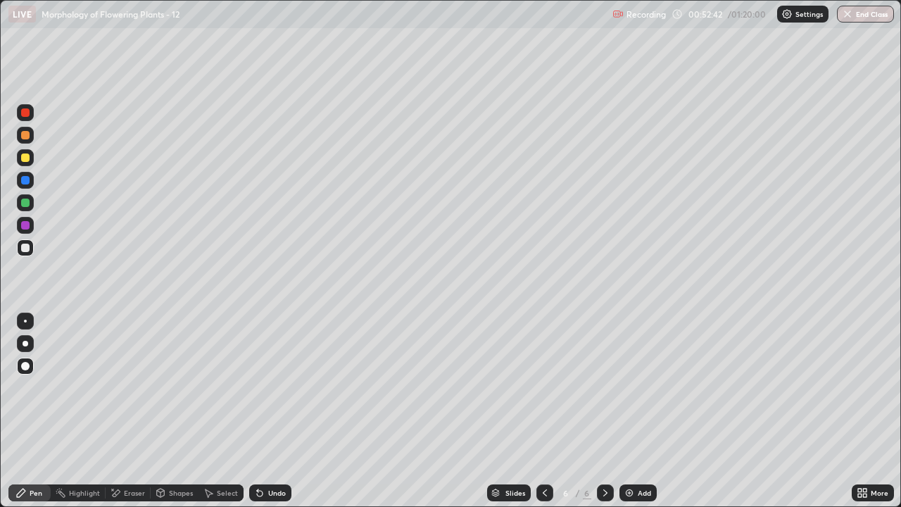
click at [265, 417] on div "Undo" at bounding box center [270, 492] width 42 height 17
click at [638, 417] on div "Add" at bounding box center [644, 492] width 13 height 7
click at [268, 417] on div "Undo" at bounding box center [270, 492] width 42 height 17
click at [543, 417] on icon at bounding box center [544, 492] width 11 height 11
click at [22, 417] on icon at bounding box center [21, 492] width 8 height 8
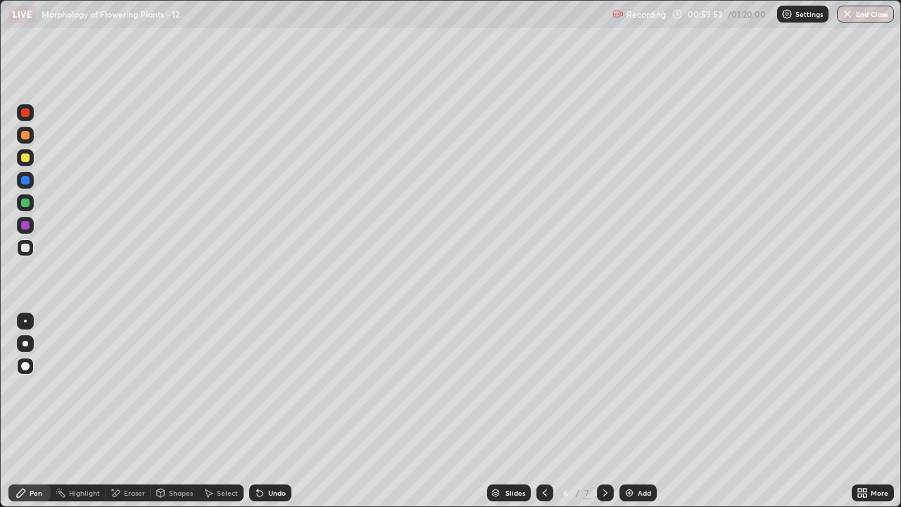
click at [129, 417] on div "Eraser" at bounding box center [134, 492] width 21 height 7
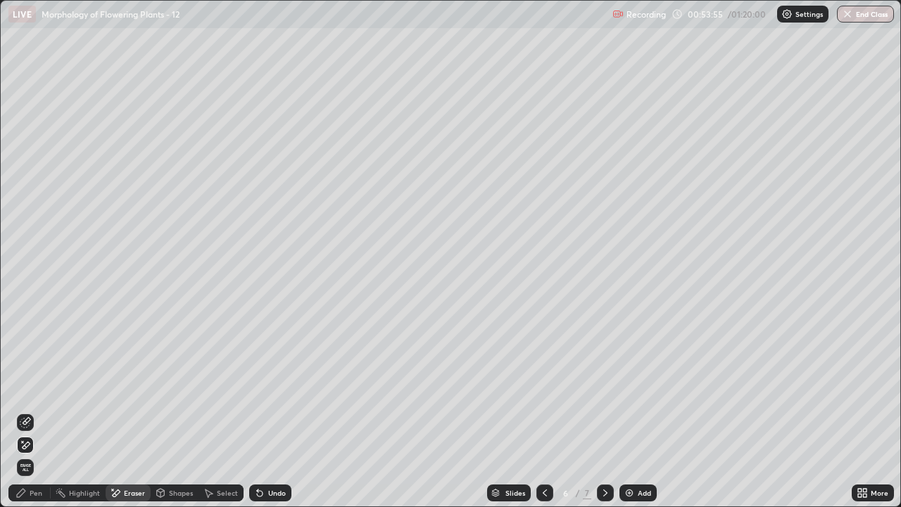
click at [27, 417] on span "Erase all" at bounding box center [25, 467] width 15 height 8
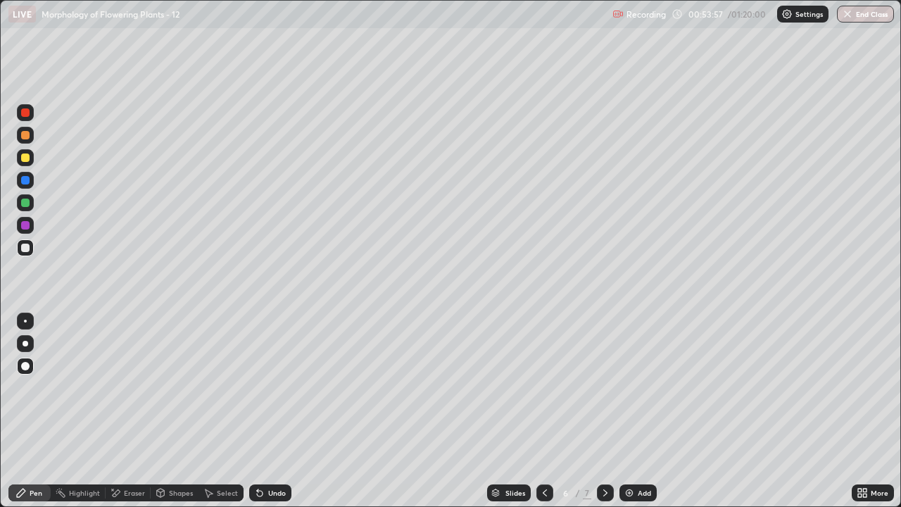
click at [604, 417] on icon at bounding box center [605, 492] width 11 height 11
click at [125, 417] on div "Eraser" at bounding box center [134, 492] width 21 height 7
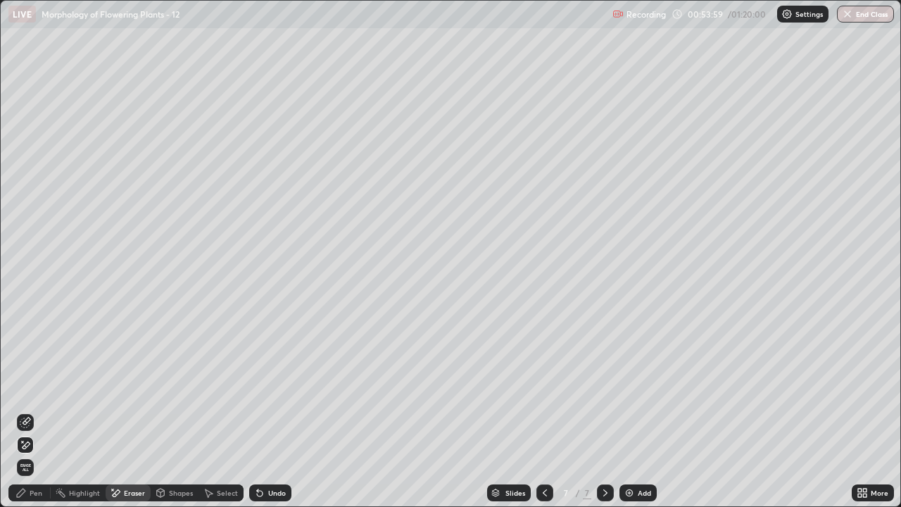
click at [25, 417] on span "Erase all" at bounding box center [25, 467] width 15 height 8
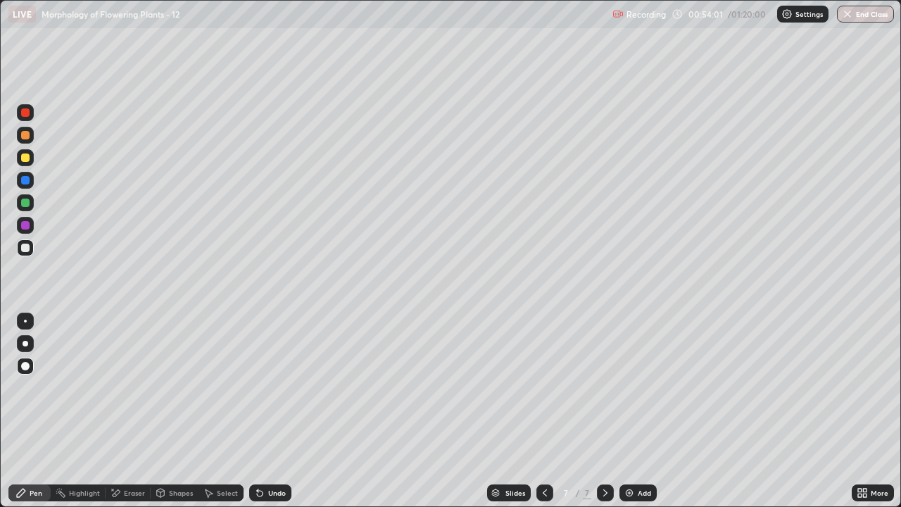
click at [540, 417] on icon at bounding box center [544, 492] width 11 height 11
click at [543, 417] on icon at bounding box center [544, 492] width 11 height 11
click at [132, 417] on div "Eraser" at bounding box center [134, 492] width 21 height 7
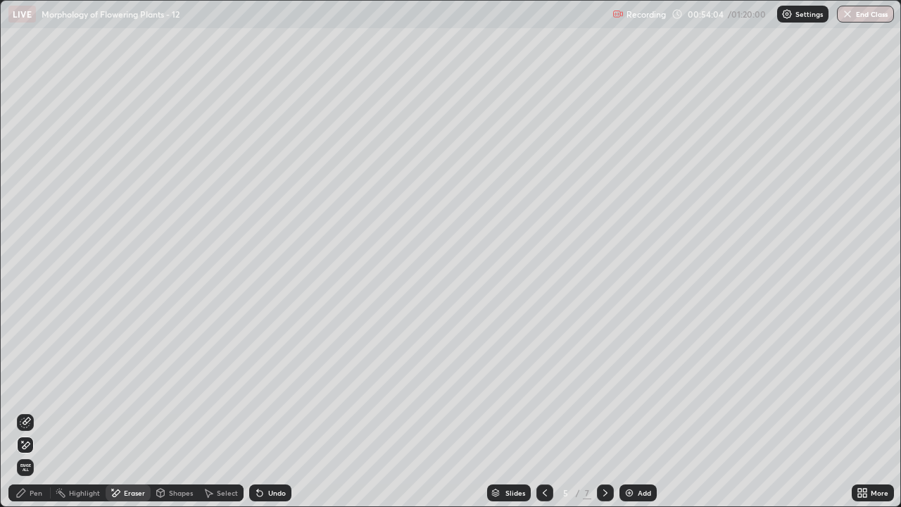
click at [27, 417] on span "Erase all" at bounding box center [25, 467] width 15 height 8
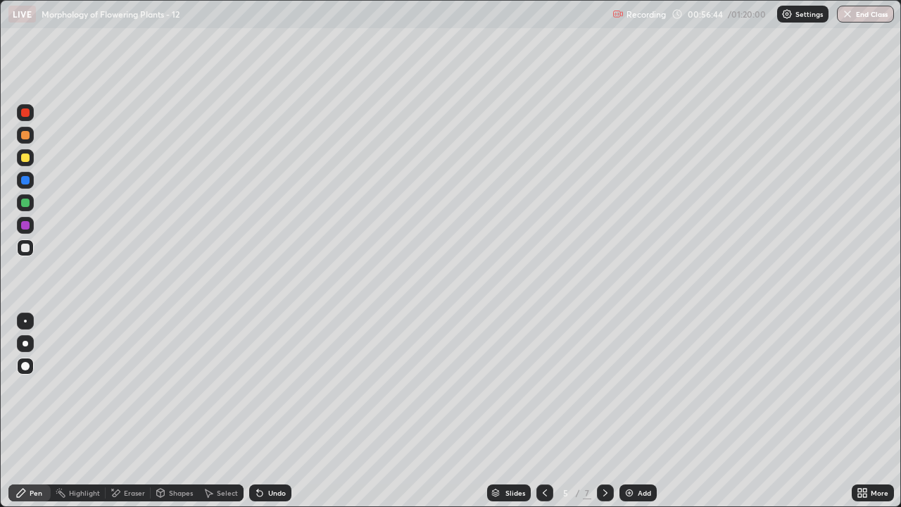
click at [114, 417] on icon at bounding box center [117, 492] width 8 height 7
click at [113, 417] on icon at bounding box center [117, 492] width 8 height 7
click at [117, 417] on icon at bounding box center [117, 492] width 8 height 7
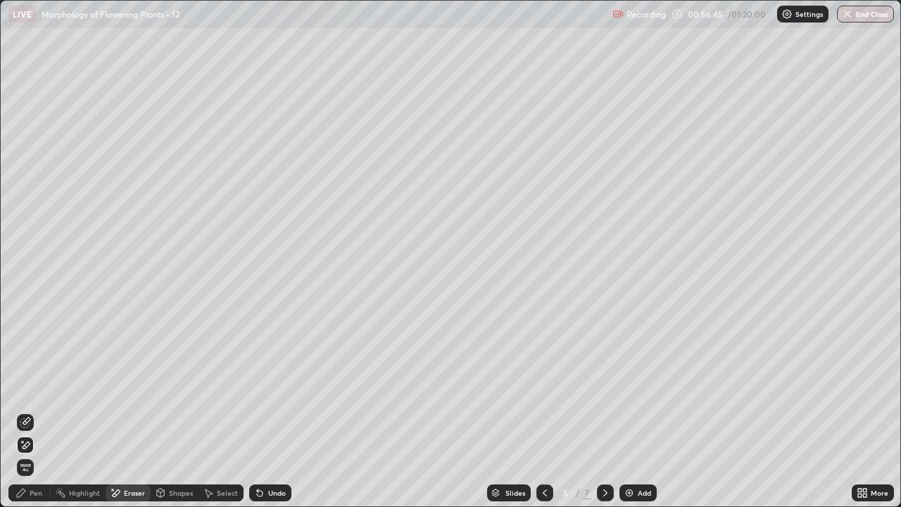
click at [118, 417] on icon at bounding box center [115, 493] width 11 height 12
click at [31, 417] on div "Pen" at bounding box center [36, 492] width 13 height 7
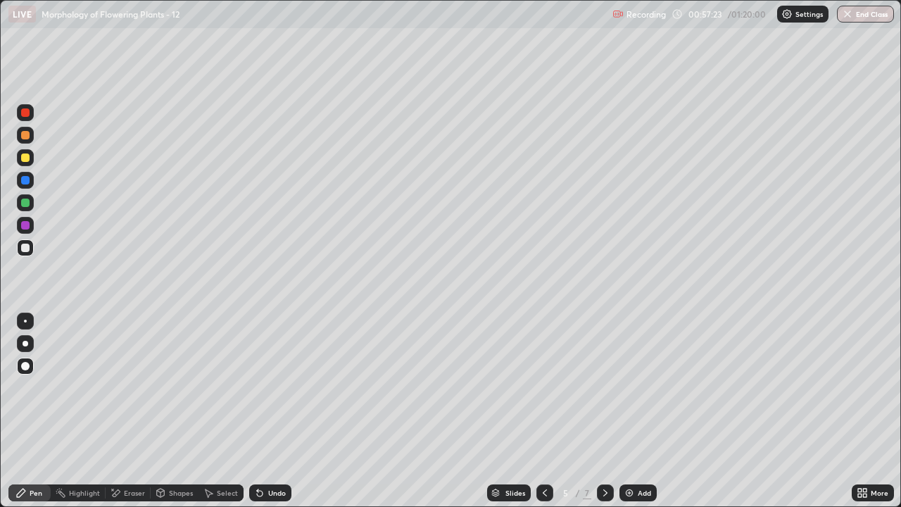
click at [131, 417] on div "Eraser" at bounding box center [134, 492] width 21 height 7
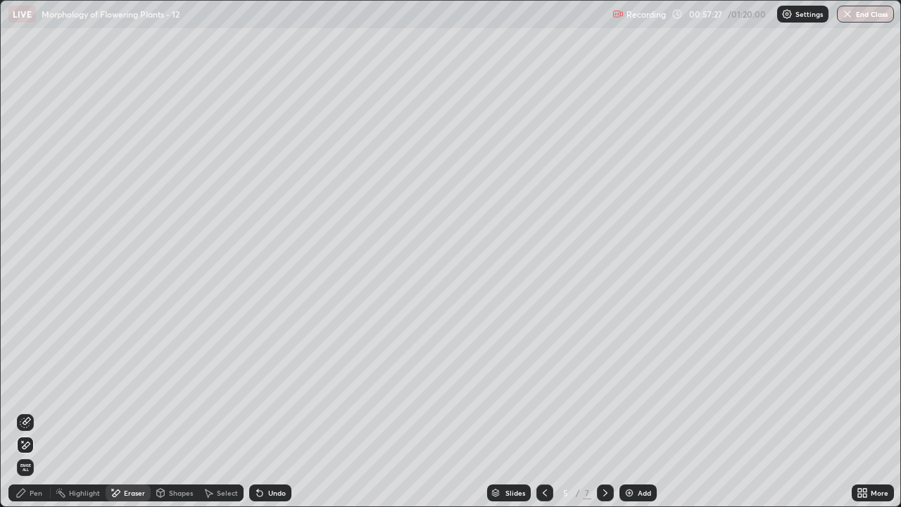
click at [33, 417] on div "Pen" at bounding box center [36, 492] width 13 height 7
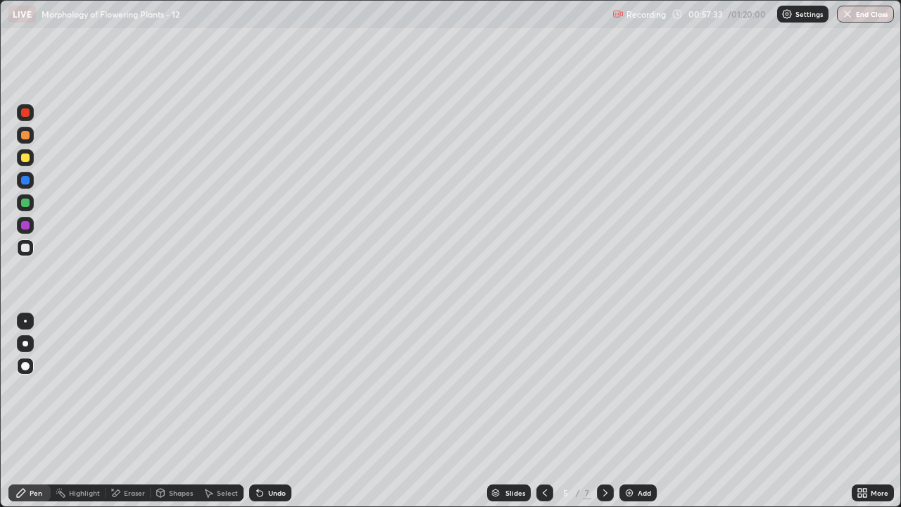
click at [131, 417] on div "Eraser" at bounding box center [134, 492] width 21 height 7
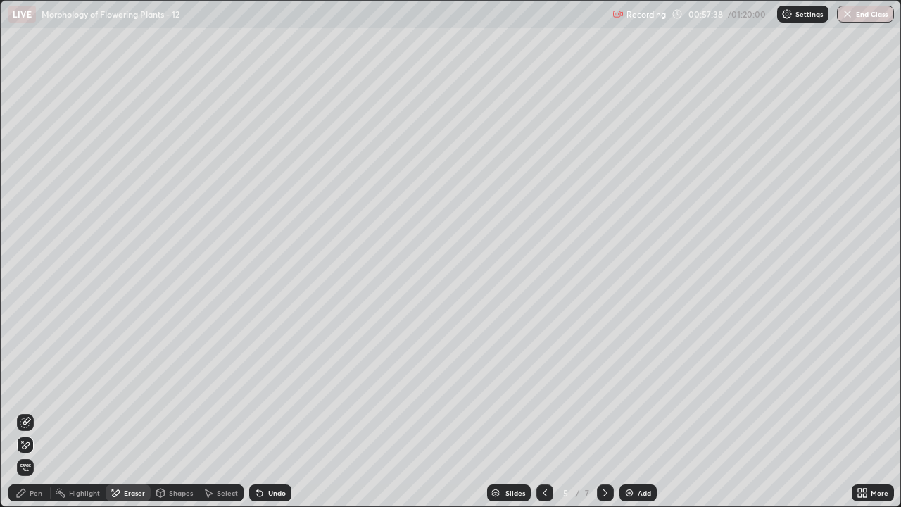
click at [34, 417] on div "Pen" at bounding box center [36, 492] width 13 height 7
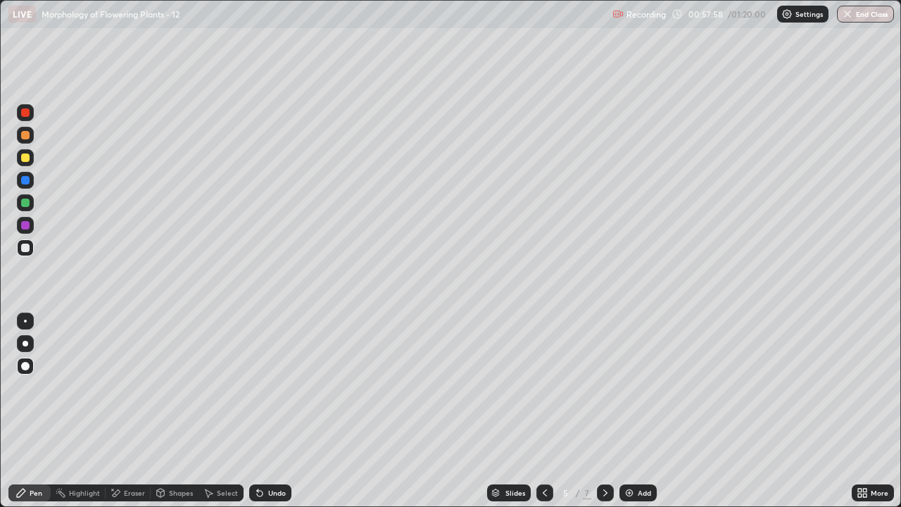
click at [124, 417] on div "Eraser" at bounding box center [128, 492] width 45 height 17
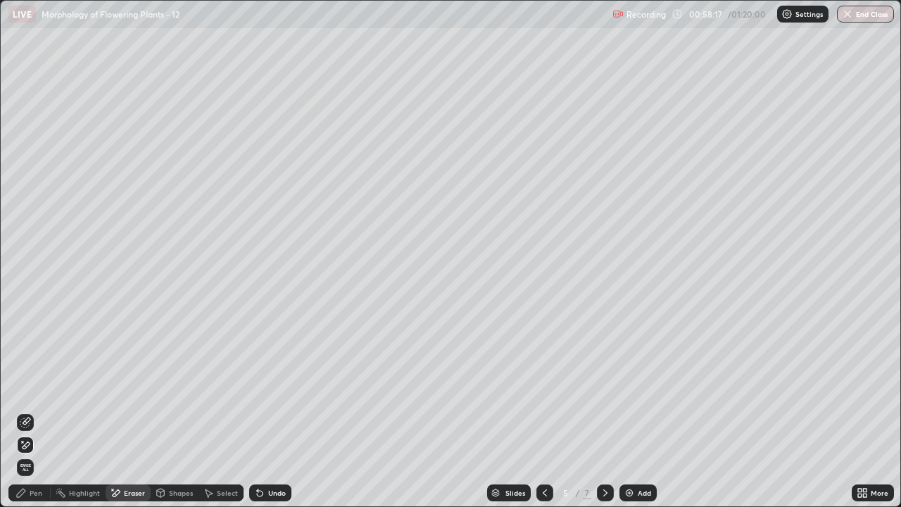
click at [25, 417] on icon at bounding box center [20, 492] width 11 height 11
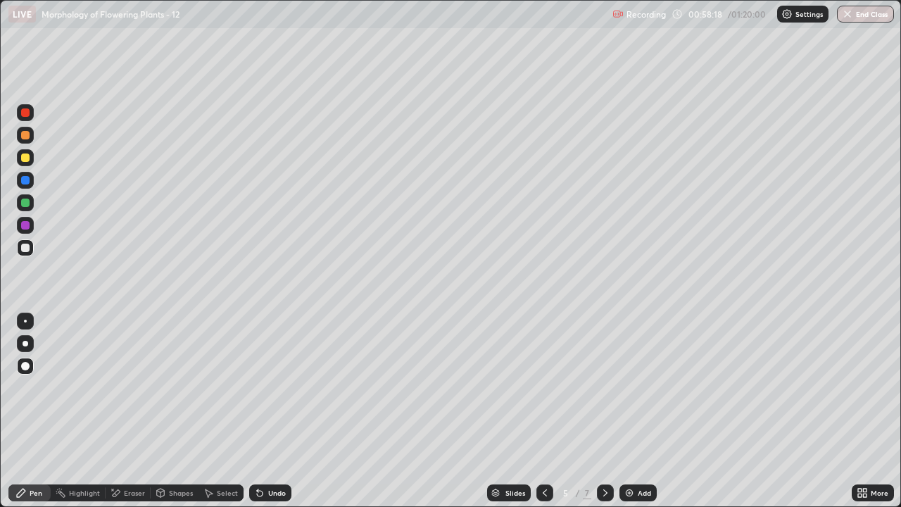
click at [23, 417] on icon at bounding box center [21, 492] width 8 height 8
click at [115, 417] on icon at bounding box center [117, 492] width 8 height 7
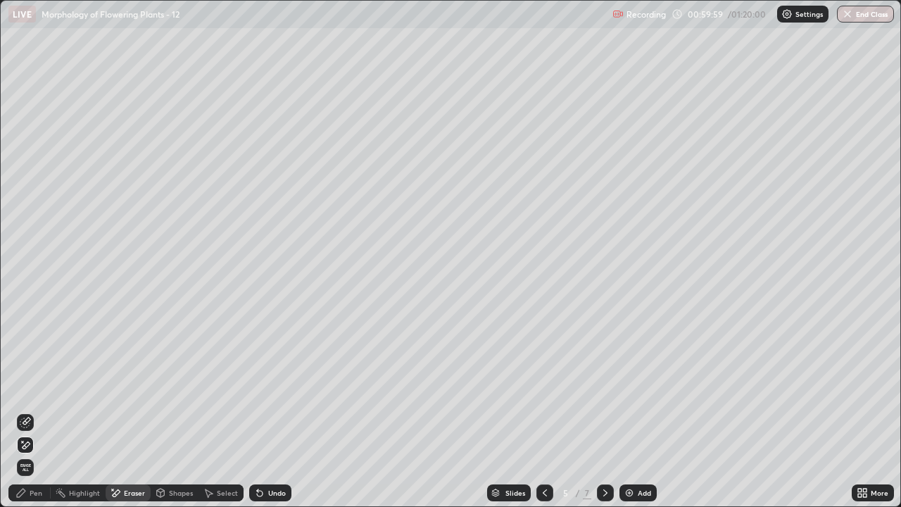
click at [26, 417] on span "Erase all" at bounding box center [25, 467] width 15 height 8
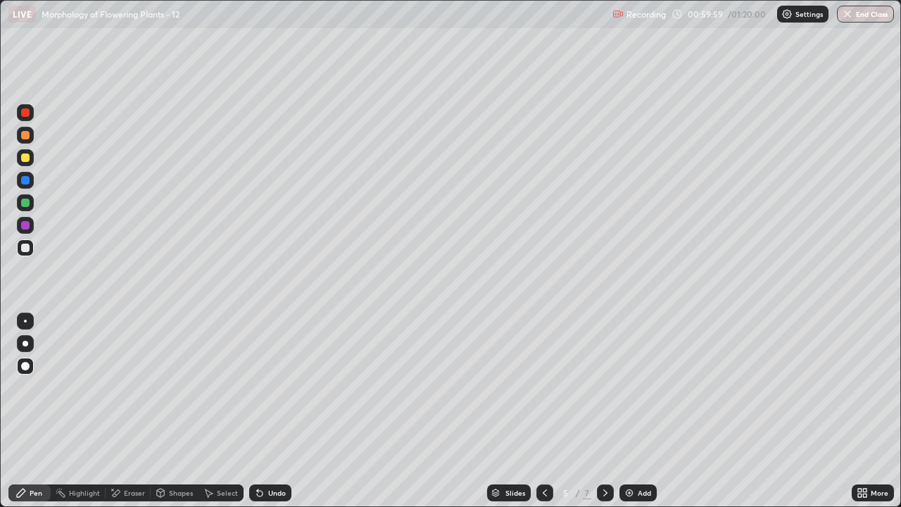
click at [27, 417] on div at bounding box center [25, 394] width 23 height 169
click at [30, 417] on div at bounding box center [25, 394] width 23 height 169
click at [132, 417] on div "Eraser" at bounding box center [128, 492] width 45 height 17
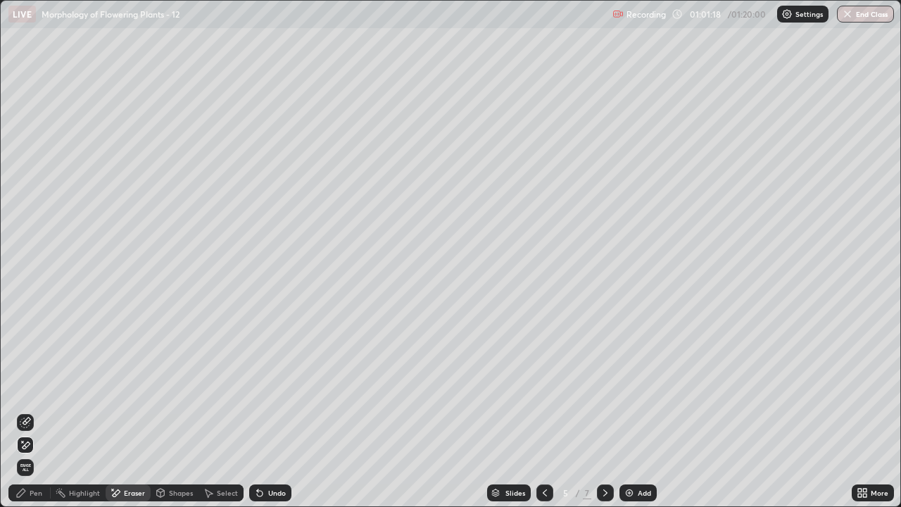
click at [25, 417] on span "Erase all" at bounding box center [25, 467] width 15 height 8
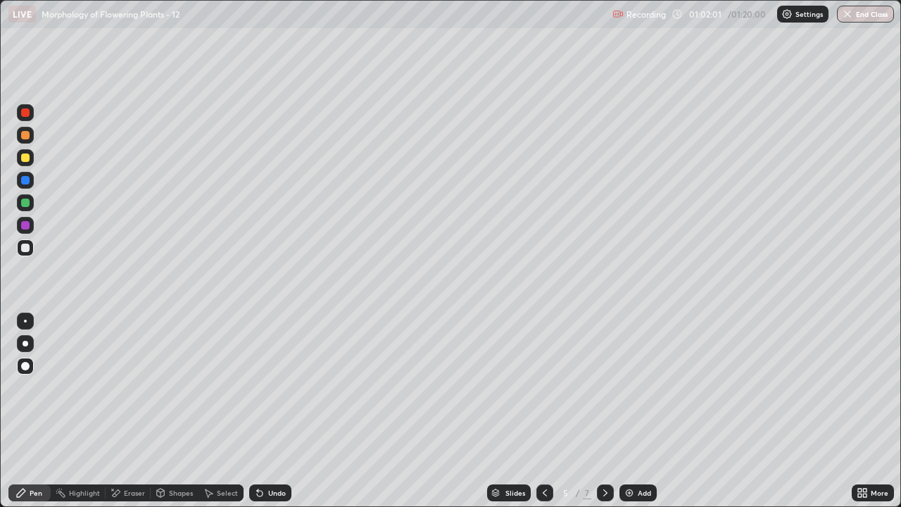
click at [132, 417] on div "Eraser" at bounding box center [134, 492] width 21 height 7
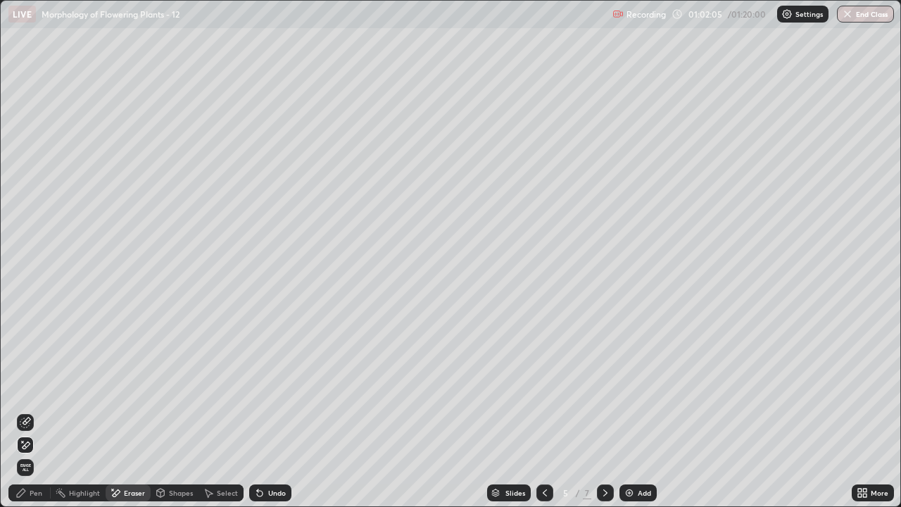
click at [25, 417] on icon at bounding box center [27, 420] width 8 height 7
click at [25, 417] on span "Erase all" at bounding box center [25, 467] width 15 height 8
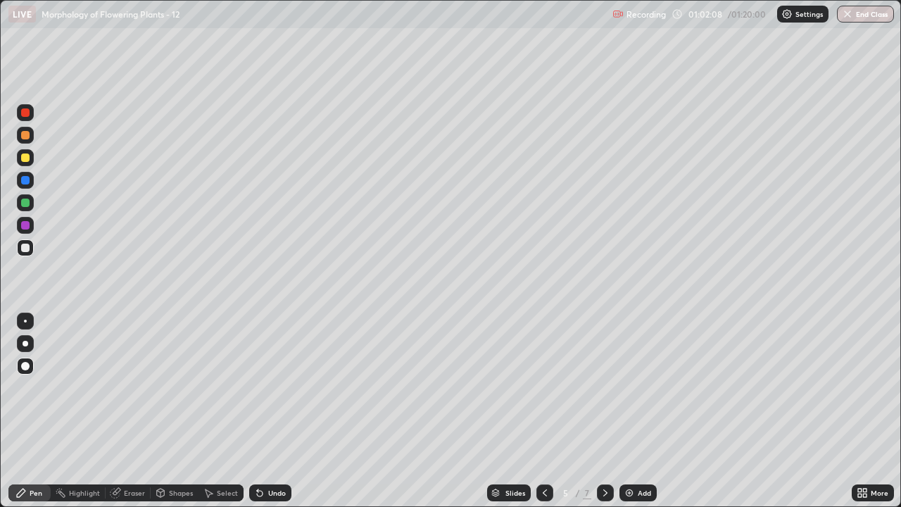
click at [39, 417] on div "Pen" at bounding box center [36, 492] width 13 height 7
click at [126, 417] on div "Eraser" at bounding box center [134, 492] width 21 height 7
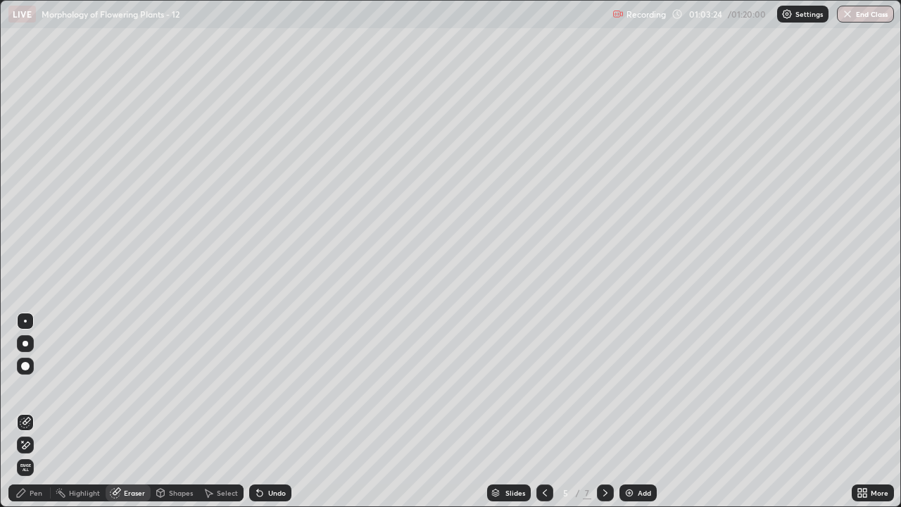
click at [36, 417] on div "Pen" at bounding box center [36, 492] width 13 height 7
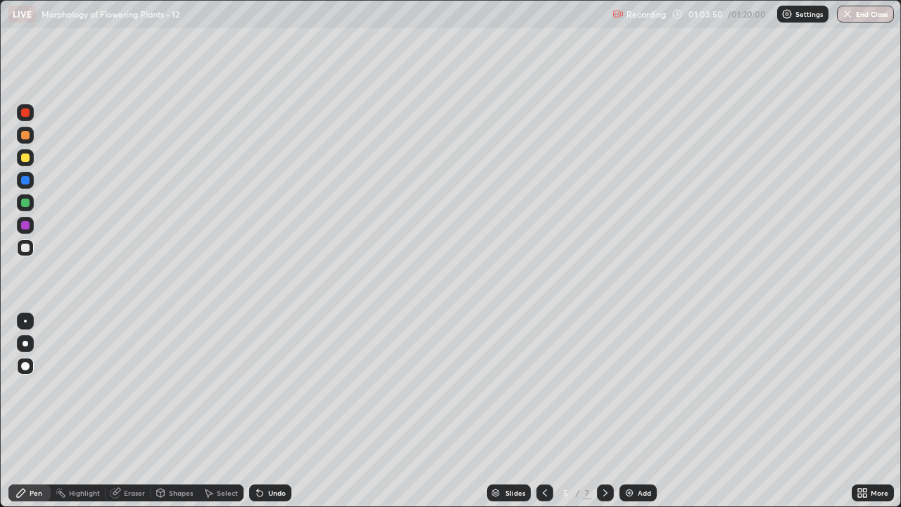
click at [132, 417] on div "Eraser" at bounding box center [134, 492] width 21 height 7
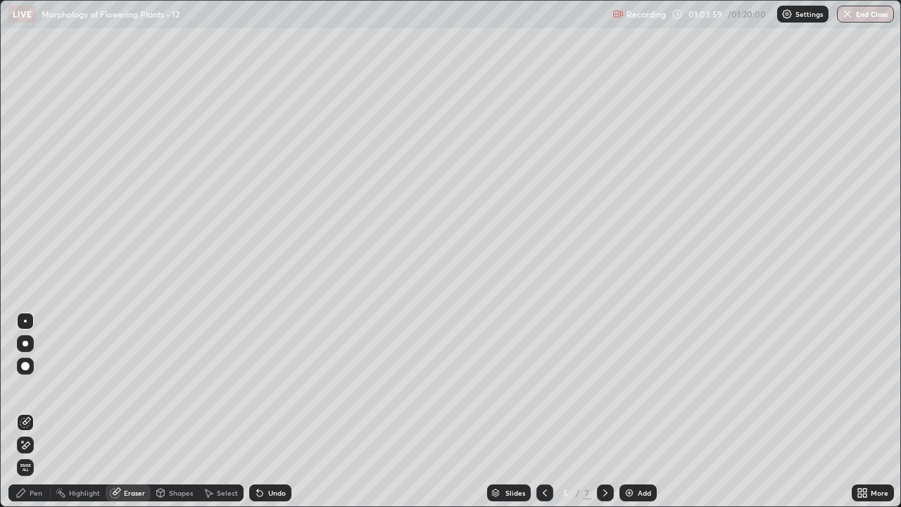
click at [38, 417] on div "Pen" at bounding box center [36, 492] width 13 height 7
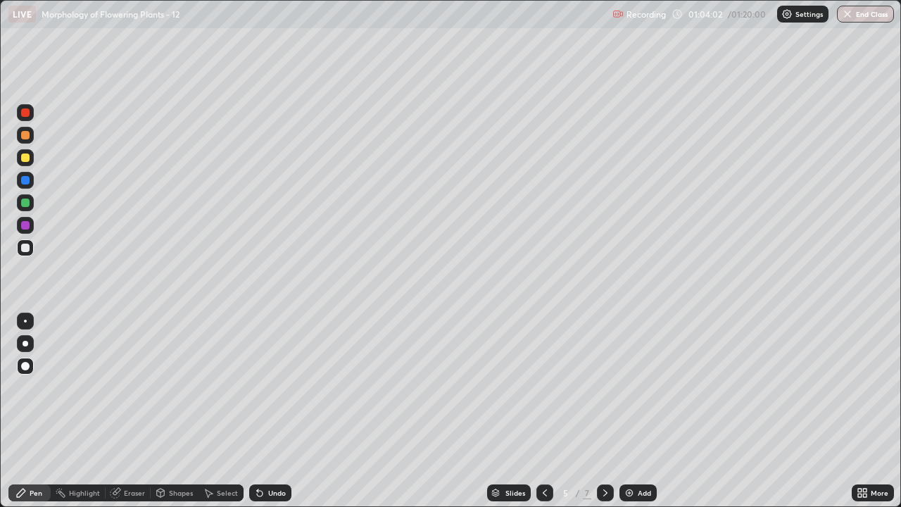
click at [139, 417] on div "Eraser" at bounding box center [134, 492] width 21 height 7
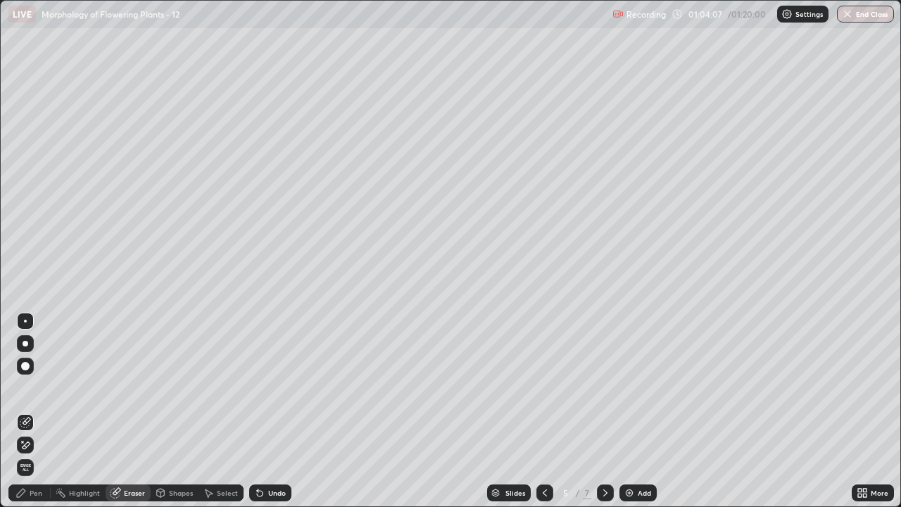
click at [39, 417] on div "Pen" at bounding box center [36, 492] width 13 height 7
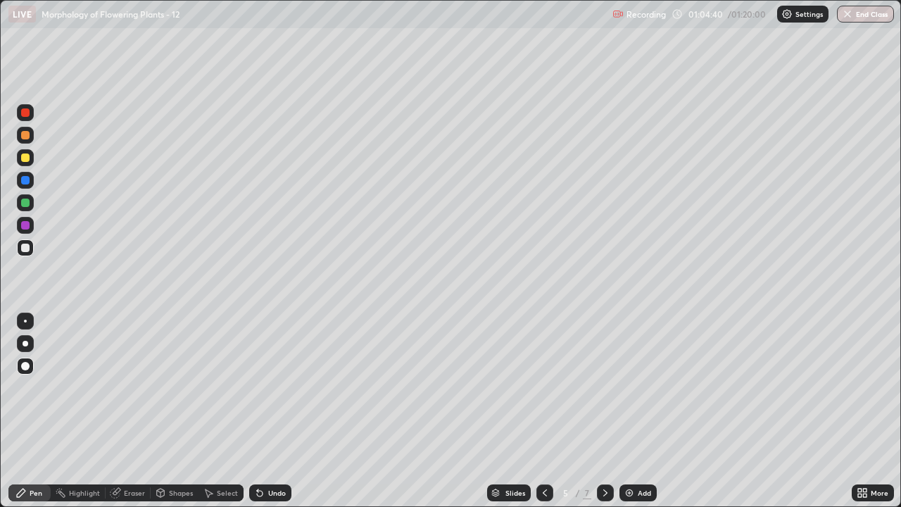
click at [127, 417] on div "Eraser" at bounding box center [128, 492] width 45 height 17
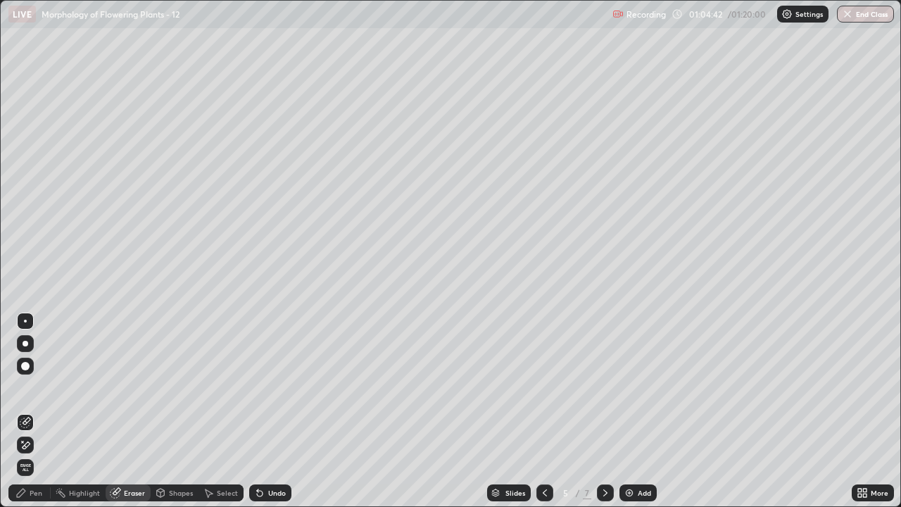
click at [23, 417] on span "Erase all" at bounding box center [25, 467] width 15 height 8
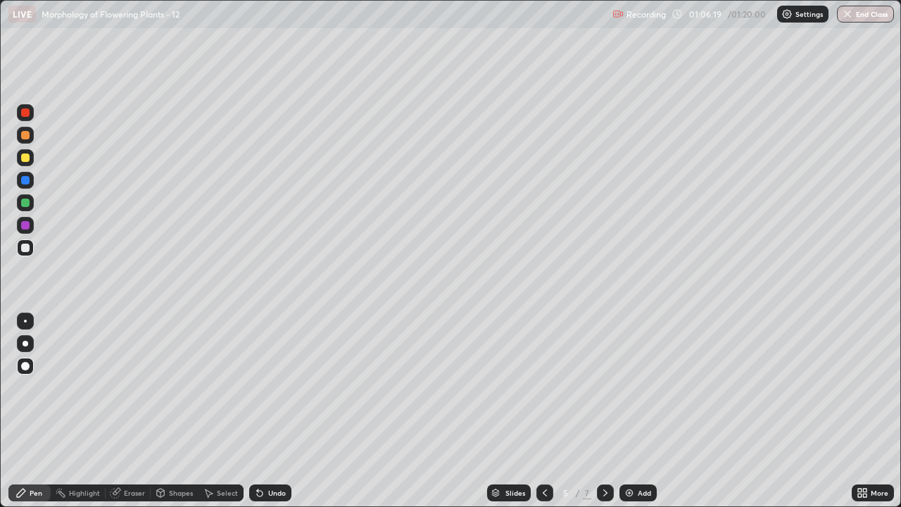
click at [132, 417] on div "Eraser" at bounding box center [134, 492] width 21 height 7
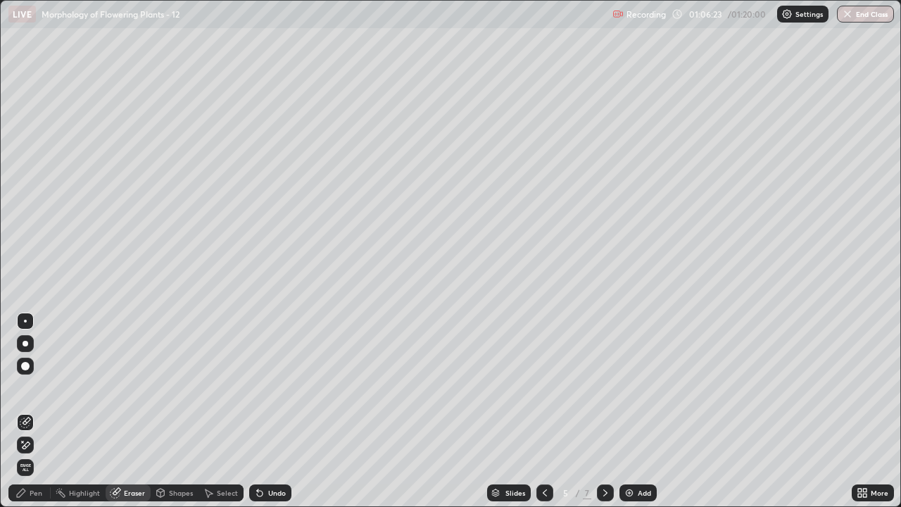
click at [34, 417] on div "Pen" at bounding box center [29, 492] width 42 height 17
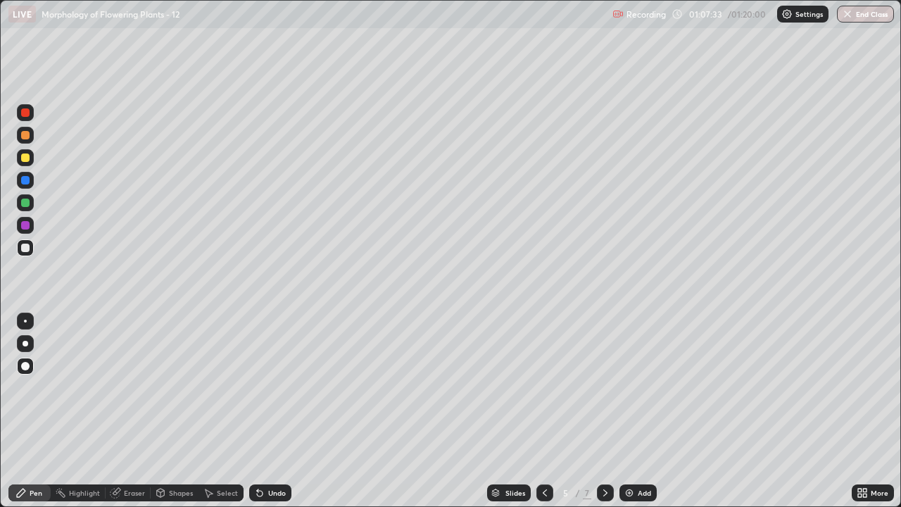
click at [120, 417] on div "Eraser" at bounding box center [128, 492] width 45 height 17
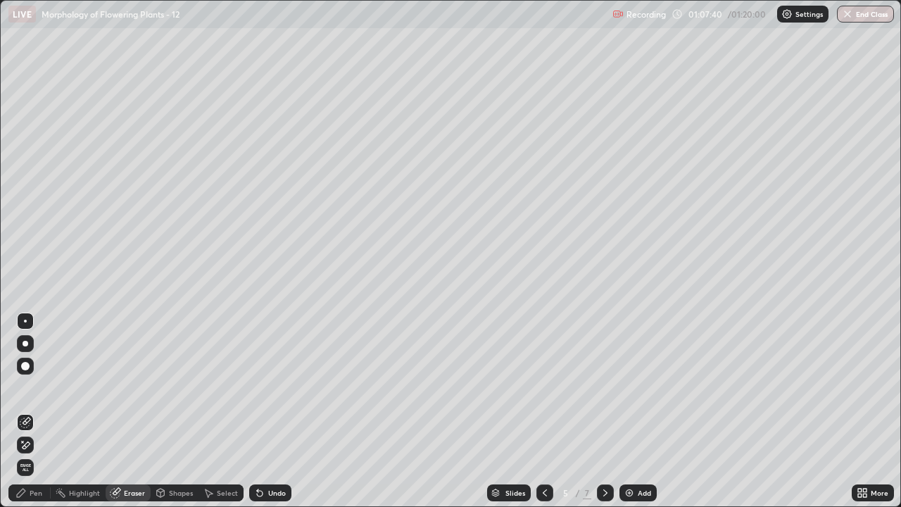
click at [33, 417] on div "Pen" at bounding box center [36, 492] width 13 height 7
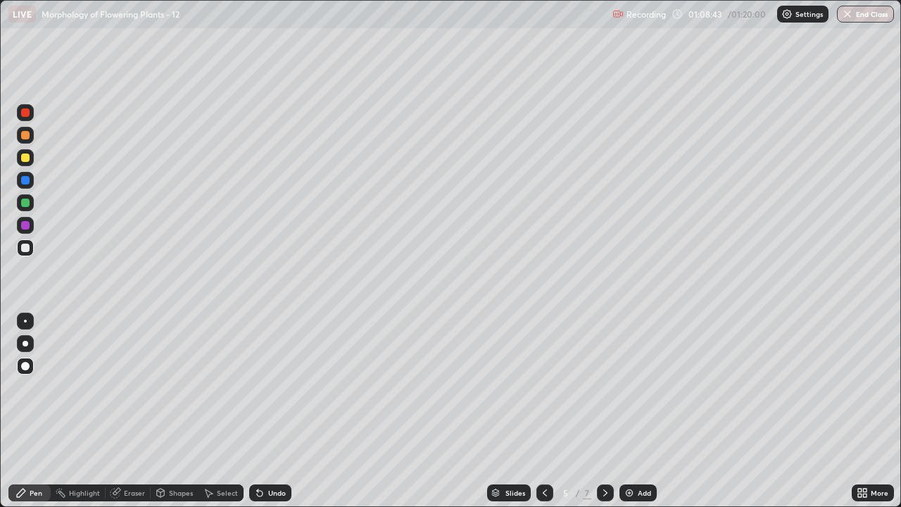
click at [270, 417] on div "Undo" at bounding box center [277, 492] width 18 height 7
click at [125, 417] on div "Eraser" at bounding box center [134, 492] width 21 height 7
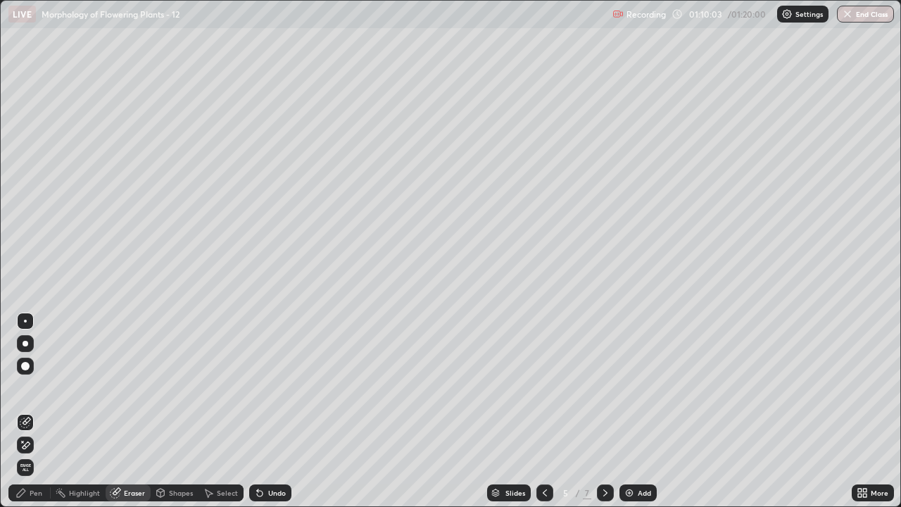
click at [134, 417] on div "Eraser" at bounding box center [134, 492] width 21 height 7
click at [25, 417] on span "Erase all" at bounding box center [25, 467] width 15 height 8
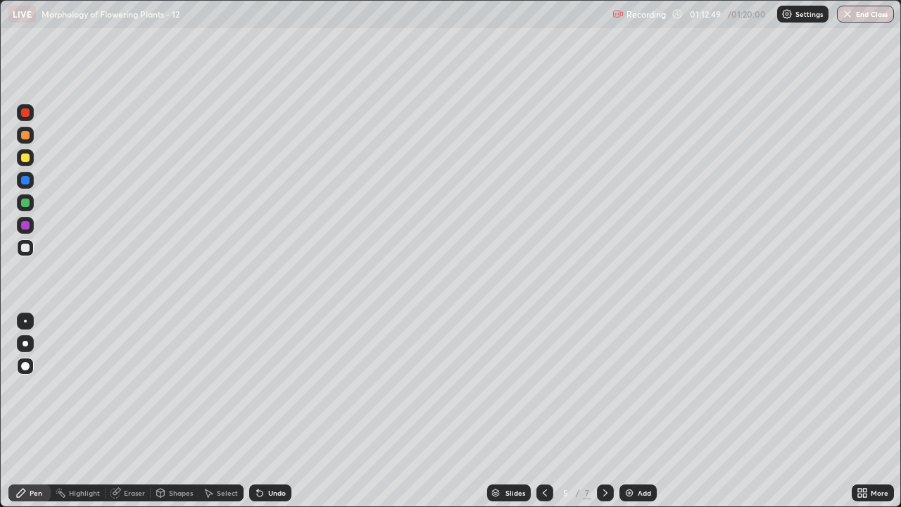
click at [135, 417] on div "Eraser" at bounding box center [134, 492] width 21 height 7
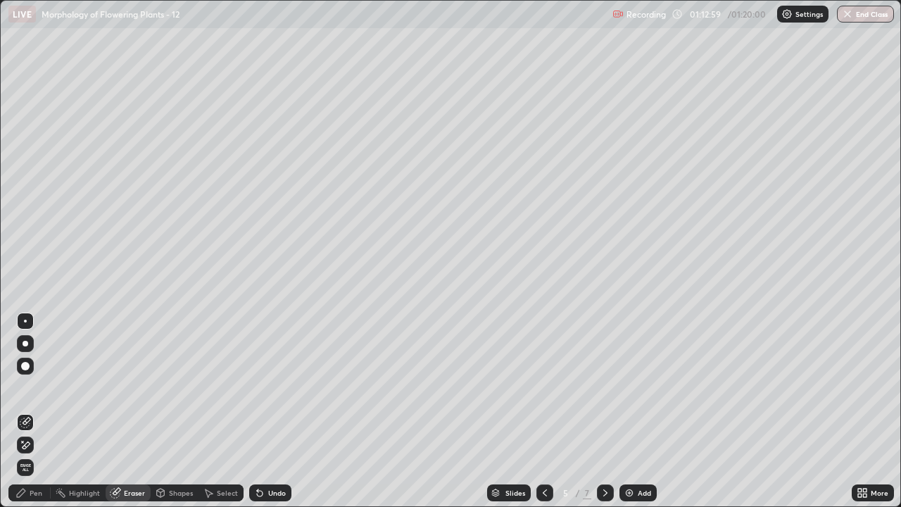
click at [39, 417] on div "Pen" at bounding box center [36, 492] width 13 height 7
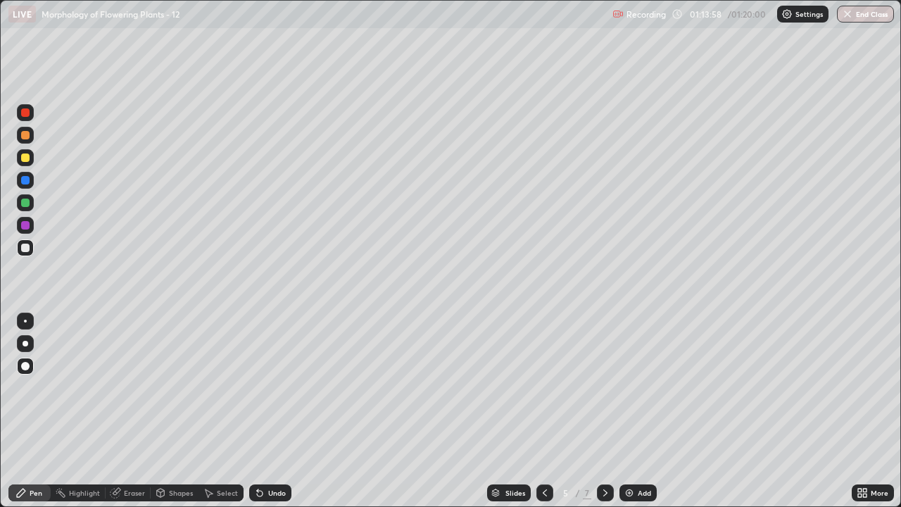
click at [127, 417] on div "Eraser" at bounding box center [134, 492] width 21 height 7
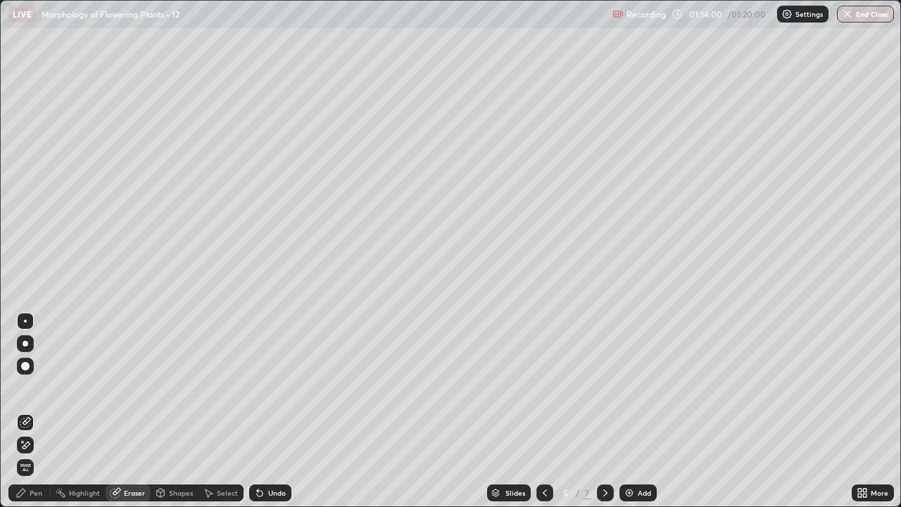
click at [27, 417] on span "Erase all" at bounding box center [25, 467] width 15 height 8
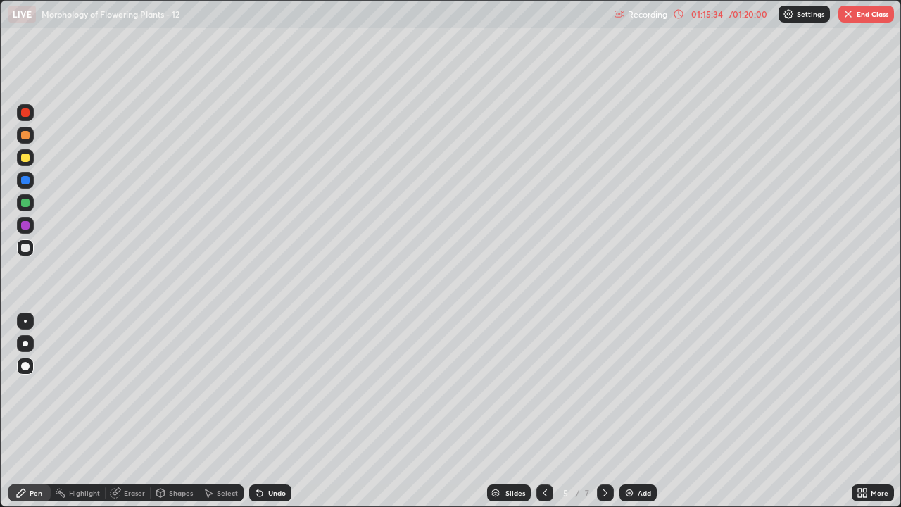
click at [132, 417] on div "Eraser" at bounding box center [134, 492] width 21 height 7
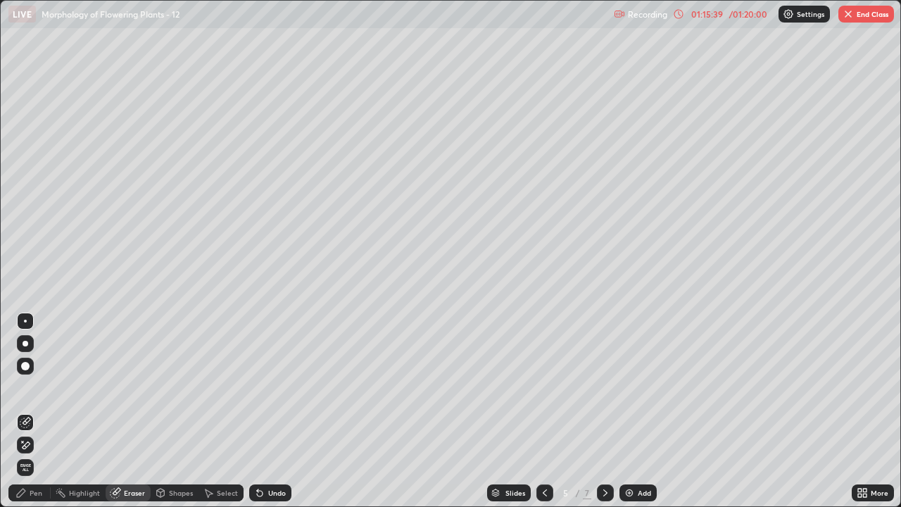
click at [37, 417] on div "Pen" at bounding box center [29, 492] width 42 height 17
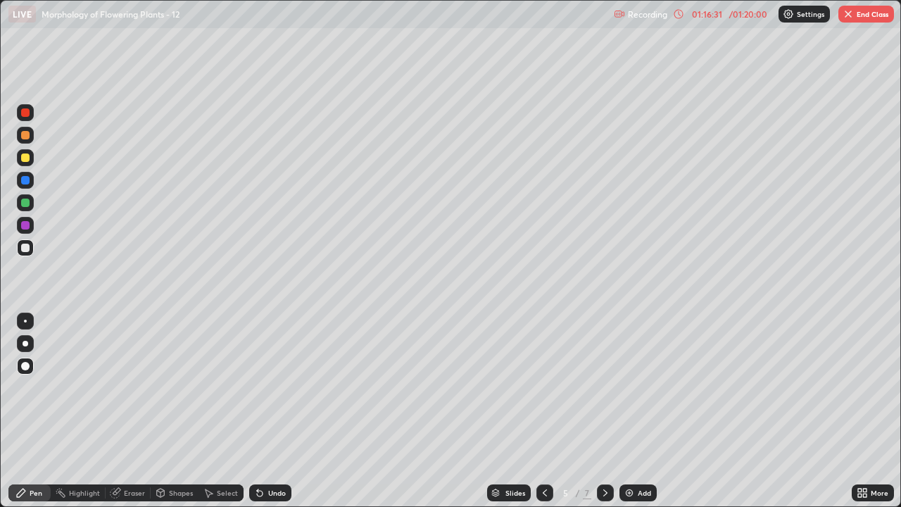
click at [136, 417] on div "Eraser" at bounding box center [134, 492] width 21 height 7
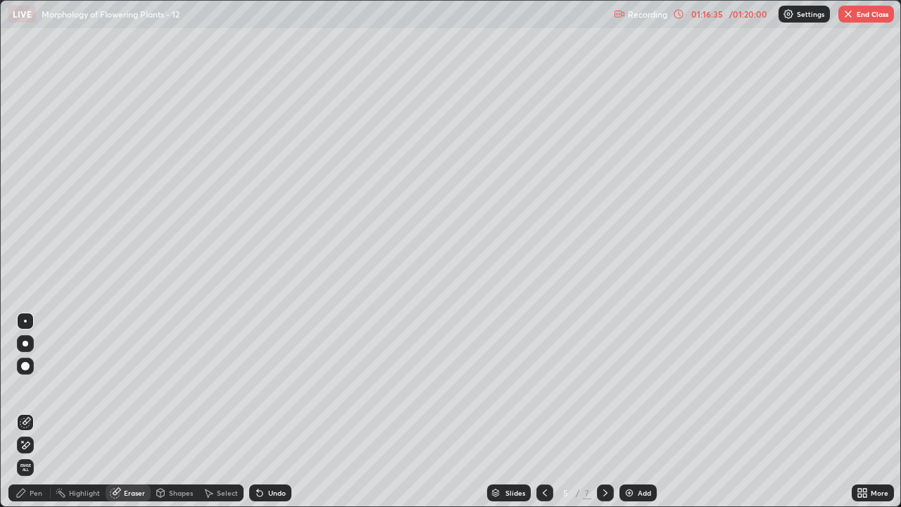
click at [34, 417] on div "Pen" at bounding box center [36, 492] width 13 height 7
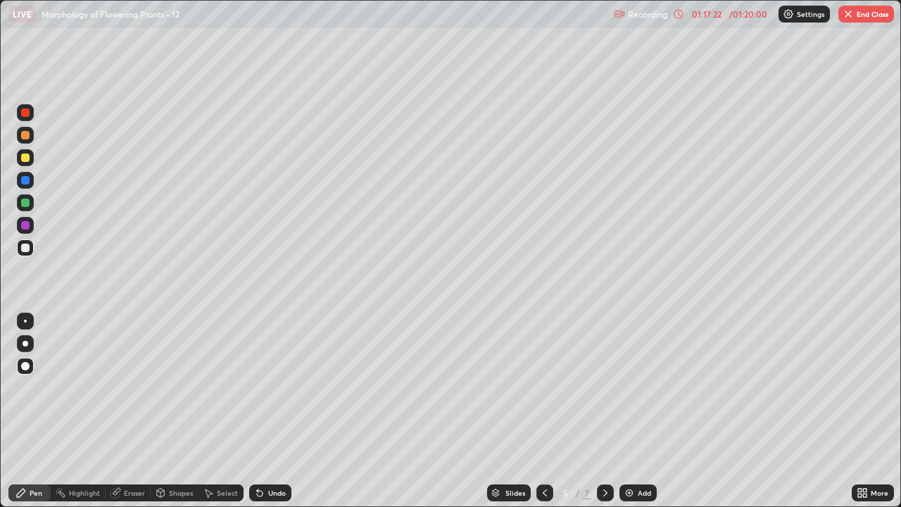
click at [137, 417] on div "Eraser" at bounding box center [134, 492] width 21 height 7
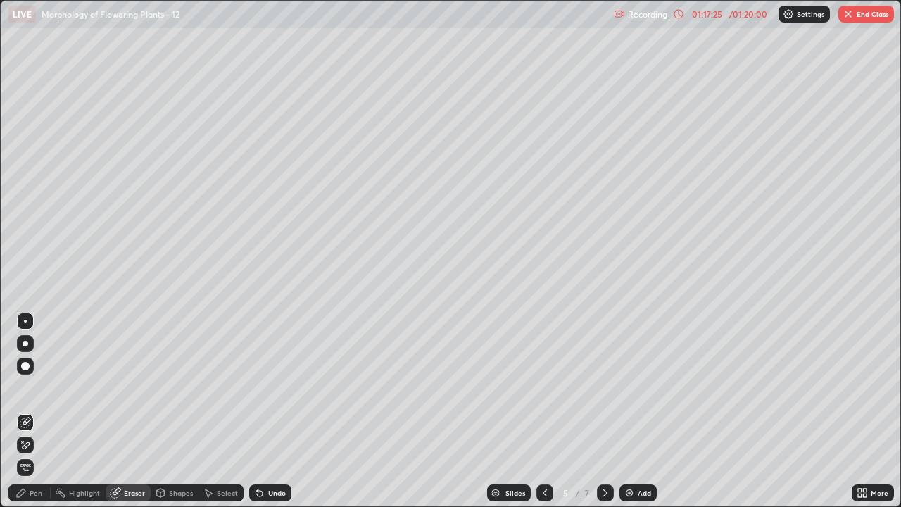
click at [32, 417] on div "Pen" at bounding box center [36, 492] width 13 height 7
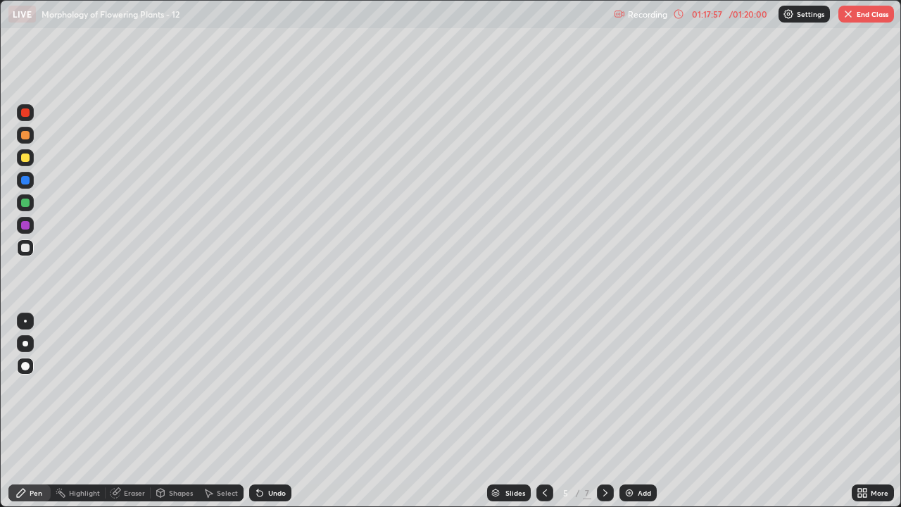
click at [135, 417] on div "Eraser" at bounding box center [134, 492] width 21 height 7
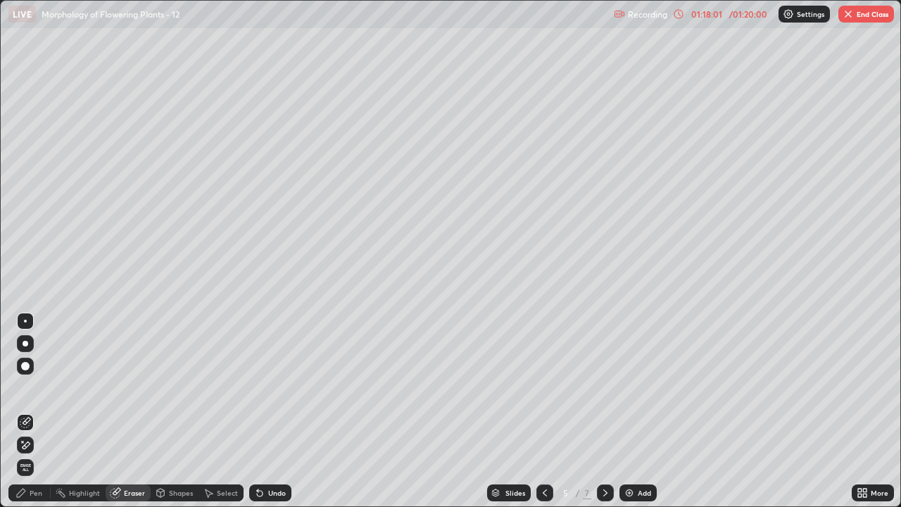
click at [41, 417] on div "Pen" at bounding box center [36, 492] width 13 height 7
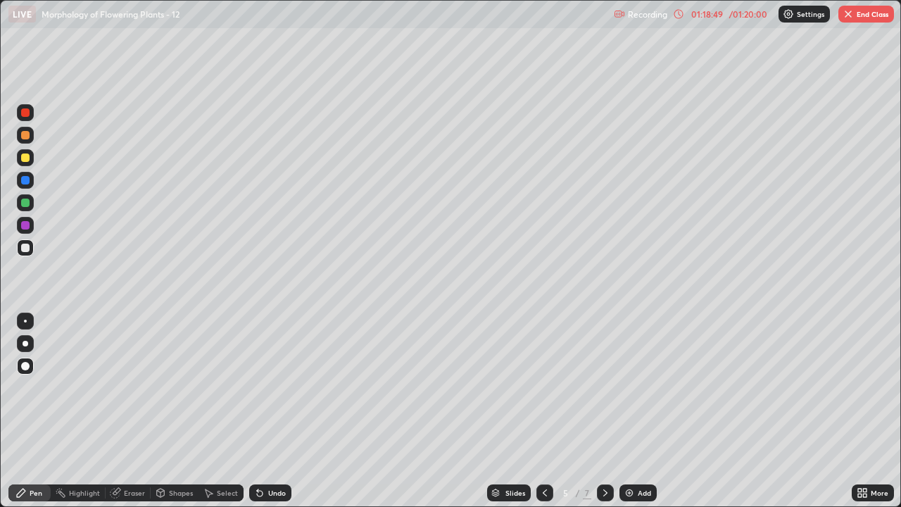
click at [122, 417] on div "Eraser" at bounding box center [128, 492] width 45 height 17
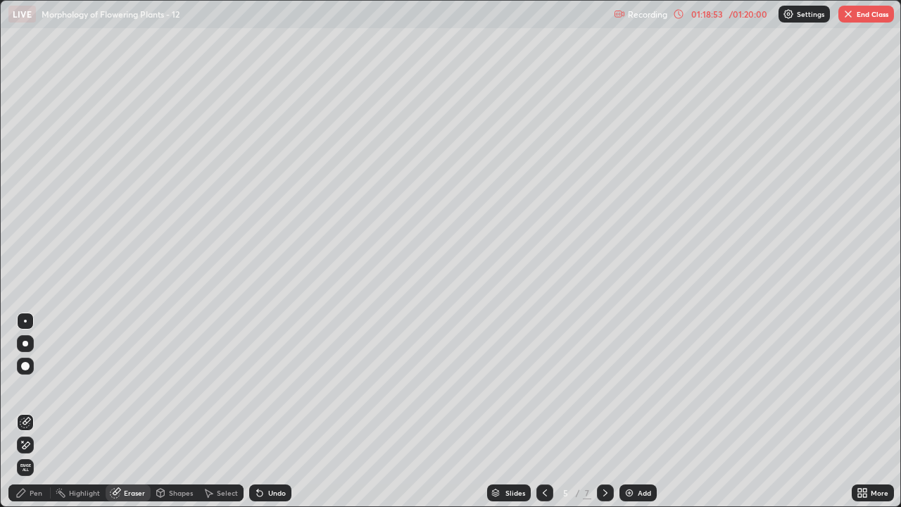
click at [23, 417] on span "Erase all" at bounding box center [25, 467] width 15 height 8
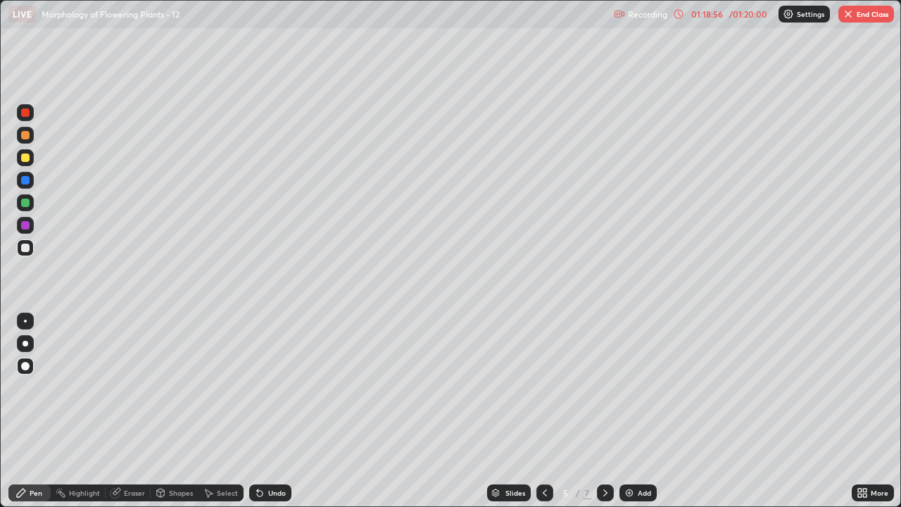
click at [868, 15] on button "End Class" at bounding box center [866, 14] width 56 height 17
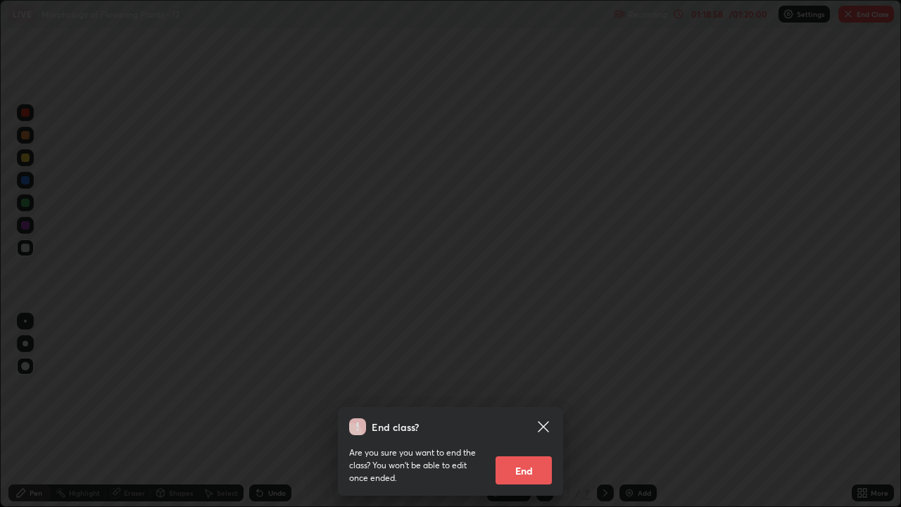
click at [526, 417] on button "End" at bounding box center [523, 470] width 56 height 28
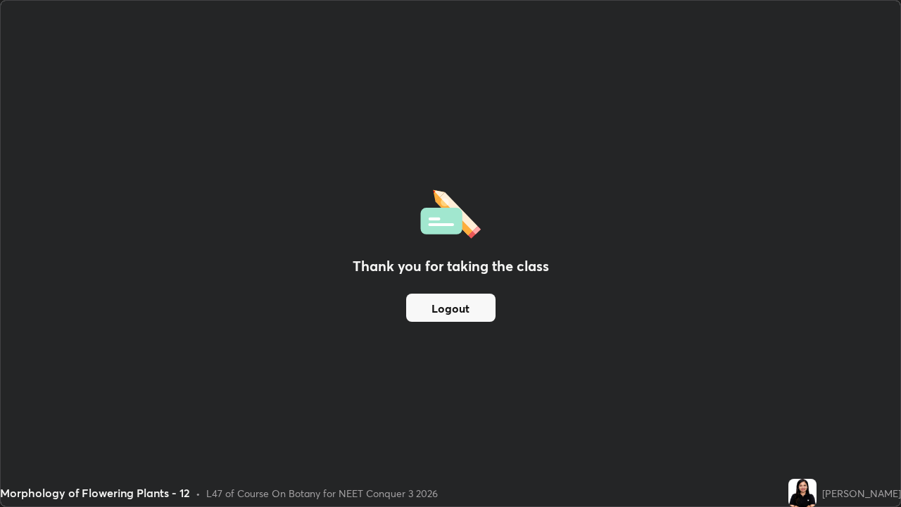
click at [437, 317] on button "Logout" at bounding box center [450, 307] width 89 height 28
